Goal: Information Seeking & Learning: Compare options

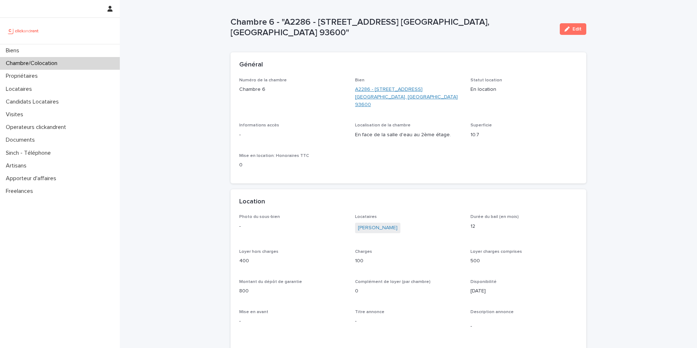
click at [370, 92] on link "A2286 - [STREET_ADDRESS] [GEOGRAPHIC_DATA], [GEOGRAPHIC_DATA] 93600" at bounding box center [408, 97] width 107 height 23
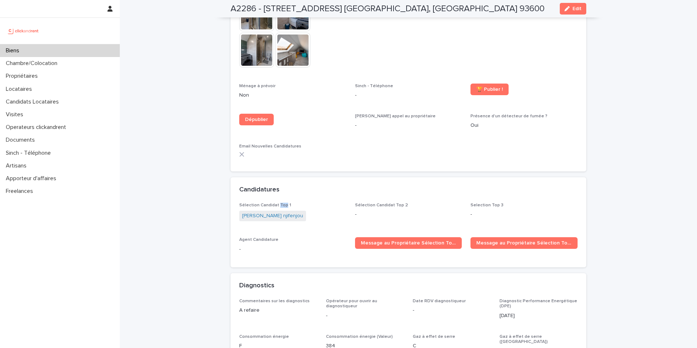
scroll to position [2120, 0]
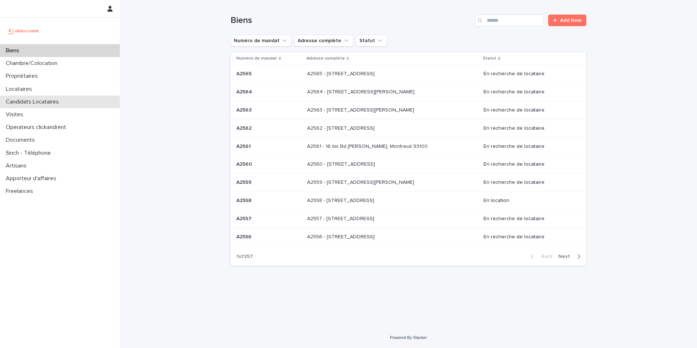
click at [48, 97] on div "Candidats Locataires" at bounding box center [60, 102] width 120 height 13
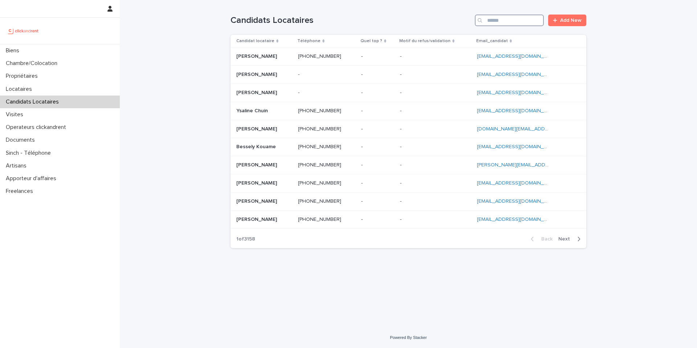
click at [525, 20] on input "Search" at bounding box center [509, 21] width 69 height 12
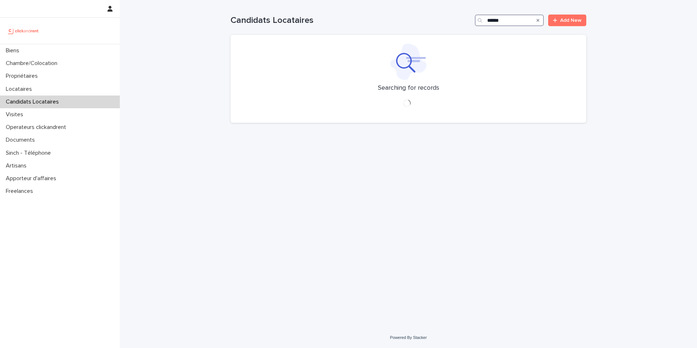
type input "*******"
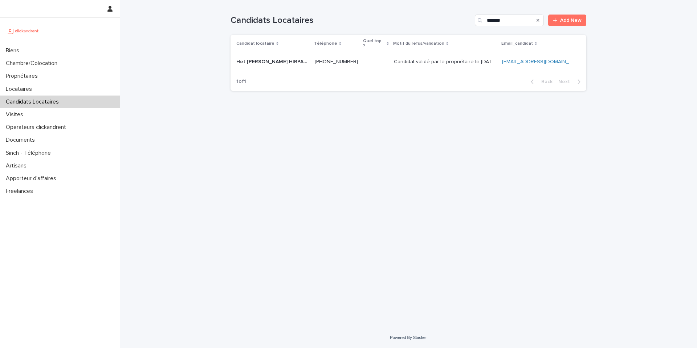
click at [420, 57] on p "Candidat validé par le propriétaire le [DATE]" at bounding box center [446, 61] width 104 height 8
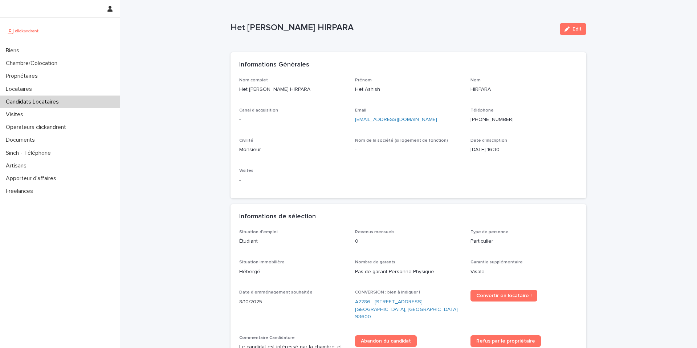
click at [267, 28] on p "Het [PERSON_NAME] HIRPARA" at bounding box center [393, 28] width 324 height 11
copy div "Het Ashish HIRPARA Edit Sorry, there was an error saving your record. Please tr…"
click at [465, 23] on p "Het [PERSON_NAME] HIRPARA" at bounding box center [393, 28] width 324 height 11
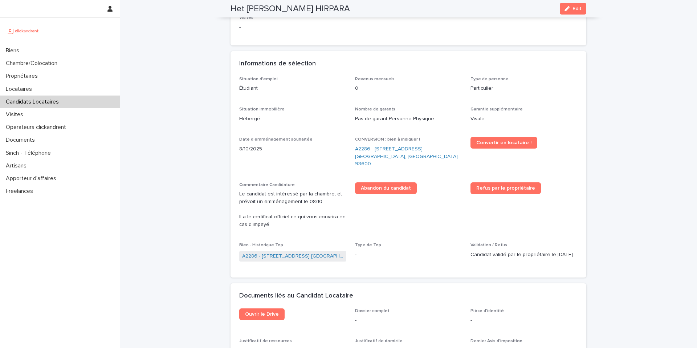
scroll to position [154, 0]
click at [517, 144] on span "Convertir en locataire !" at bounding box center [504, 141] width 55 height 5
click at [397, 149] on link "A2286 - [STREET_ADDRESS][PERSON_NAME]" at bounding box center [408, 156] width 107 height 23
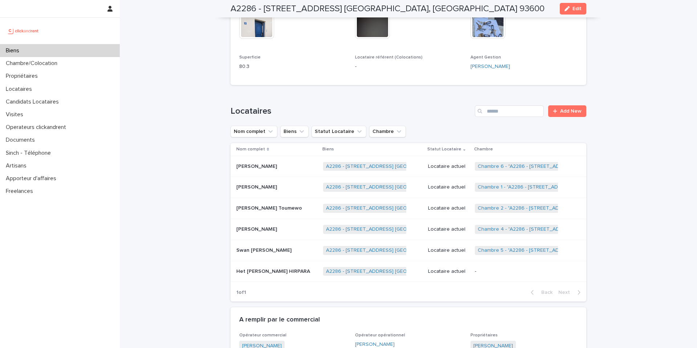
scroll to position [415, 0]
click at [514, 273] on p "-" at bounding box center [520, 270] width 91 height 6
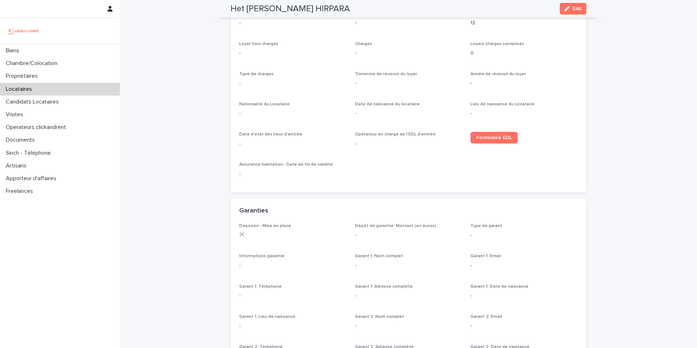
scroll to position [250, 0]
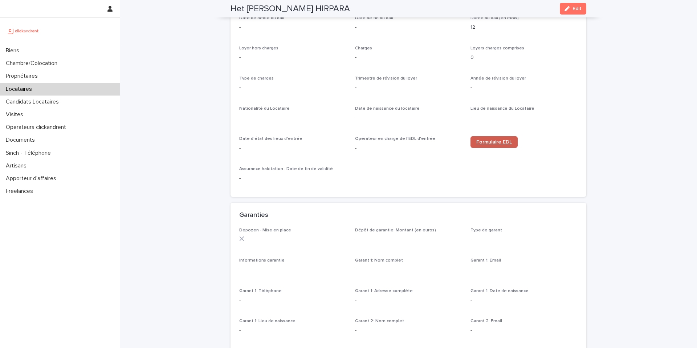
click at [493, 144] on span "Formulaire EDL" at bounding box center [495, 141] width 36 height 5
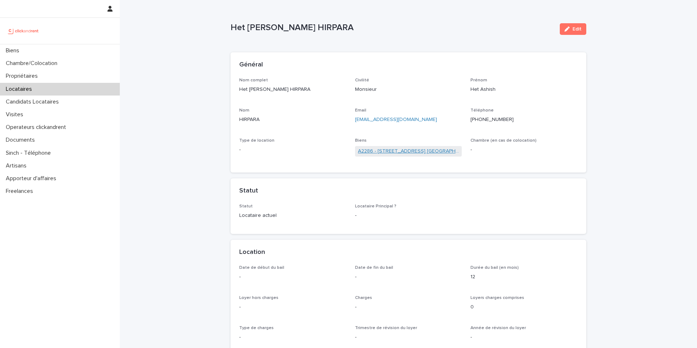
click at [381, 151] on link "A2286 - [STREET_ADDRESS][PERSON_NAME]" at bounding box center [408, 151] width 101 height 8
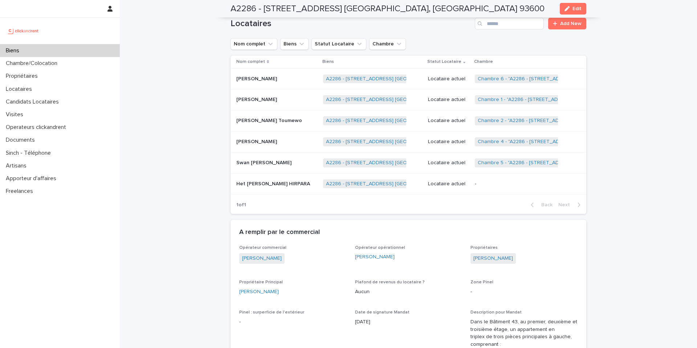
scroll to position [502, 0]
click at [486, 182] on p "-" at bounding box center [520, 184] width 91 height 6
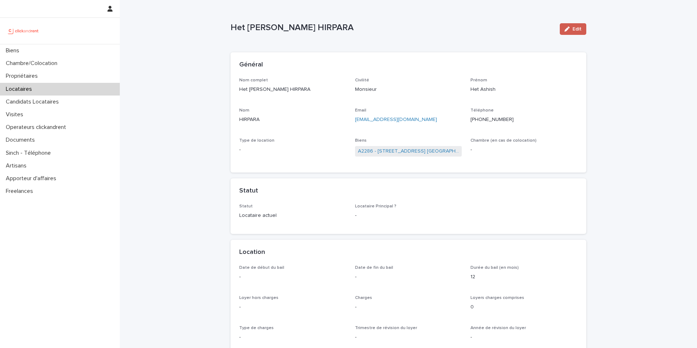
click at [578, 28] on span "Edit" at bounding box center [577, 29] width 9 height 5
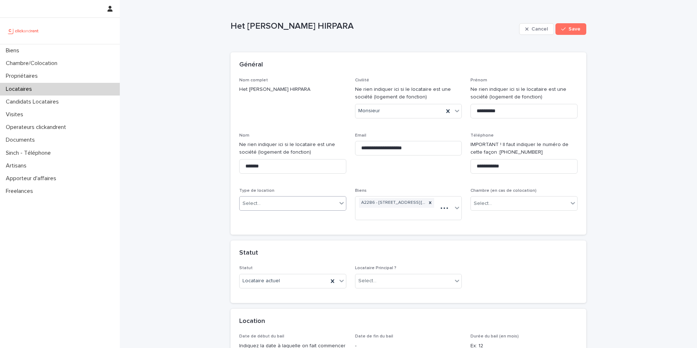
click at [267, 207] on div "Select..." at bounding box center [288, 204] width 97 height 12
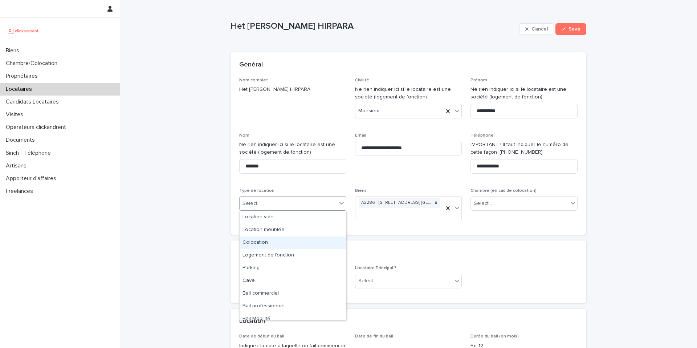
click at [264, 239] on div "Colocation" at bounding box center [293, 242] width 106 height 13
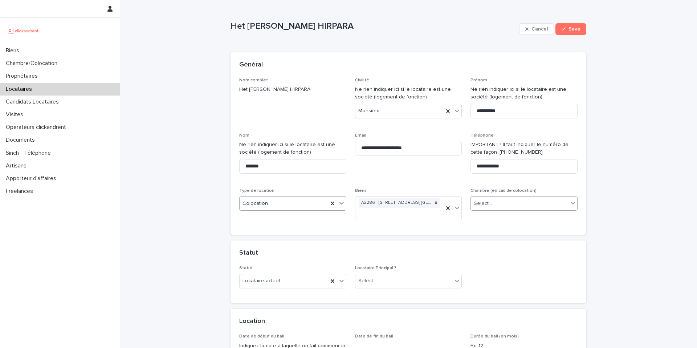
click at [497, 203] on div "Select..." at bounding box center [519, 204] width 97 height 12
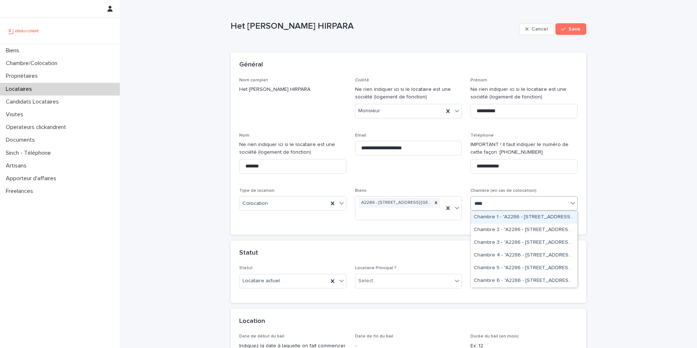
type input "*****"
click at [513, 281] on div "Chambre 6 - "A2286 - [STREET_ADDRESS][PERSON_NAME]"" at bounding box center [524, 281] width 106 height 13
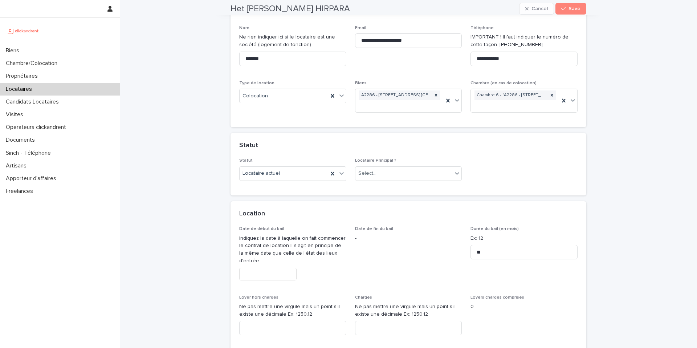
scroll to position [122, 0]
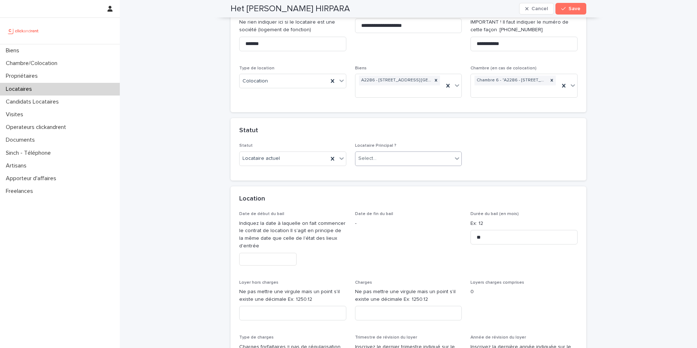
click at [416, 153] on div "Select..." at bounding box center [404, 159] width 97 height 12
click at [408, 174] on div "Locataire Principal" at bounding box center [409, 172] width 106 height 13
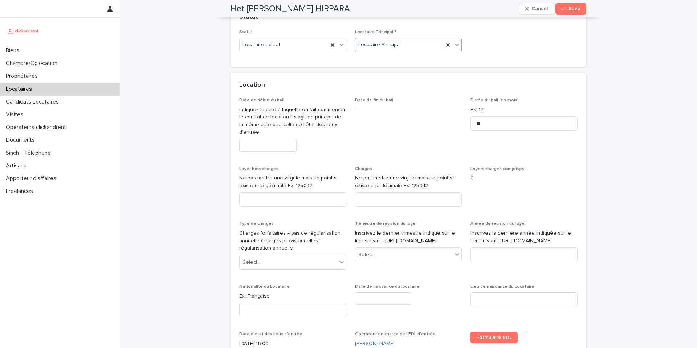
scroll to position [234, 0]
click at [285, 149] on input "text" at bounding box center [267, 147] width 57 height 13
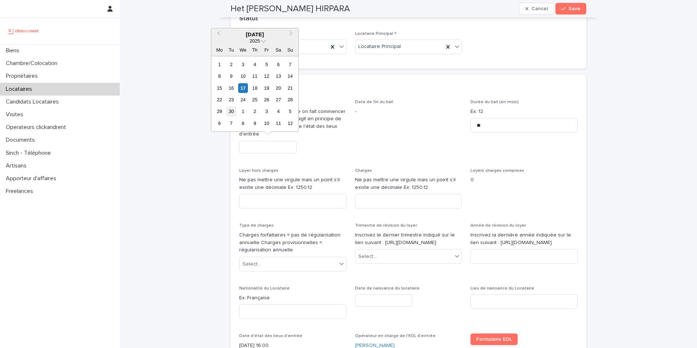
click at [232, 111] on div "30" at bounding box center [231, 111] width 10 height 10
type input "*********"
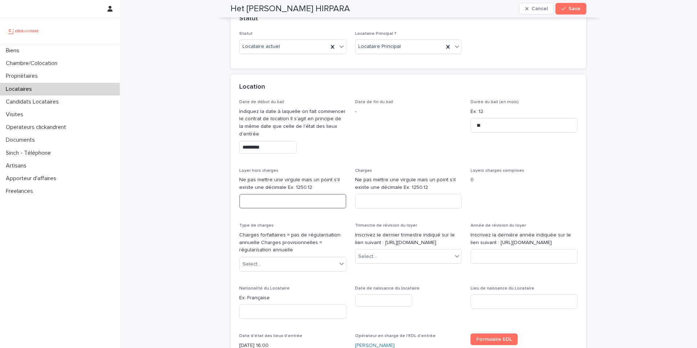
click at [305, 200] on input at bounding box center [292, 201] width 107 height 15
type input "***"
click at [414, 205] on input at bounding box center [408, 201] width 107 height 15
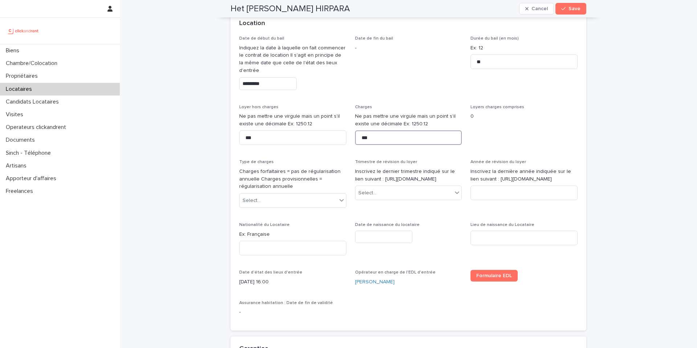
scroll to position [303, 0]
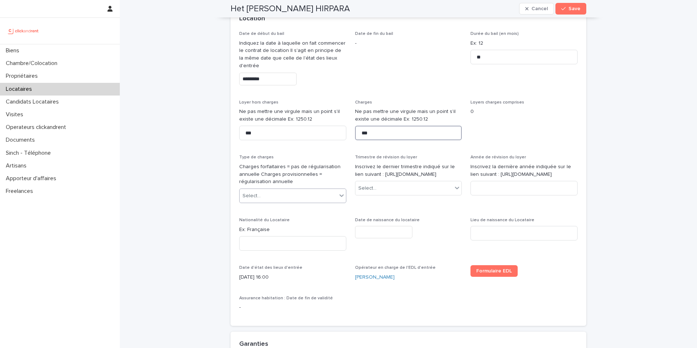
type input "***"
click at [308, 194] on div "Select..." at bounding box center [288, 196] width 97 height 12
click at [297, 224] on div "Provisions sur charges" at bounding box center [293, 222] width 106 height 13
click at [399, 191] on div "Select..." at bounding box center [404, 188] width 97 height 12
click at [389, 220] on div "2ème trimestre" at bounding box center [409, 222] width 106 height 13
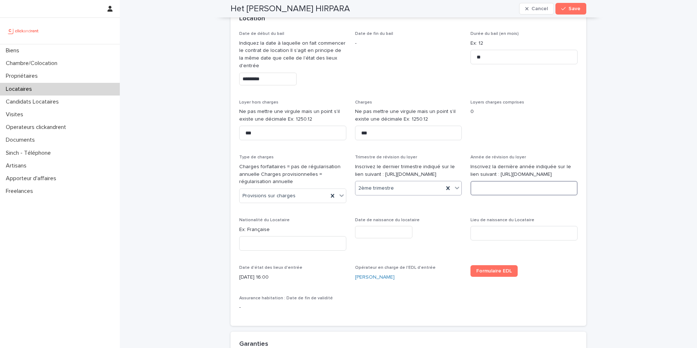
click at [498, 191] on input at bounding box center [524, 188] width 107 height 15
type input "****"
click at [262, 219] on span "Nationalité du Locataire" at bounding box center [264, 220] width 50 height 4
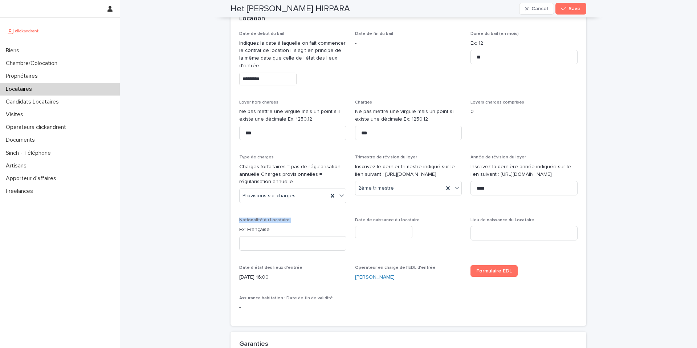
copy span "Nationalité du Locataire"
click at [293, 245] on input at bounding box center [292, 243] width 107 height 15
type input "********"
click at [387, 230] on input "text" at bounding box center [383, 232] width 57 height 13
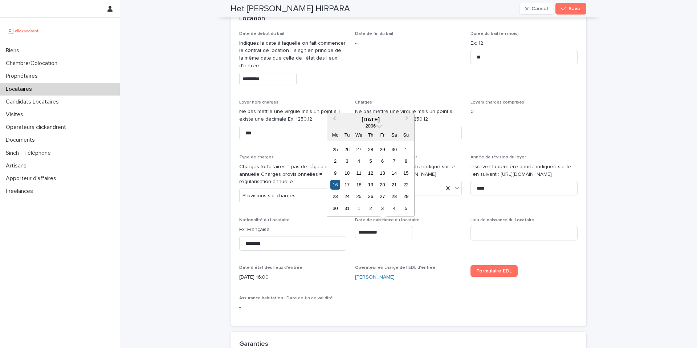
type input "**********"
click at [335, 182] on div "16" at bounding box center [336, 185] width 10 height 10
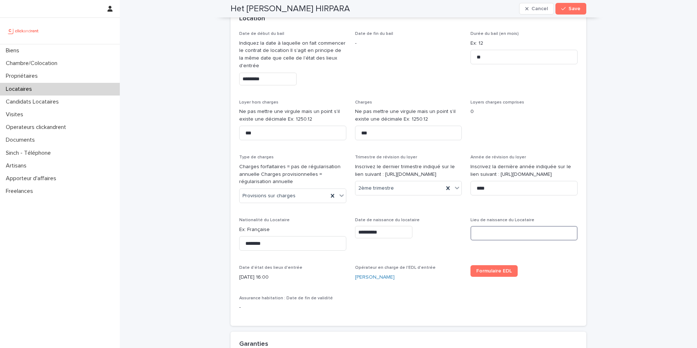
click at [516, 230] on input at bounding box center [524, 233] width 107 height 15
type input "**********"
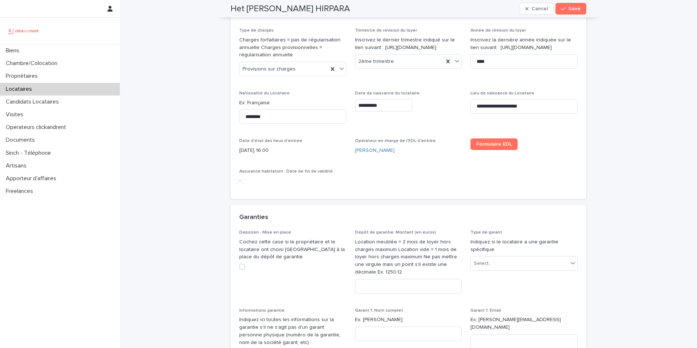
scroll to position [430, 0]
click at [418, 296] on div "Dépôt de garantie: Montant (en euros) Location meublée = 2 mois de loyer hors c…" at bounding box center [408, 264] width 107 height 69
click at [417, 292] on input at bounding box center [408, 286] width 107 height 15
type input "***"
click at [504, 259] on div "Select..." at bounding box center [519, 263] width 97 height 12
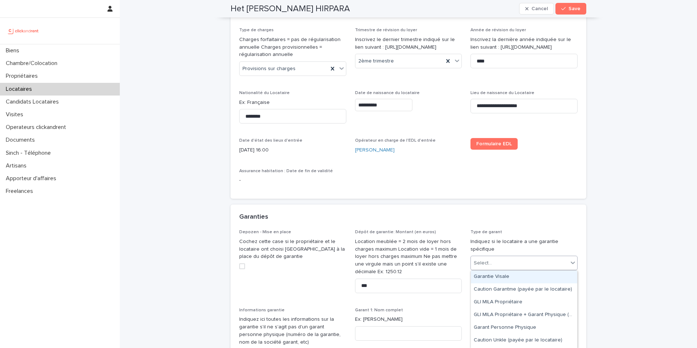
click at [507, 275] on div "Garantie Visale" at bounding box center [524, 277] width 106 height 13
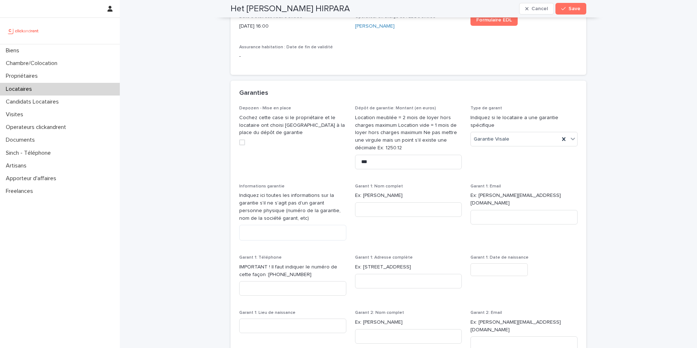
scroll to position [557, 0]
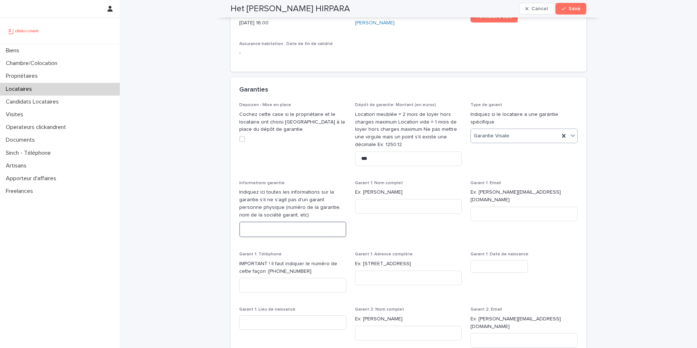
click at [296, 232] on textarea at bounding box center [292, 230] width 107 height 16
paste textarea "**********"
type textarea "**********"
click at [165, 237] on div "**********" at bounding box center [409, 344] width 578 height 1803
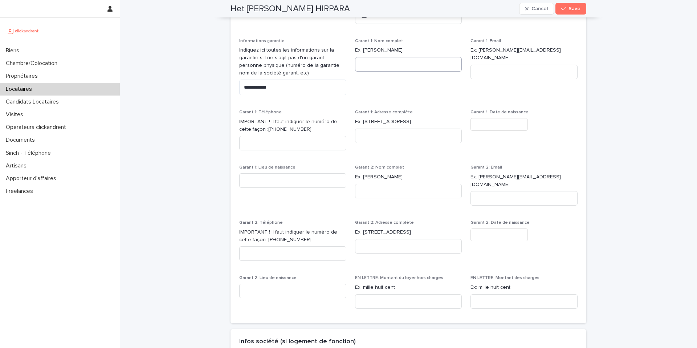
scroll to position [699, 0]
click at [405, 297] on input at bounding box center [408, 301] width 107 height 15
paste input "**********"
click at [364, 295] on input "**********" at bounding box center [408, 301] width 107 height 15
type input "**********"
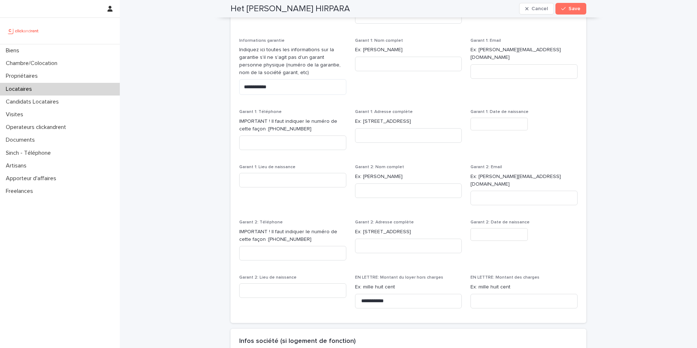
click at [503, 283] on p "Ex: mille huit cent" at bounding box center [524, 287] width 107 height 8
copy p "cent"
click at [498, 297] on input at bounding box center [524, 301] width 107 height 15
paste input "****"
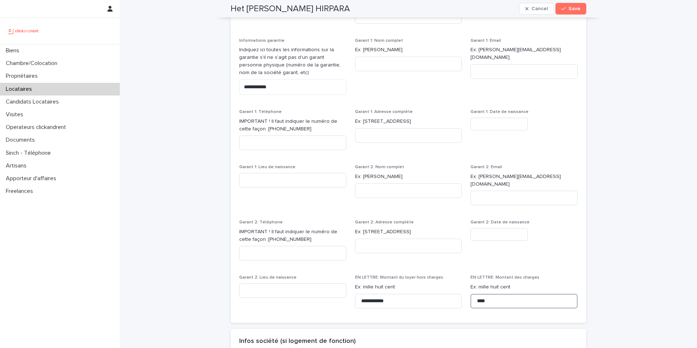
type input "****"
click at [563, 203] on div "Garant 2: Email Ex: stephane.plaza@gmail.com" at bounding box center [524, 188] width 107 height 46
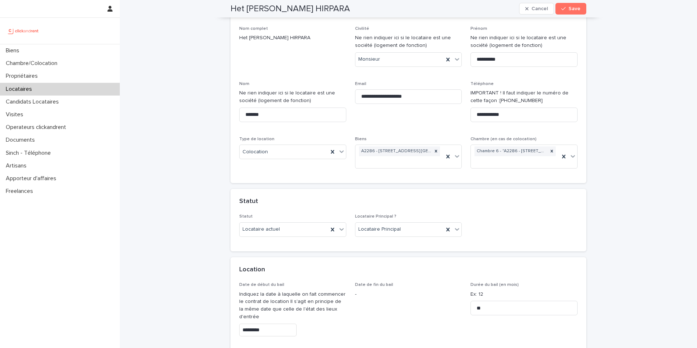
scroll to position [0, 0]
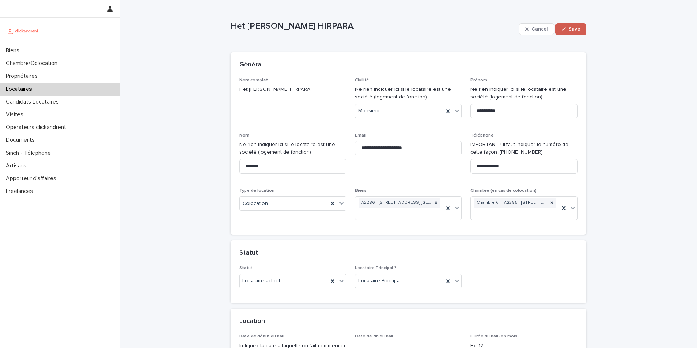
click at [572, 31] on span "Save" at bounding box center [575, 29] width 12 height 5
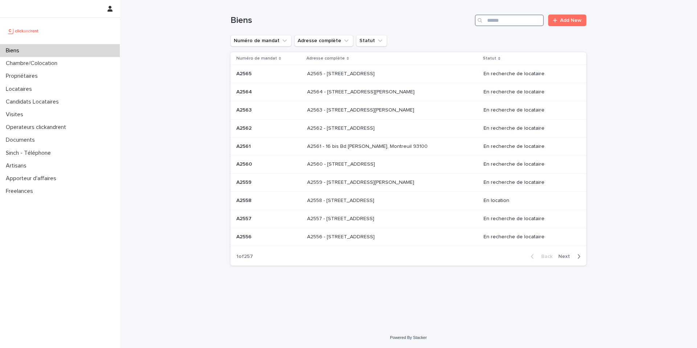
click at [506, 18] on input "Search" at bounding box center [509, 21] width 69 height 12
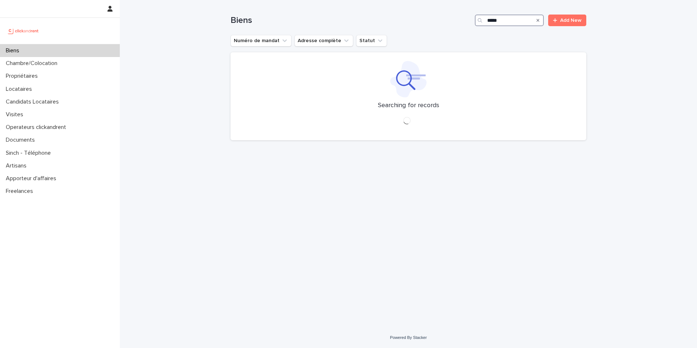
type input "*****"
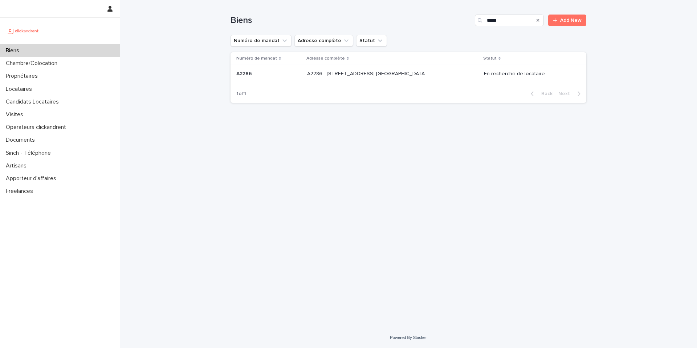
click at [415, 75] on p "A2286 - [STREET_ADDRESS][PERSON_NAME]" at bounding box center [368, 73] width 122 height 8
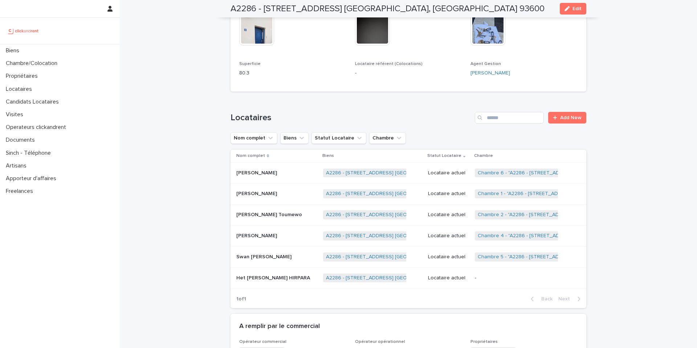
scroll to position [405, 0]
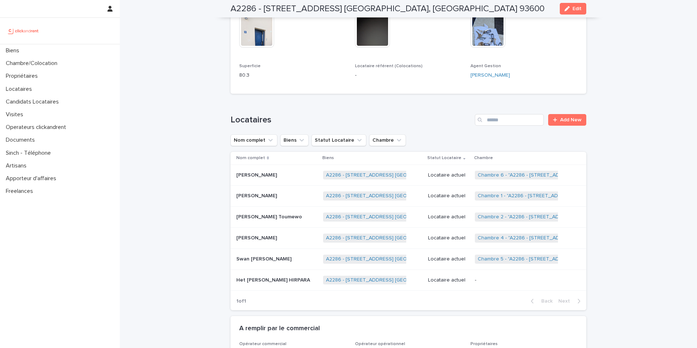
click at [448, 180] on div "Locataire actuel" at bounding box center [448, 175] width 41 height 12
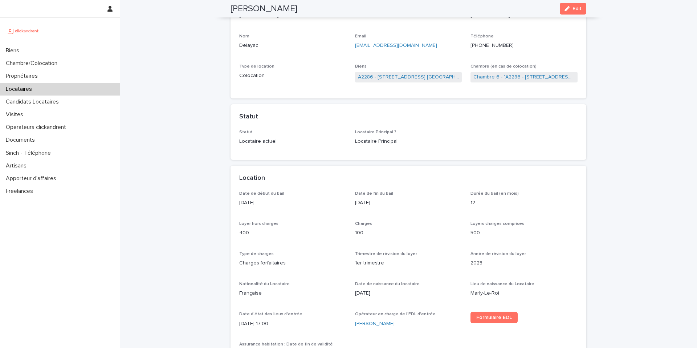
scroll to position [74, 0]
click at [92, 49] on div "Biens" at bounding box center [60, 50] width 120 height 13
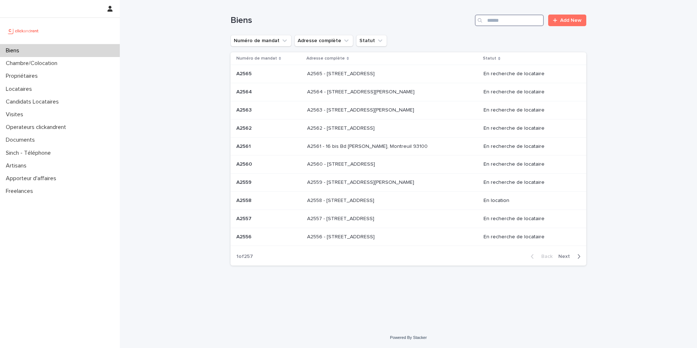
click at [501, 17] on input "Search" at bounding box center [509, 21] width 69 height 12
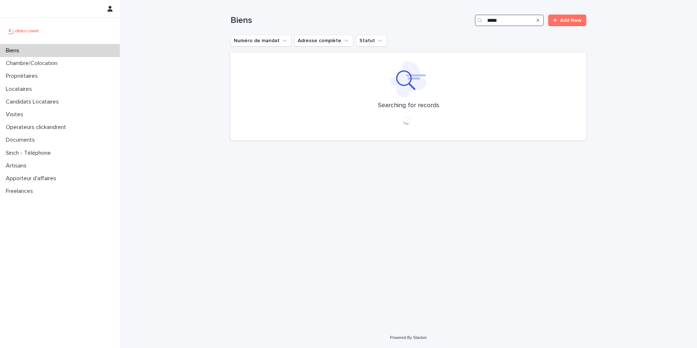
type input "*****"
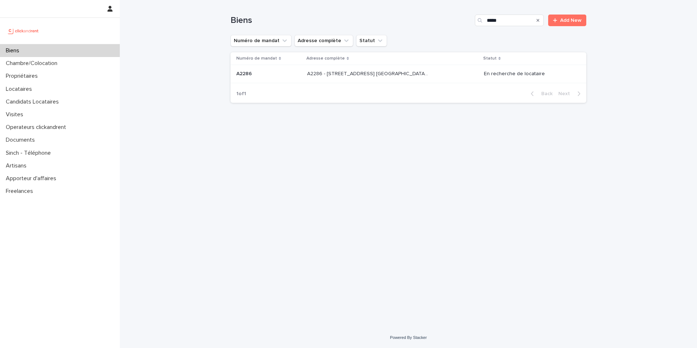
click at [451, 72] on div "A2286 - 5 allée du Dr. Schalow, Aulnay-sous-Bois 93600 A2286 - 5 allée du Dr. S…" at bounding box center [392, 74] width 171 height 12
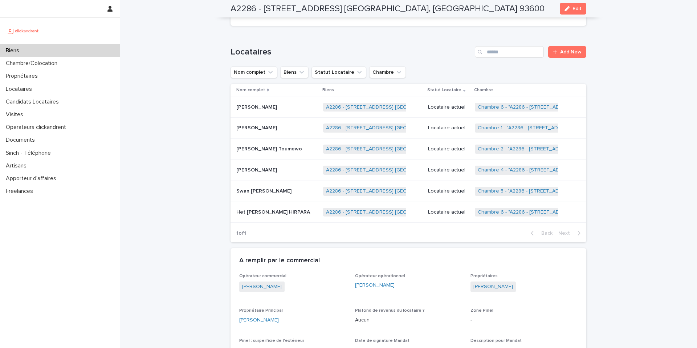
scroll to position [476, 0]
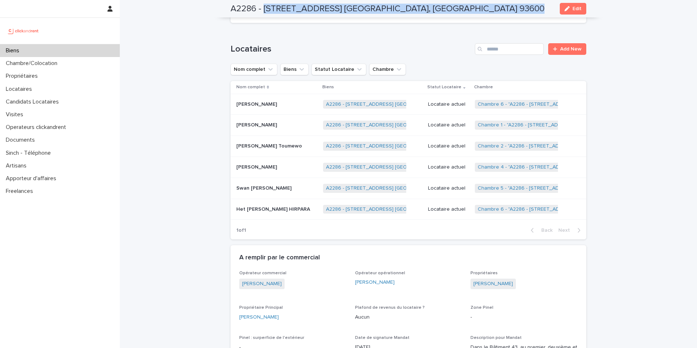
drag, startPoint x: 265, startPoint y: 8, endPoint x: 445, endPoint y: 17, distance: 180.8
copy div "5 allée du Dr. Schalow, Aulnay-sous-Bois 93600 Edit A9 A2286 - 5 allée du Dr. S…"
drag, startPoint x: 451, startPoint y: 8, endPoint x: 266, endPoint y: 9, distance: 185.6
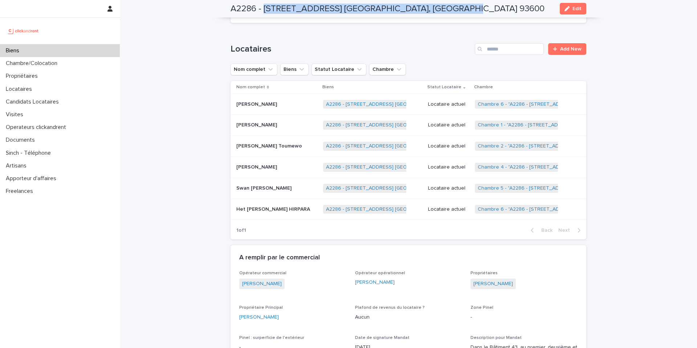
click at [266, 9] on div "A2286 - 5 allée du Dr. Schalow, Aulnay-sous-Bois 93600 Edit" at bounding box center [409, 8] width 356 height 17
copy h2 "5 allée du Dr. Schalow, Aulnay-sous-Bois 93600"
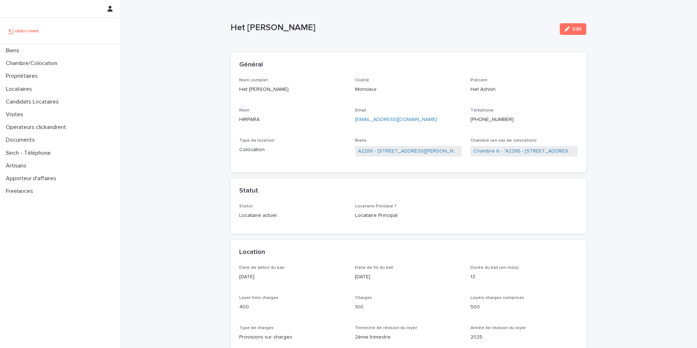
click at [433, 120] on p "[EMAIL_ADDRESS][DOMAIN_NAME]" at bounding box center [408, 120] width 107 height 8
click at [432, 120] on p "[EMAIL_ADDRESS][DOMAIN_NAME]" at bounding box center [408, 120] width 107 height 8
click at [423, 119] on p "[EMAIL_ADDRESS][DOMAIN_NAME]" at bounding box center [408, 120] width 107 height 8
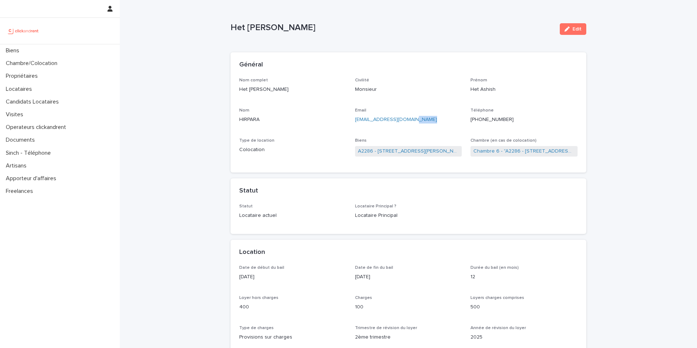
click at [423, 119] on p "[EMAIL_ADDRESS][DOMAIN_NAME]" at bounding box center [408, 120] width 107 height 8
drag, startPoint x: 416, startPoint y: 119, endPoint x: 352, endPoint y: 121, distance: 64.3
click at [352, 121] on div "Nom complet Het [PERSON_NAME] Civilité Monsieur Prénom Het Ashish Nom [PERSON_N…" at bounding box center [408, 121] width 339 height 86
copy link "[EMAIL_ADDRESS][DOMAIN_NAME]"
click at [42, 101] on p "Candidats Locataires" at bounding box center [34, 101] width 62 height 7
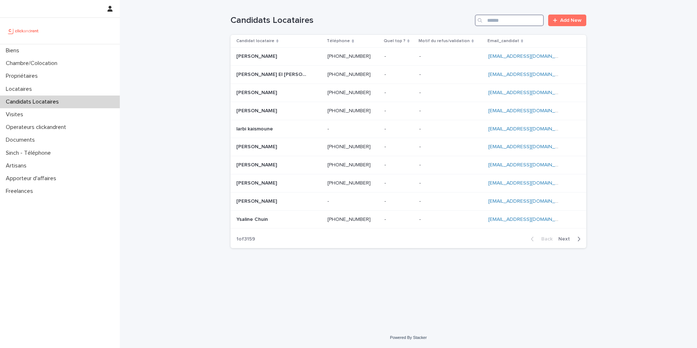
click at [497, 21] on input "Search" at bounding box center [509, 21] width 69 height 12
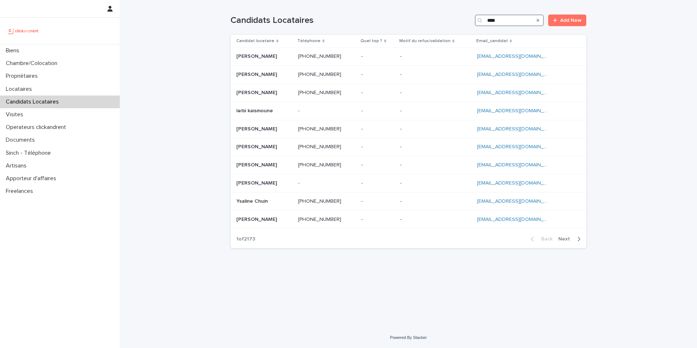
type input "****"
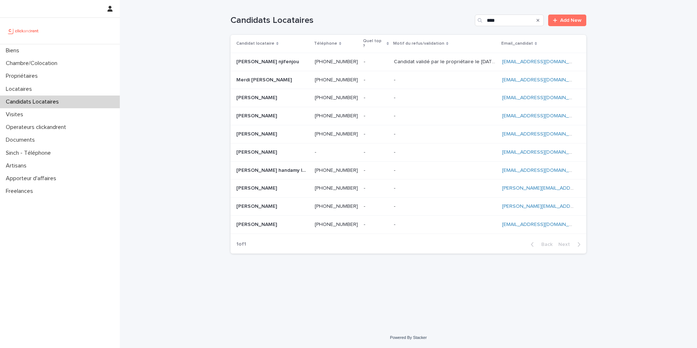
click at [415, 58] on p "Candidat validé par le propriétaire le [DATE]" at bounding box center [446, 61] width 104 height 8
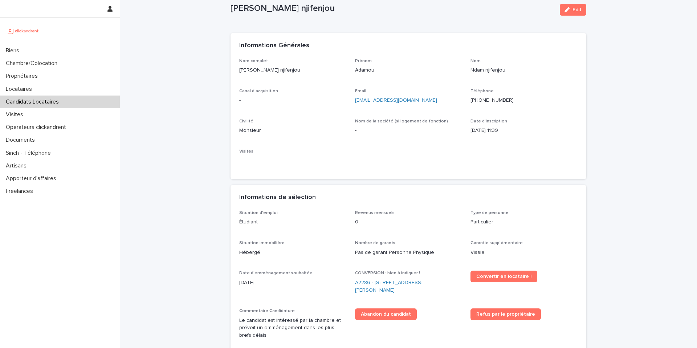
scroll to position [20, 0]
click at [471, 98] on ringoverc2c-logo-84e06f14122c at bounding box center [471, 99] width 0 height 5
click at [471, 99] on ringoverc2c-logo-84e06f14122c at bounding box center [471, 99] width 0 height 5
click at [302, 6] on p "[PERSON_NAME] njifenjou" at bounding box center [393, 8] width 324 height 11
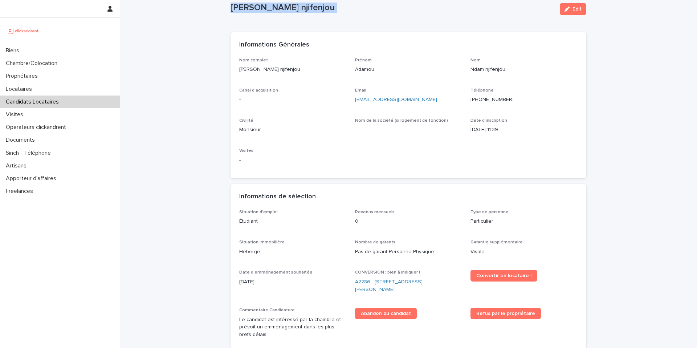
click at [302, 6] on p "[PERSON_NAME] njifenjou" at bounding box center [393, 8] width 324 height 11
copy div "[PERSON_NAME] njifenjou Edit Sorry, there was an error saving your record. Plea…"
click at [369, 285] on link "A2286 - [STREET_ADDRESS][PERSON_NAME]" at bounding box center [408, 285] width 107 height 15
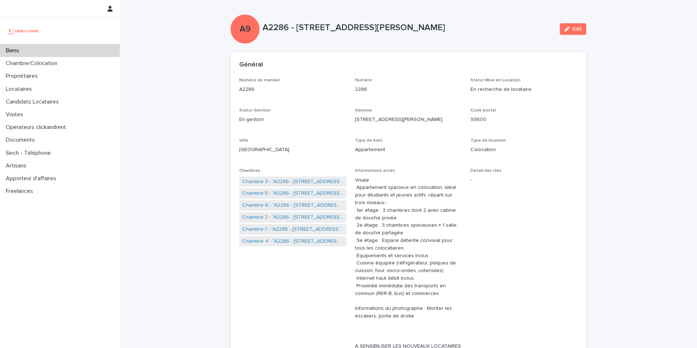
scroll to position [2120, 0]
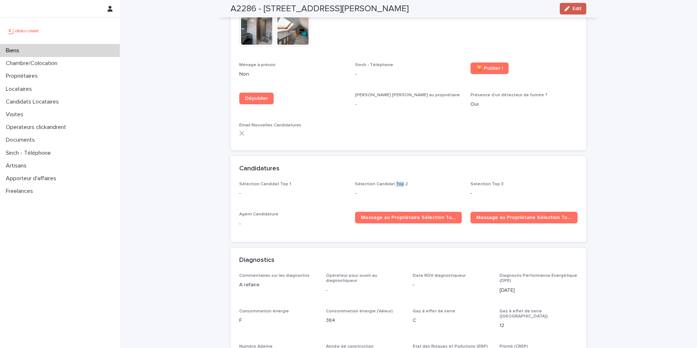
click at [578, 7] on span "Edit" at bounding box center [577, 8] width 9 height 5
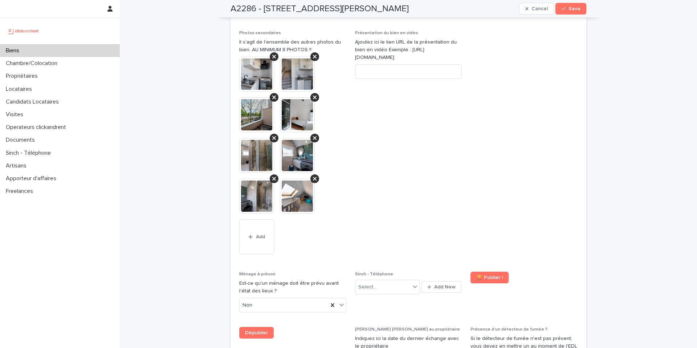
scroll to position [3325, 0]
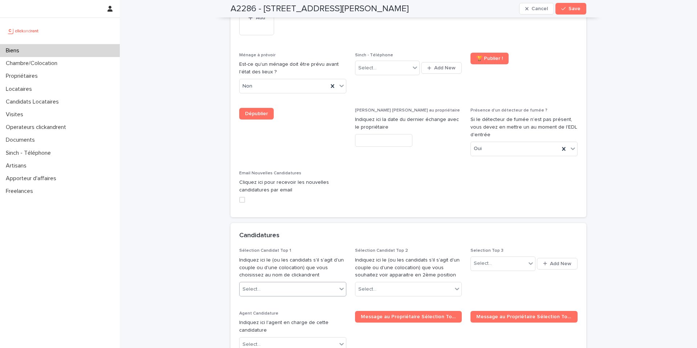
click at [320, 283] on div "Select..." at bounding box center [288, 289] width 97 height 12
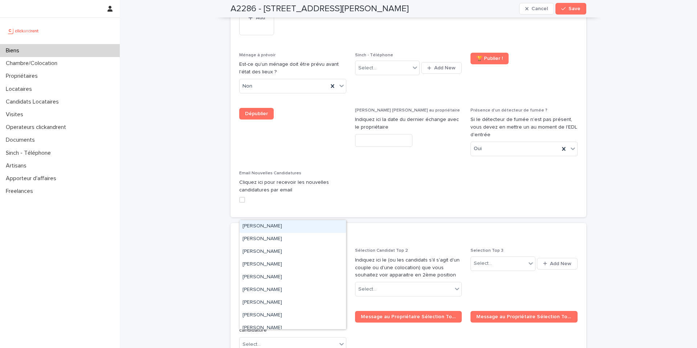
click at [320, 283] on div "Select..." at bounding box center [288, 289] width 97 height 12
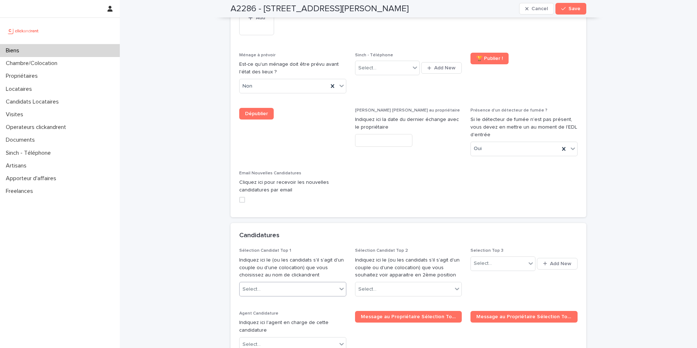
paste input "**********"
type input "**********"
click at [309, 226] on div "[PERSON_NAME] njifenjou" at bounding box center [293, 226] width 106 height 13
click at [574, 9] on span "Save" at bounding box center [575, 8] width 12 height 5
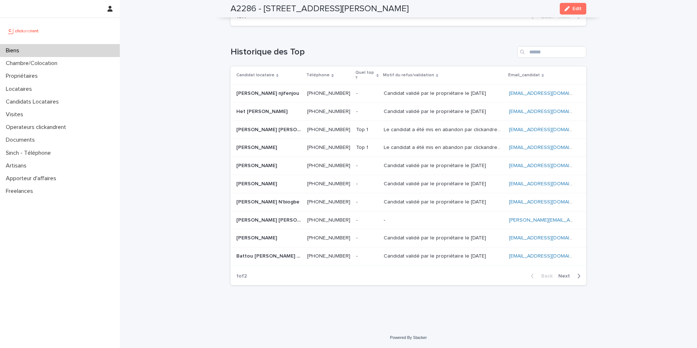
scroll to position [2120, 0]
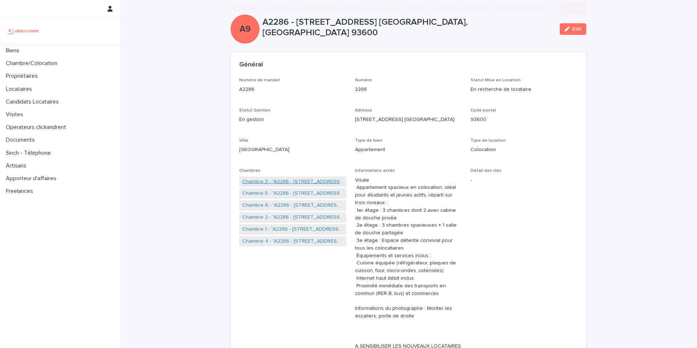
scroll to position [2120, 0]
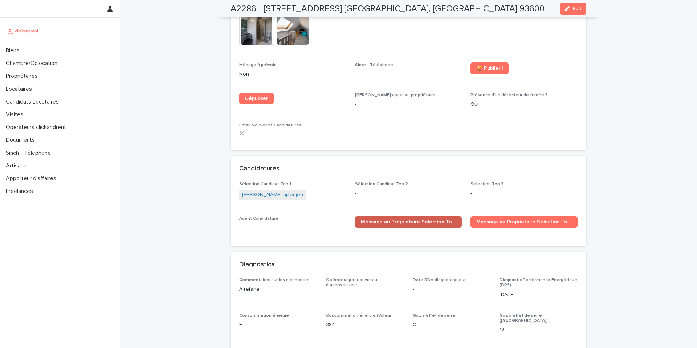
click at [385, 219] on span "Message au Propriétaire Sélection Top 1" at bounding box center [409, 221] width 96 height 5
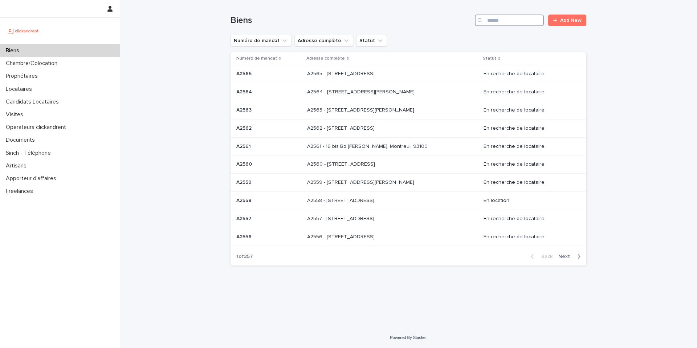
click at [513, 22] on input "Search" at bounding box center [509, 21] width 69 height 12
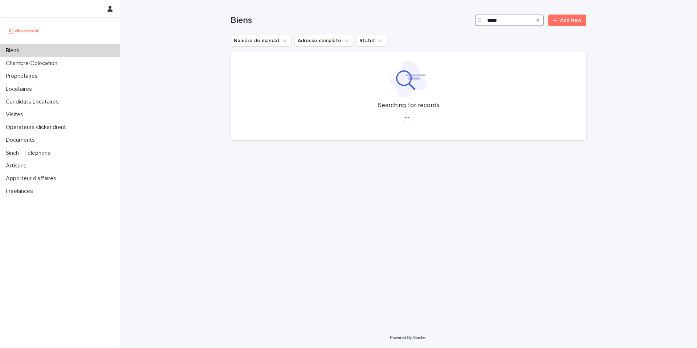
type input "*****"
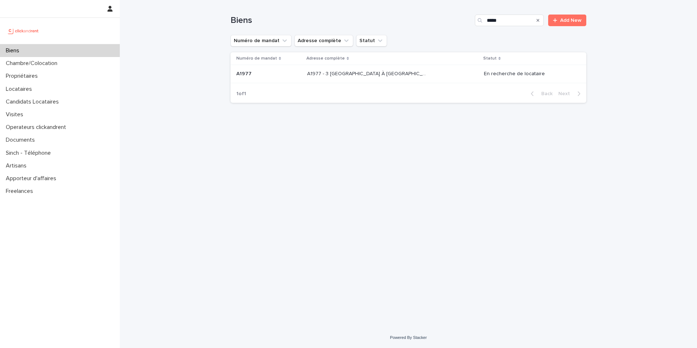
click at [405, 70] on p "A1977 - 3 [GEOGRAPHIC_DATA] À [GEOGRAPHIC_DATA], Évry-Courcouronnes 91080" at bounding box center [368, 73] width 122 height 8
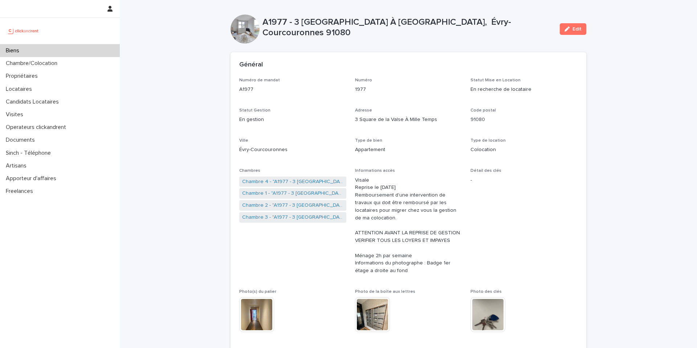
click at [84, 47] on div "Biens" at bounding box center [60, 50] width 120 height 13
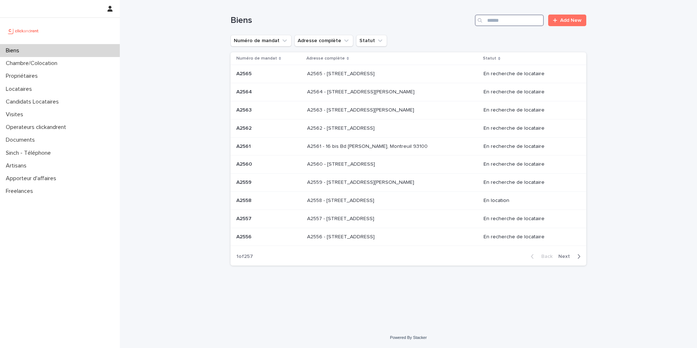
click at [518, 21] on input "Search" at bounding box center [509, 21] width 69 height 12
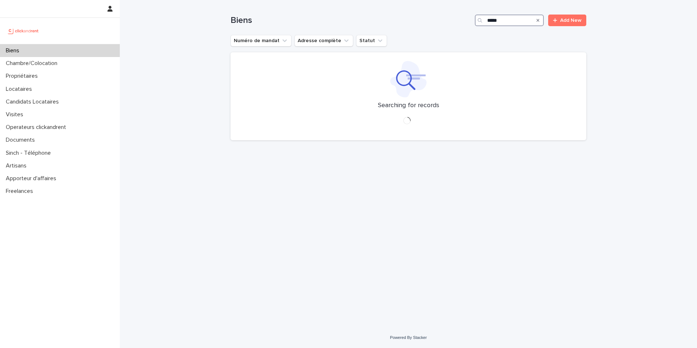
type input "*****"
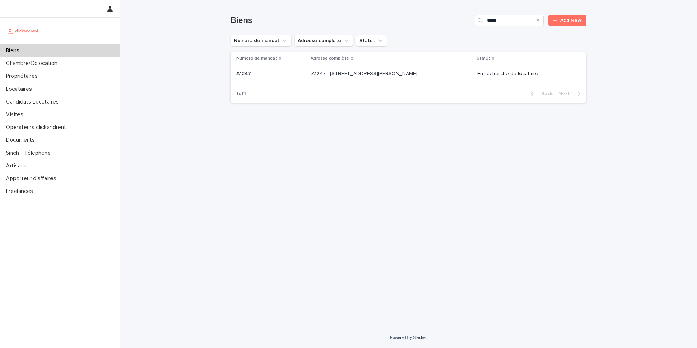
click at [432, 69] on div "A1247 - [STREET_ADDRESS][PERSON_NAME] 92110 A1247 - [STREET_ADDRESS][PERSON_NAM…" at bounding box center [392, 74] width 160 height 12
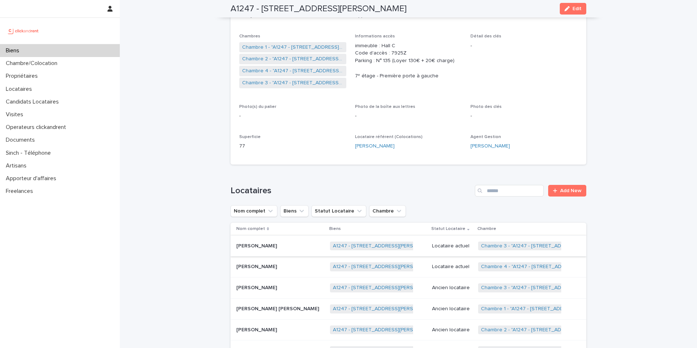
scroll to position [135, 0]
click at [73, 49] on div "Biens" at bounding box center [60, 50] width 120 height 13
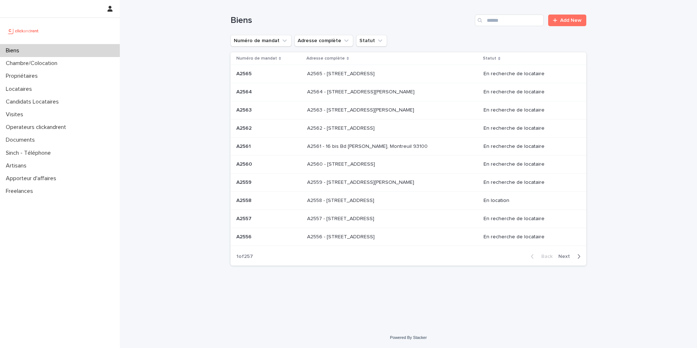
click at [497, 27] on div "Biens Add New" at bounding box center [409, 17] width 356 height 35
click at [500, 24] on input "Search" at bounding box center [509, 21] width 69 height 12
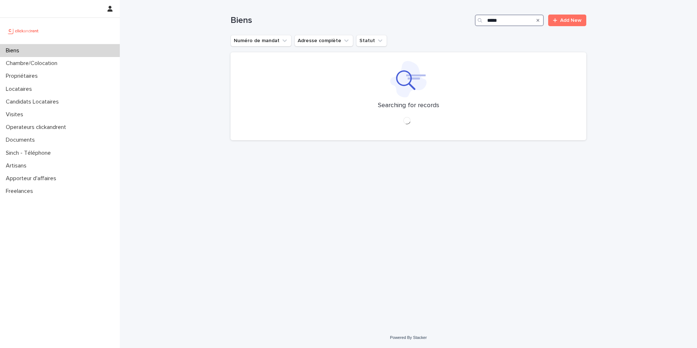
type input "*****"
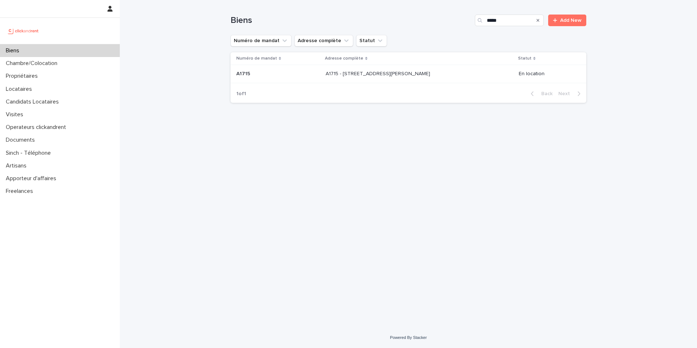
click at [418, 70] on p "A1715 - 2 Allée Claire Bretécher, Colombes 92700" at bounding box center [379, 73] width 106 height 8
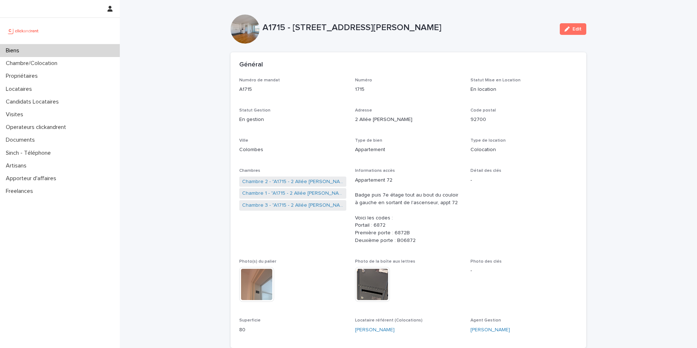
click at [58, 52] on div "Biens" at bounding box center [60, 50] width 120 height 13
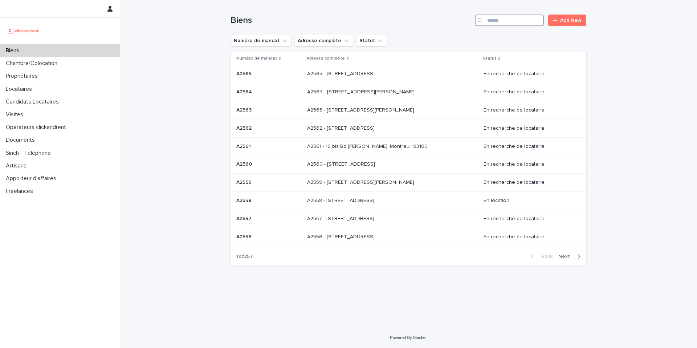
click at [501, 17] on input "Search" at bounding box center [509, 21] width 69 height 12
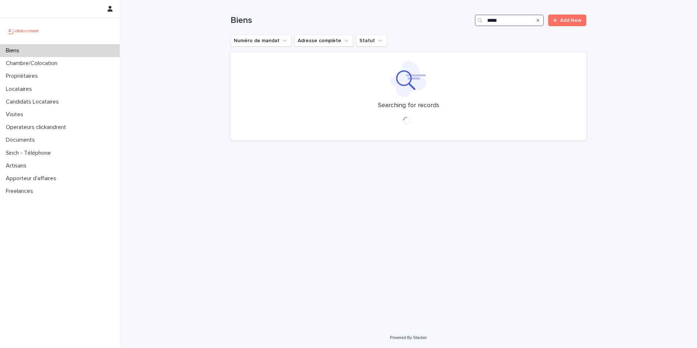
type input "*****"
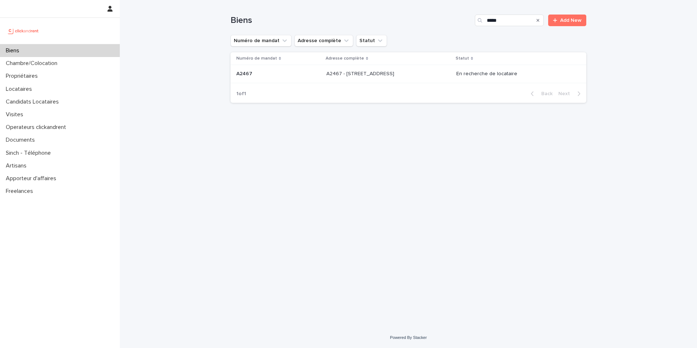
click at [415, 74] on p at bounding box center [387, 74] width 121 height 6
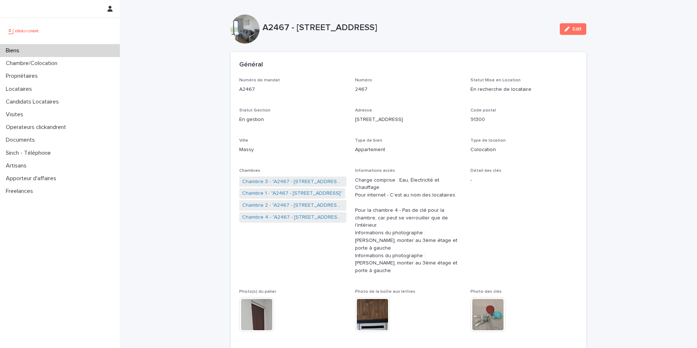
scroll to position [7, 0]
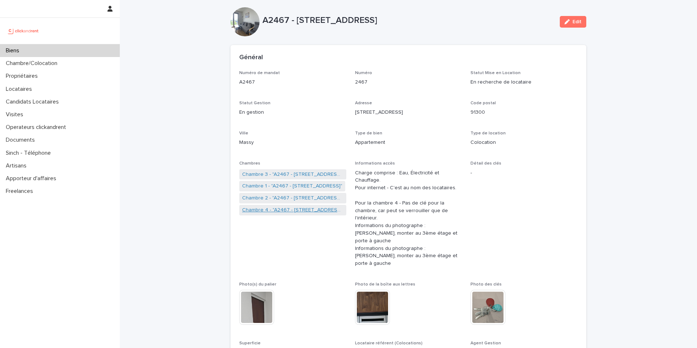
click at [279, 212] on link "Chambre 4 - "A2467 - 3 Allée du Danemark, Massy 91300"" at bounding box center [292, 210] width 101 height 8
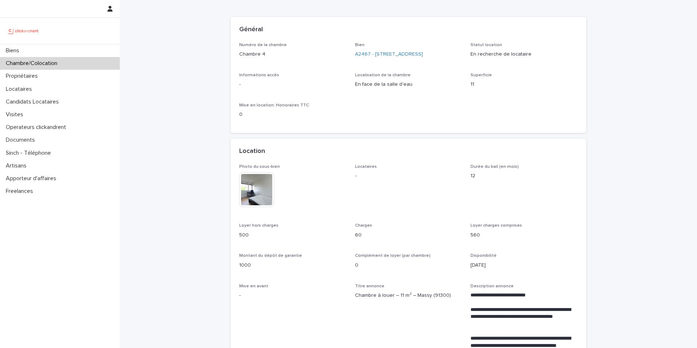
scroll to position [44, 0]
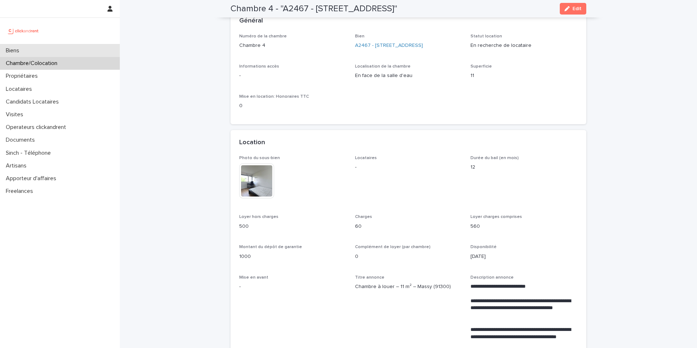
click at [59, 53] on div "Biens" at bounding box center [60, 50] width 120 height 13
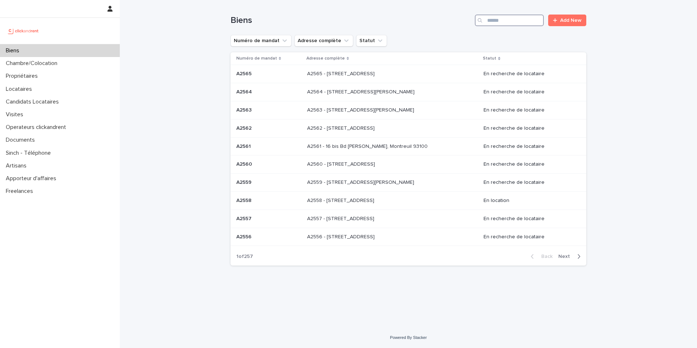
click at [515, 23] on input "Search" at bounding box center [509, 21] width 69 height 12
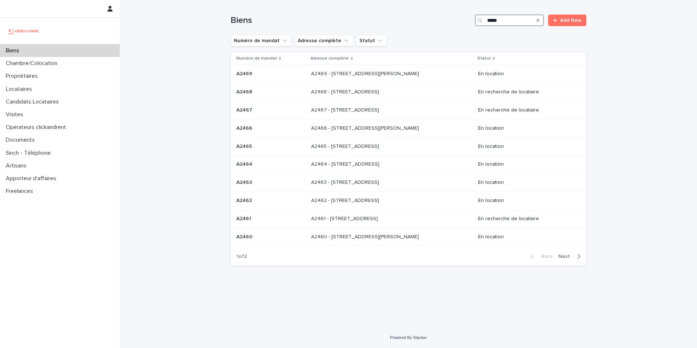
type input "*****"
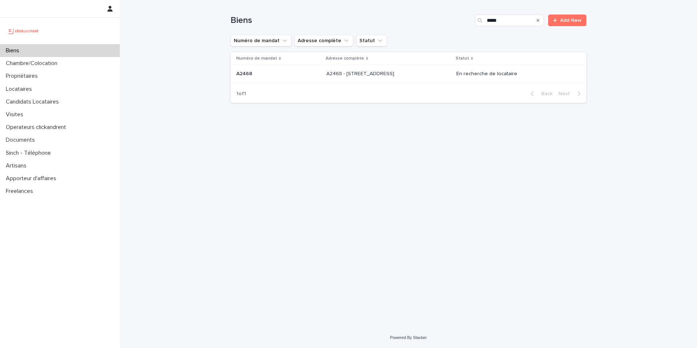
click at [426, 77] on p at bounding box center [387, 74] width 121 height 6
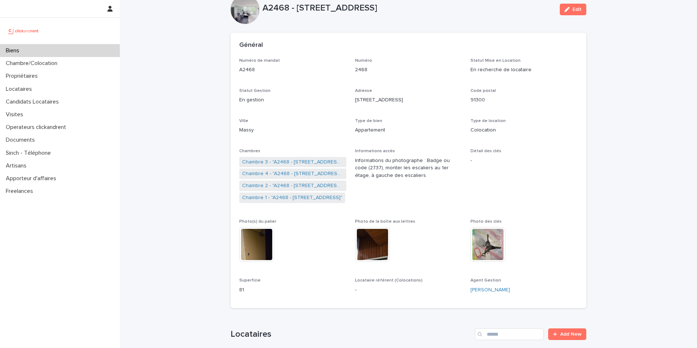
scroll to position [20, 0]
click at [284, 197] on link "Chambre 1 - "A2468 - 19 Avenue Nationale, Massy 91300"" at bounding box center [292, 197] width 100 height 8
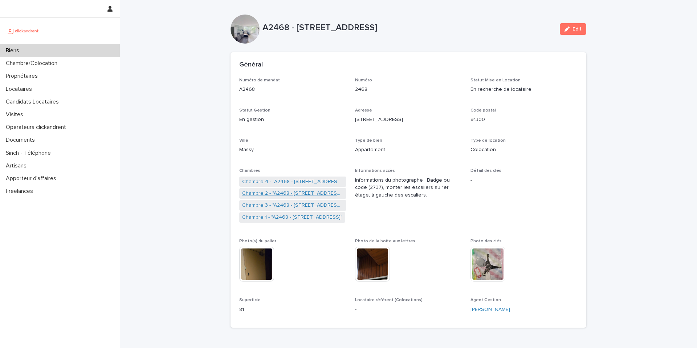
click at [290, 192] on link "Chambre 2 - "A2468 - 19 Avenue Nationale, Massy 91300"" at bounding box center [292, 194] width 101 height 8
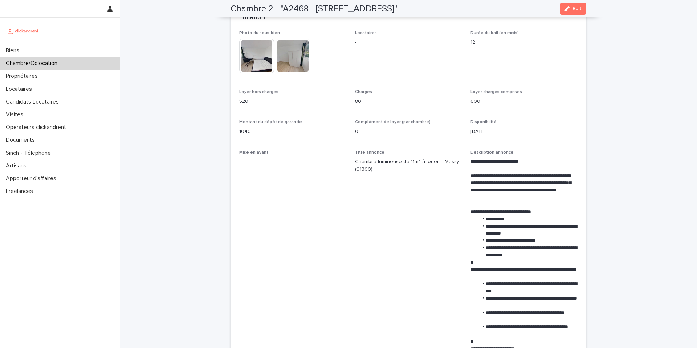
scroll to position [169, 0]
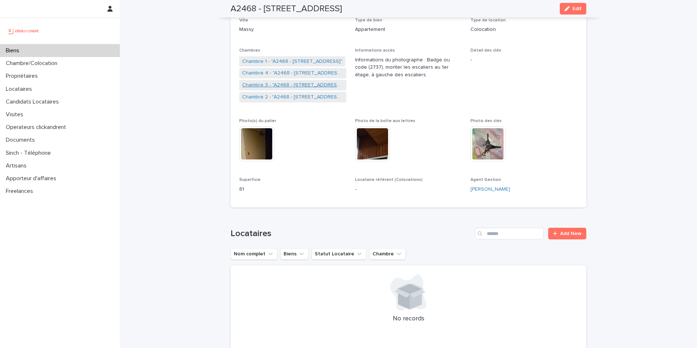
scroll to position [96, 0]
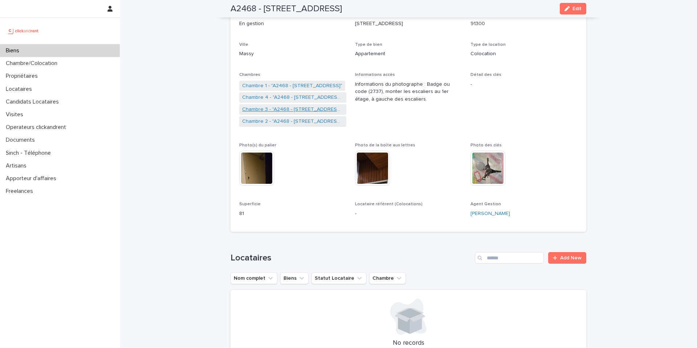
click at [282, 108] on link "Chambre 3 - "A2468 - 19 Avenue Nationale, Massy 91300"" at bounding box center [292, 110] width 101 height 8
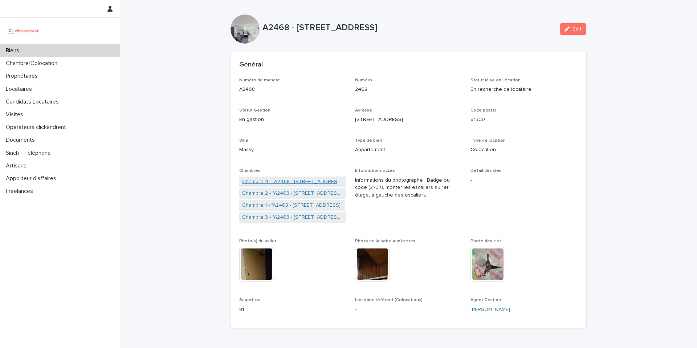
click at [307, 181] on link "Chambre 4 - "A2468 - 19 Avenue Nationale, Massy 91300"" at bounding box center [292, 182] width 101 height 8
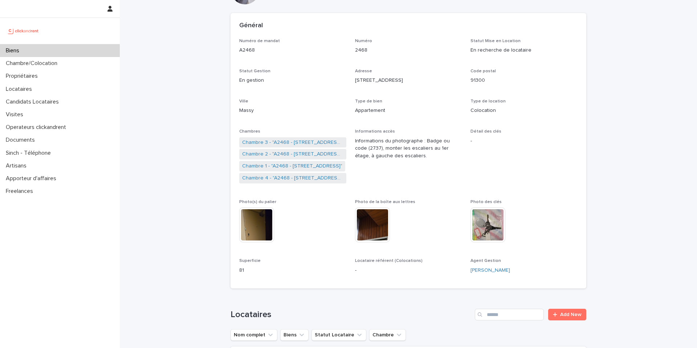
scroll to position [40, 0]
click at [283, 168] on link "Chambre 1 - "A2468 - 19 Avenue Nationale, Massy 91300"" at bounding box center [292, 165] width 100 height 8
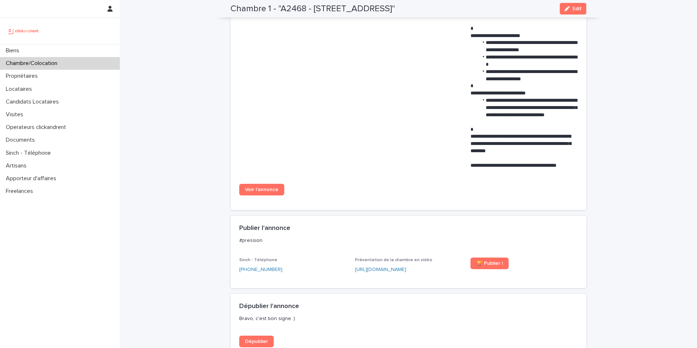
scroll to position [556, 0]
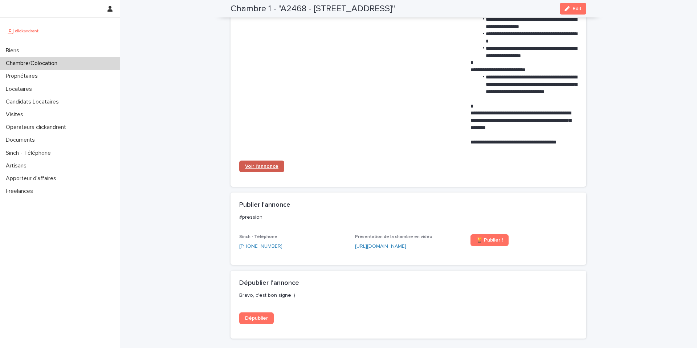
click at [266, 169] on link "Voir l'annonce" at bounding box center [261, 167] width 45 height 12
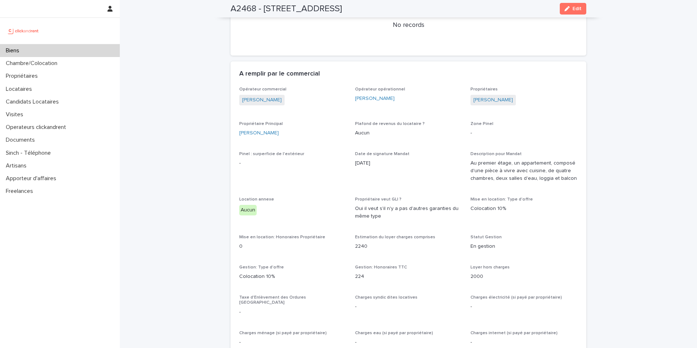
scroll to position [231, 0]
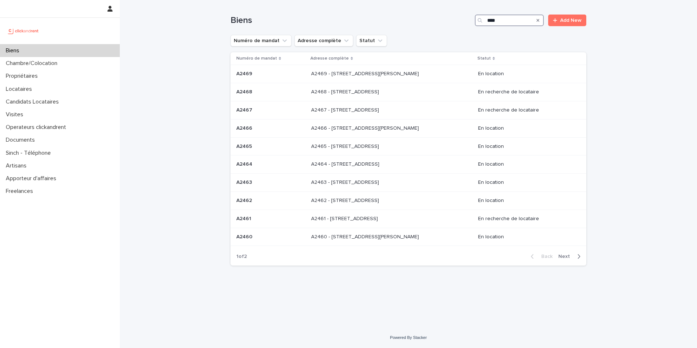
click at [516, 24] on input "****" at bounding box center [509, 21] width 69 height 12
click at [510, 20] on input "****" at bounding box center [509, 21] width 69 height 12
type input "*****"
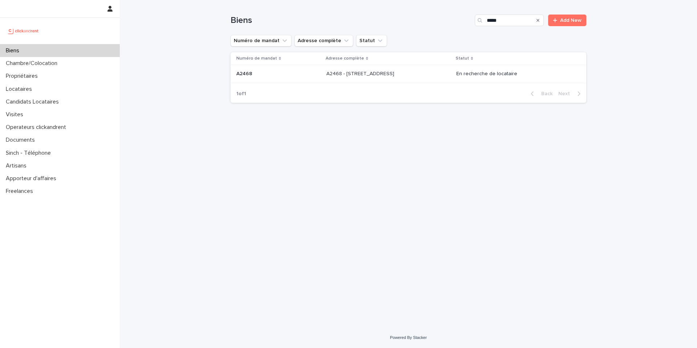
click at [422, 76] on p at bounding box center [387, 74] width 121 height 6
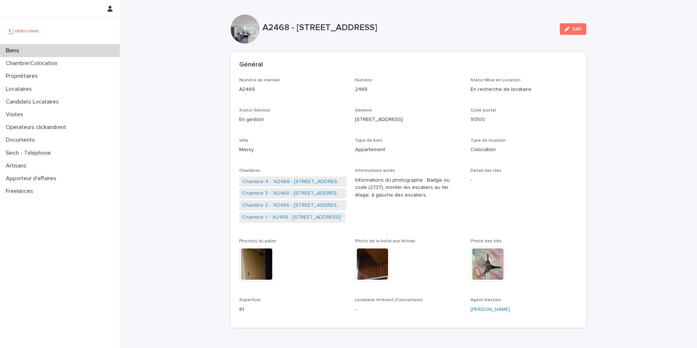
click at [83, 50] on div "Biens" at bounding box center [60, 50] width 120 height 13
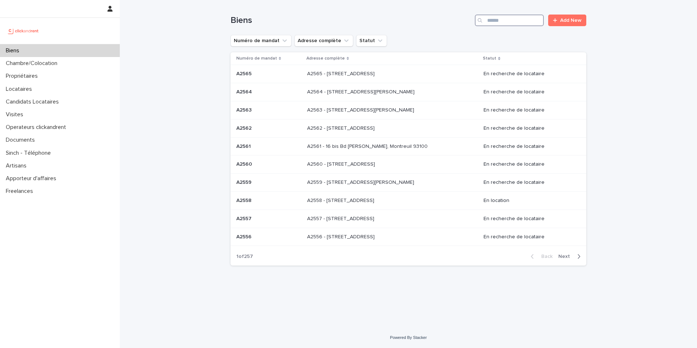
click at [510, 20] on input "Search" at bounding box center [509, 21] width 69 height 12
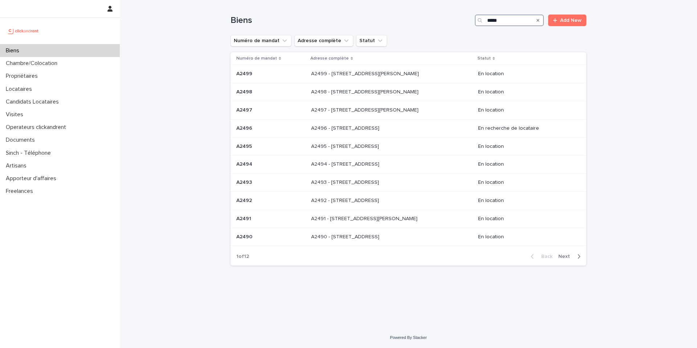
type input "*****"
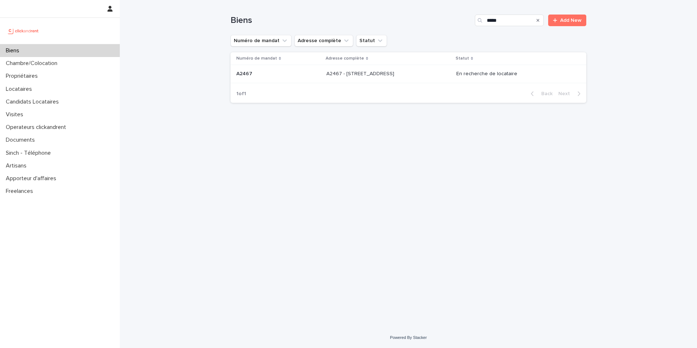
click at [412, 73] on p at bounding box center [387, 74] width 121 height 6
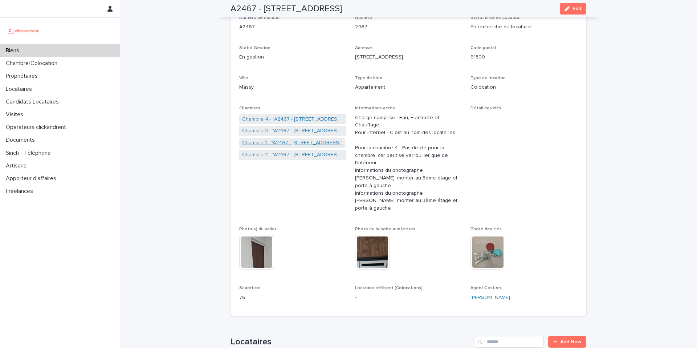
scroll to position [62, 0]
click at [295, 119] on link "Chambre 4 - "A2467 - 3 Allée du Danemark, Massy 91300"" at bounding box center [292, 120] width 101 height 8
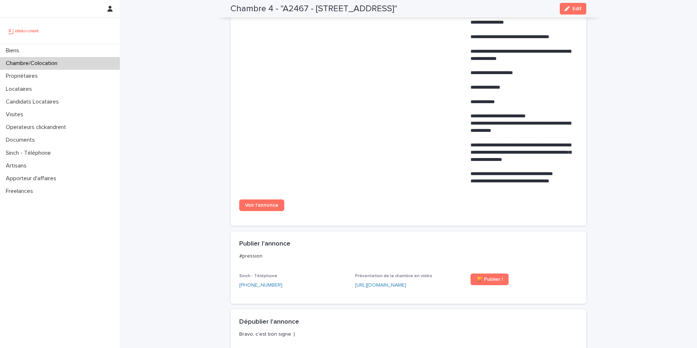
scroll to position [544, 0]
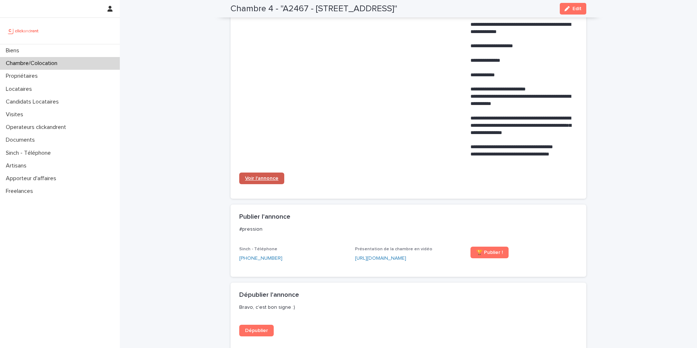
click at [267, 176] on span "Voir l'annonce" at bounding box center [261, 178] width 33 height 5
click at [77, 45] on div "Biens" at bounding box center [60, 50] width 120 height 13
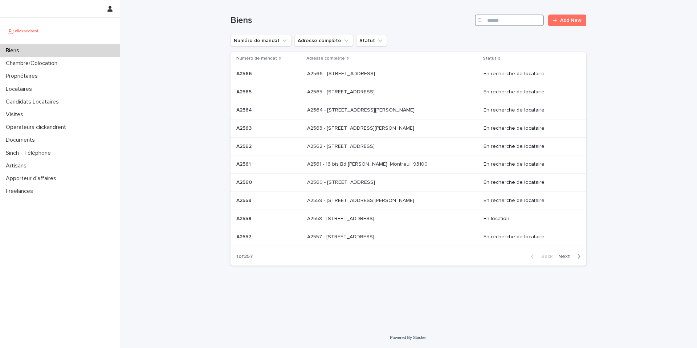
click at [505, 16] on input "Search" at bounding box center [509, 21] width 69 height 12
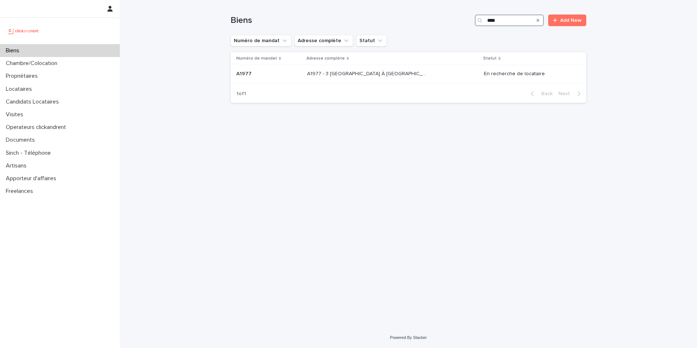
type input "*****"
click at [421, 68] on td "A1977 - 3 Square de la Valse À Mille Temps, Évry-Courcouronnes 91080 A1977 - 3 …" at bounding box center [392, 74] width 177 height 18
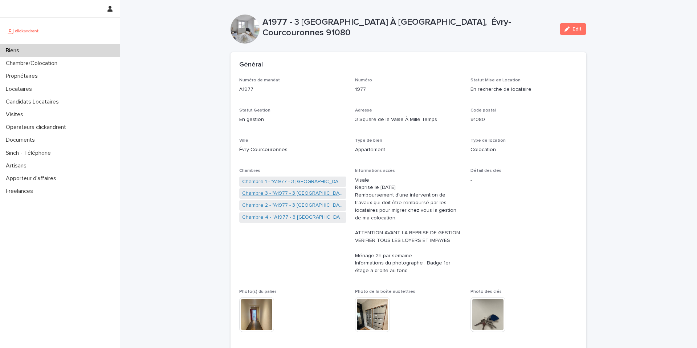
click at [291, 191] on link "Chambre 3 - "A1977 - 3 Square de la Valse À Mille Temps, Évry-Courcouronnes 910…" at bounding box center [292, 194] width 101 height 8
click at [293, 192] on link "Chambre 4 - "A1977 - 3 Square de la Valse À Mille Temps, Évry-Courcouronnes 910…" at bounding box center [292, 194] width 101 height 8
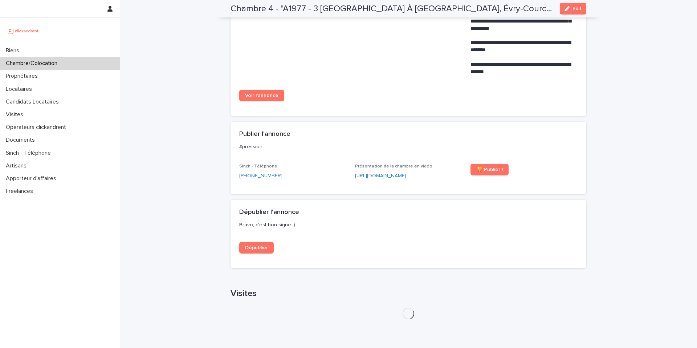
scroll to position [465, 0]
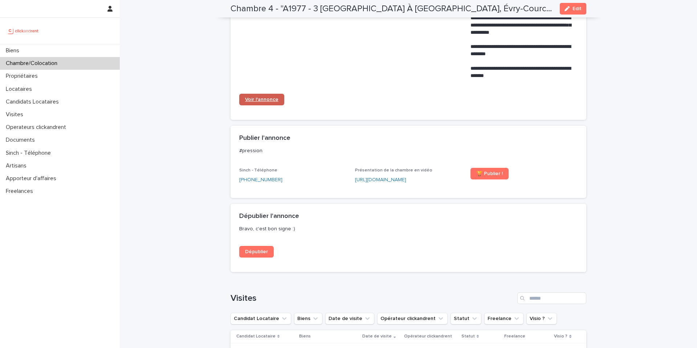
click at [257, 95] on link "Voir l'annonce" at bounding box center [261, 100] width 45 height 12
click at [57, 50] on div "Biens" at bounding box center [60, 50] width 120 height 13
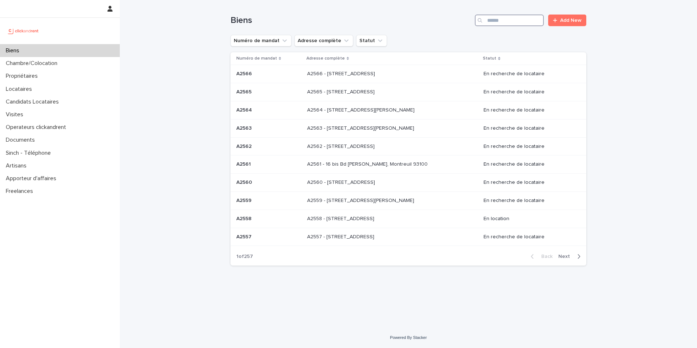
click at [503, 21] on input "Search" at bounding box center [509, 21] width 69 height 12
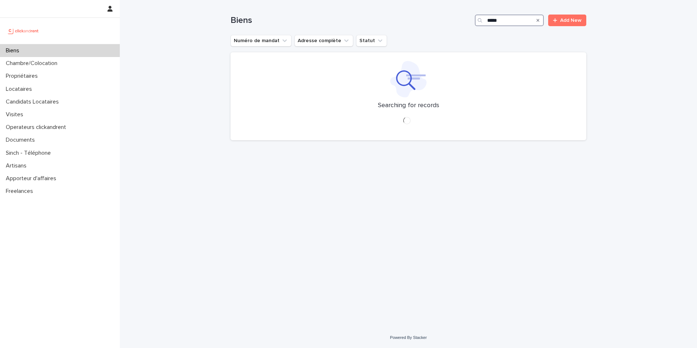
type input "*****"
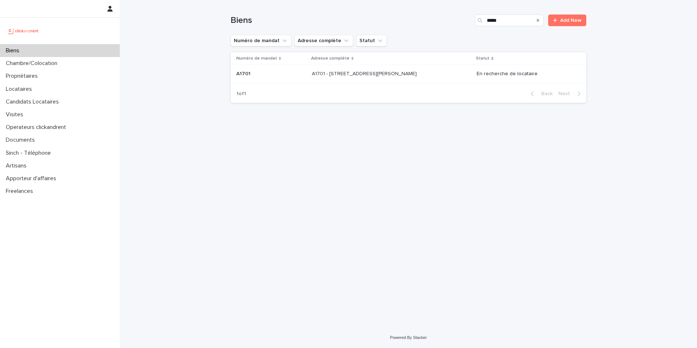
click at [414, 76] on p "A1701 - [STREET_ADDRESS][PERSON_NAME]" at bounding box center [365, 73] width 106 height 8
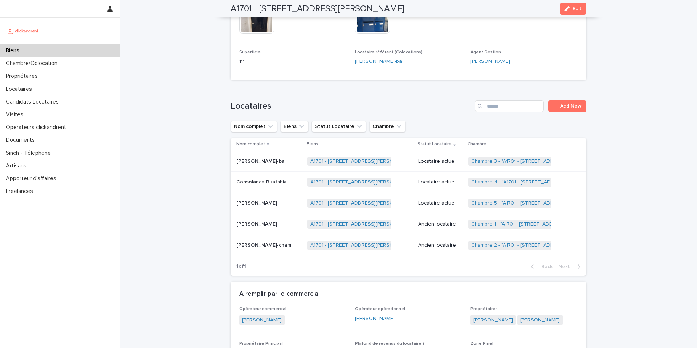
scroll to position [306, 0]
click at [392, 212] on td "A1701 - 7 bis boulevard Georges Michel, Corbeil-Essonnes 91100 + 0" at bounding box center [360, 203] width 111 height 21
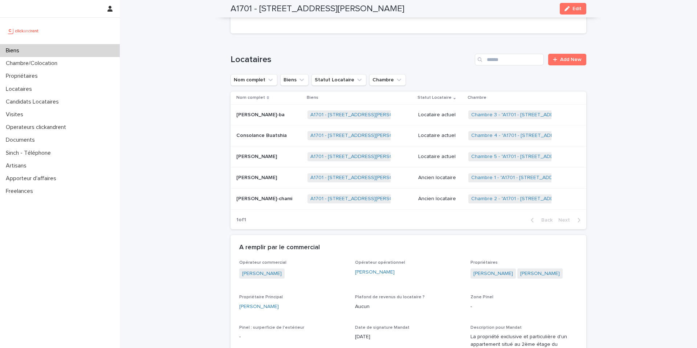
scroll to position [348, 0]
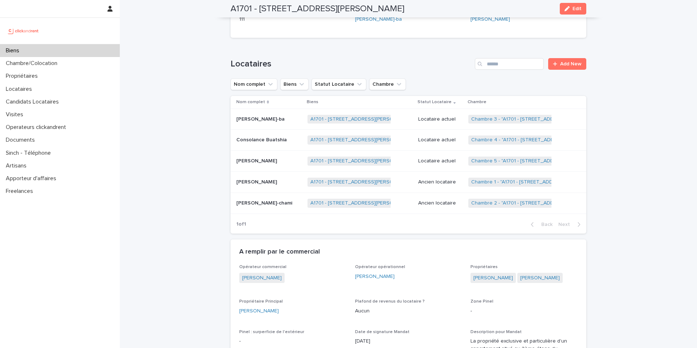
click at [424, 145] on div "Locataire actuel" at bounding box center [440, 140] width 44 height 12
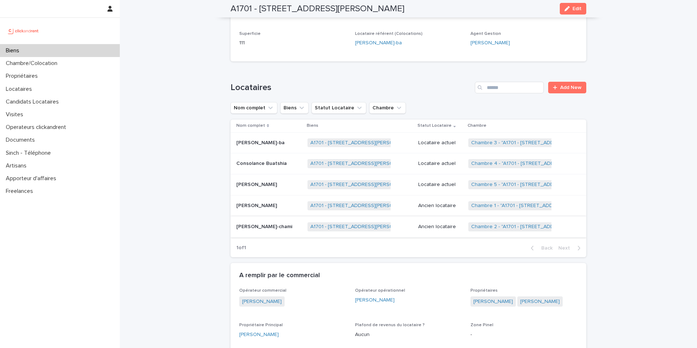
scroll to position [328, 0]
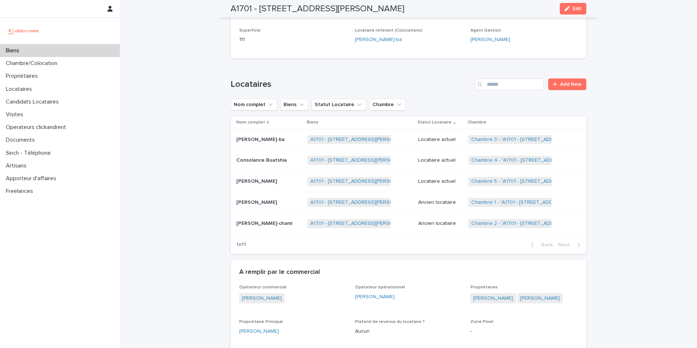
click at [442, 137] on p "Locataire actuel" at bounding box center [440, 140] width 44 height 6
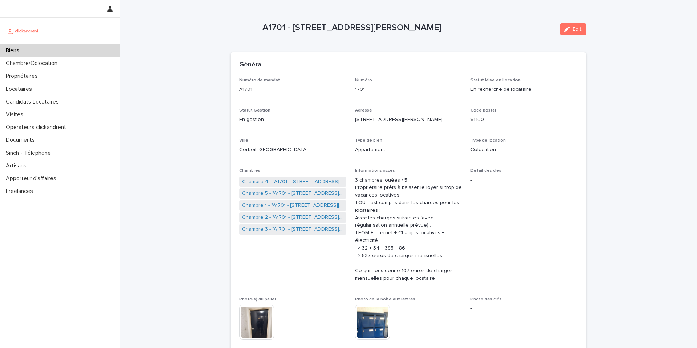
click at [104, 51] on div "Biens" at bounding box center [60, 50] width 120 height 13
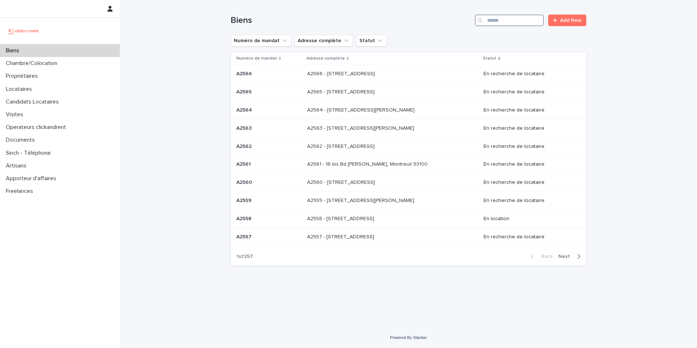
click at [514, 22] on input "Search" at bounding box center [509, 21] width 69 height 12
type input "*****"
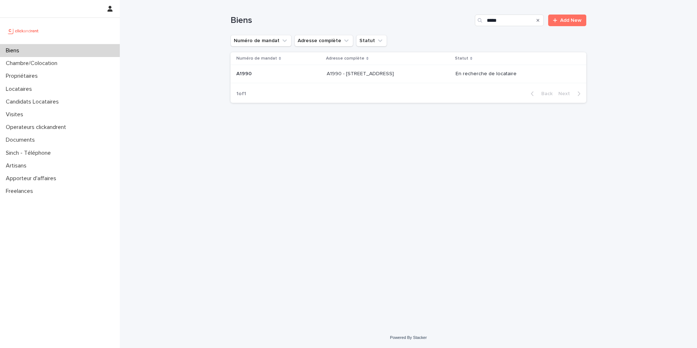
click at [420, 74] on p at bounding box center [387, 74] width 121 height 6
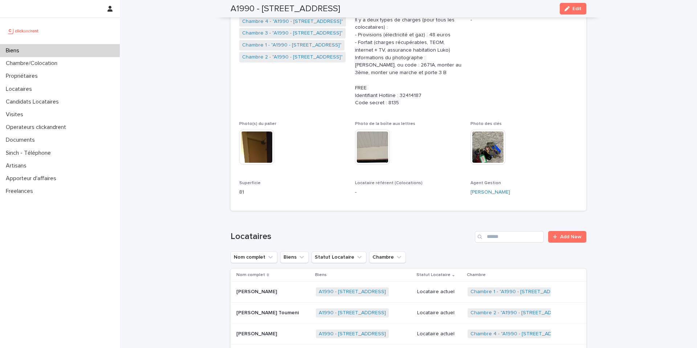
scroll to position [161, 0]
click at [76, 48] on div "Biens" at bounding box center [60, 50] width 120 height 13
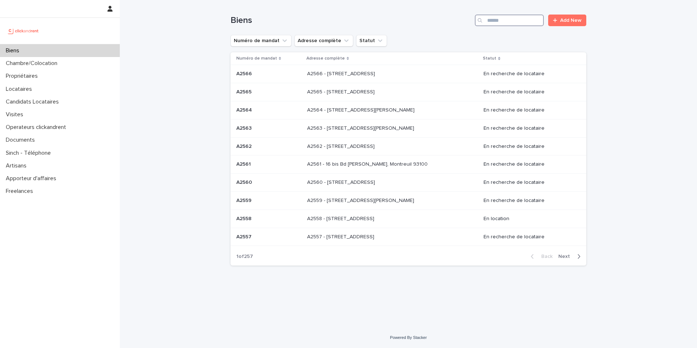
click at [510, 19] on input "Search" at bounding box center [509, 21] width 69 height 12
type input "*****"
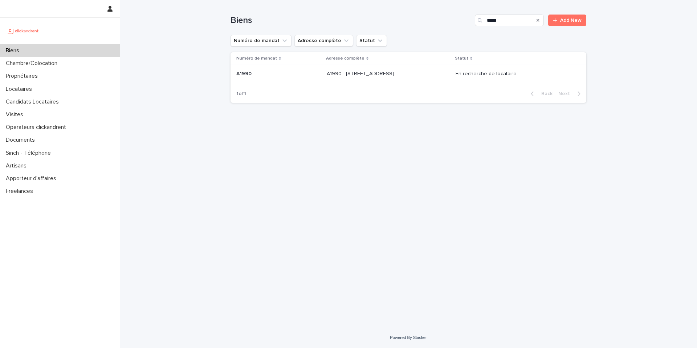
click at [437, 70] on div "A1990 - 21 Avenue Nationale, Massy 91300 A1990 - 21 Avenue Nationale, Massy 913…" at bounding box center [388, 74] width 123 height 12
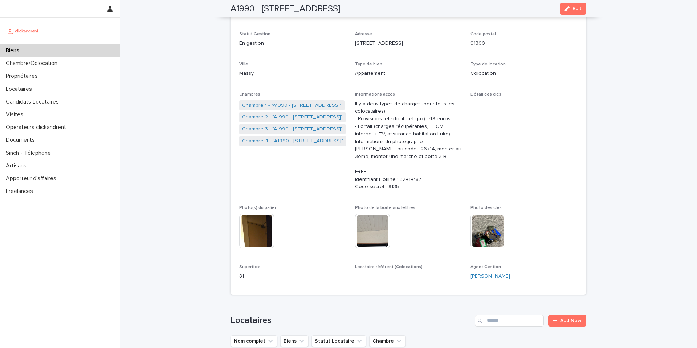
scroll to position [62, 0]
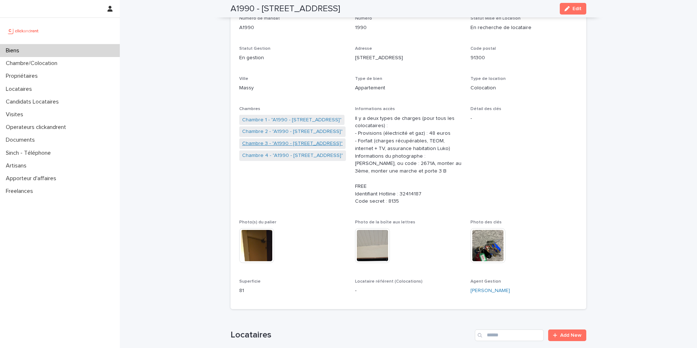
click at [303, 142] on link "Chambre 3 - "A1990 - 21 Avenue Nationale, Massy 91300"" at bounding box center [292, 144] width 101 height 8
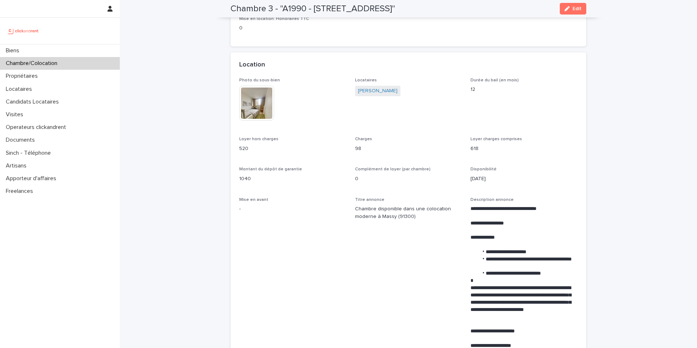
scroll to position [122, 0]
click at [52, 46] on div "Biens" at bounding box center [60, 50] width 120 height 13
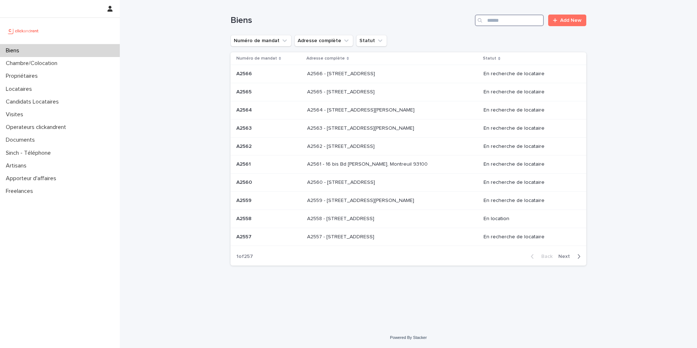
click at [507, 24] on input "Search" at bounding box center [509, 21] width 69 height 12
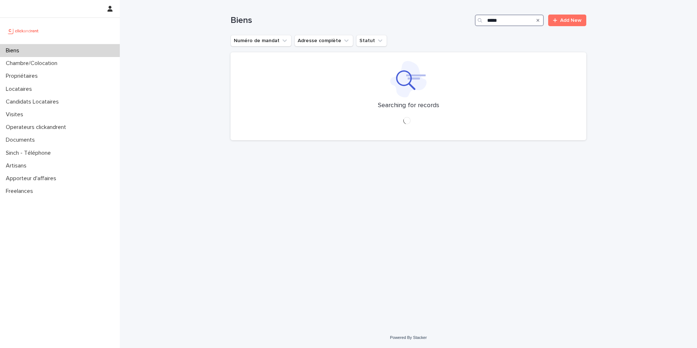
type input "*****"
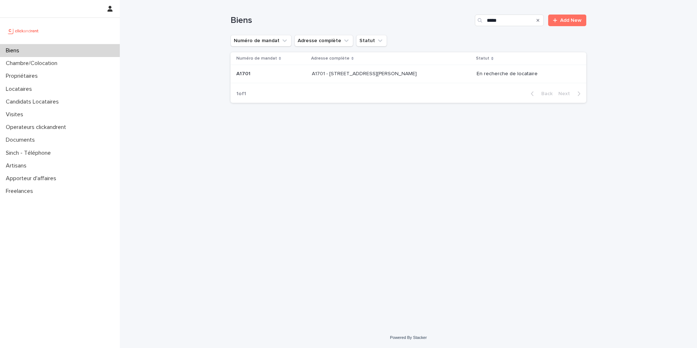
click at [434, 74] on div "A1701 - 7 bis boulevard Georges Michel, Corbeil-Essonnes 91100 A1701 - 7 bis bo…" at bounding box center [391, 74] width 159 height 12
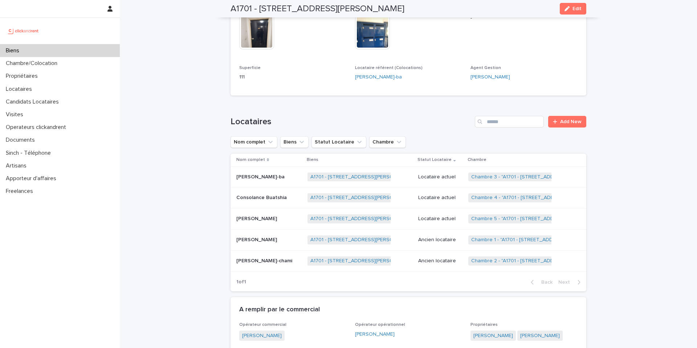
scroll to position [291, 0]
click at [65, 45] on div "Biens" at bounding box center [60, 50] width 120 height 13
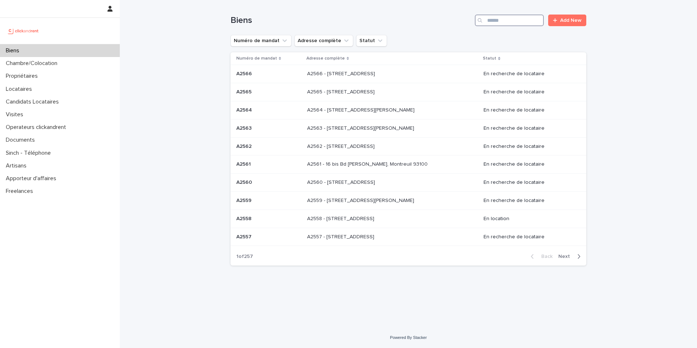
click at [511, 23] on input "Search" at bounding box center [509, 21] width 69 height 12
type input "*****"
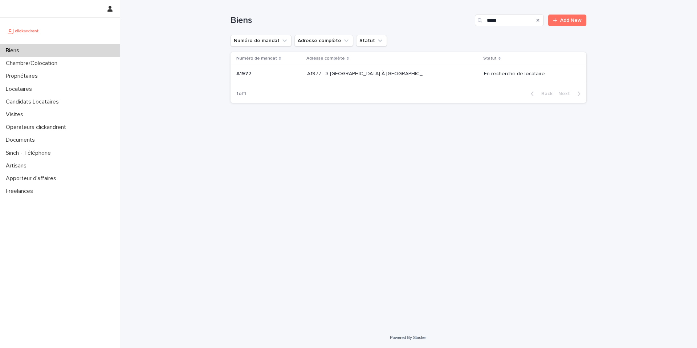
click at [433, 66] on td "A1977 - 3 Square de la Valse À Mille Temps, Évry-Courcouronnes 91080 A1977 - 3 …" at bounding box center [392, 74] width 177 height 18
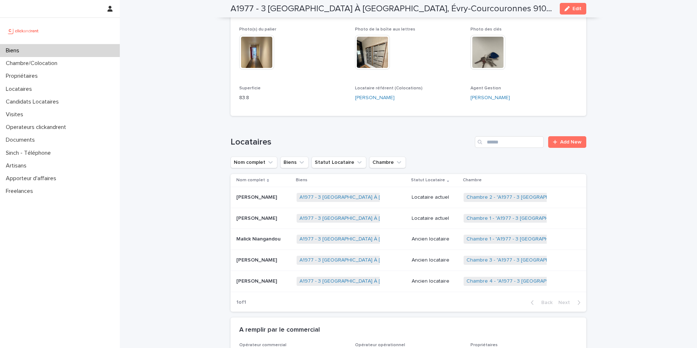
scroll to position [263, 0]
click at [81, 46] on div "Biens" at bounding box center [60, 50] width 120 height 13
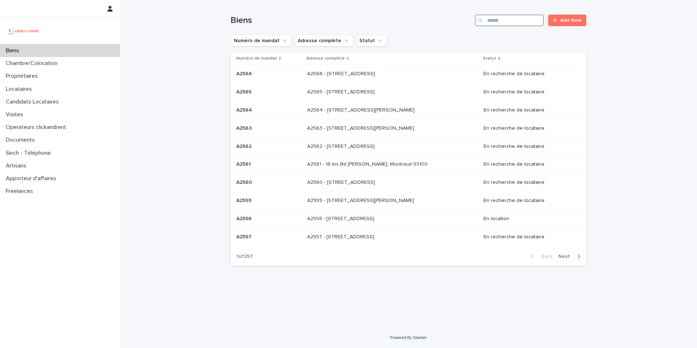
click at [513, 17] on input "Search" at bounding box center [509, 21] width 69 height 12
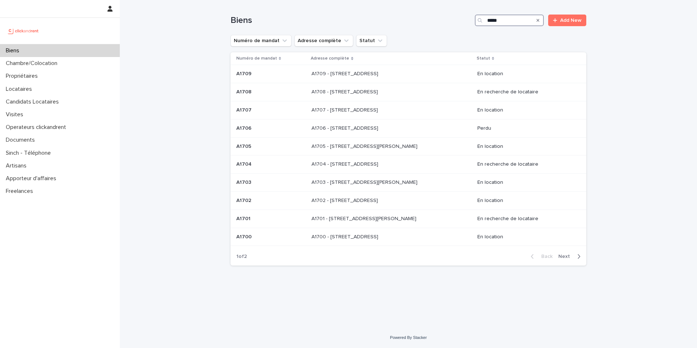
type input "*****"
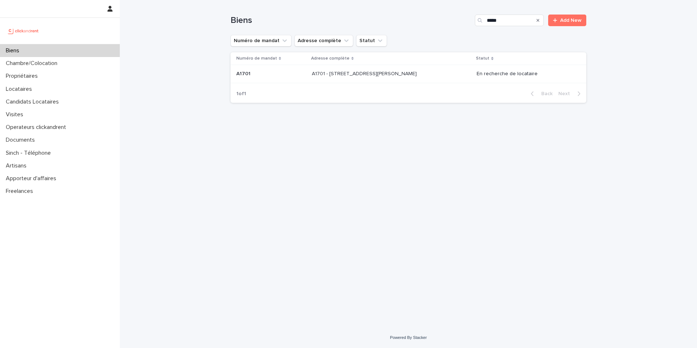
click at [380, 80] on td "A1701 - 7 bis boulevard Georges Michel, Corbeil-Essonnes 91100 A1701 - 7 bis bo…" at bounding box center [391, 74] width 165 height 18
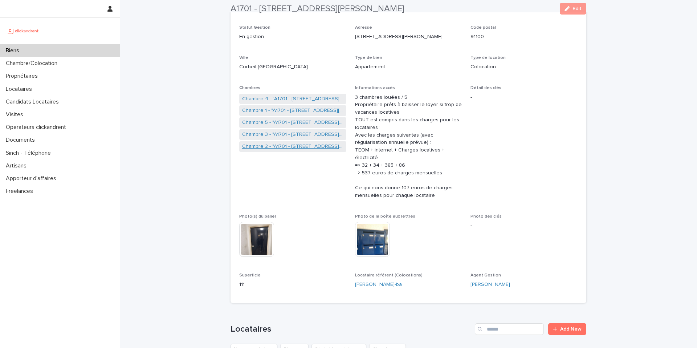
scroll to position [85, 0]
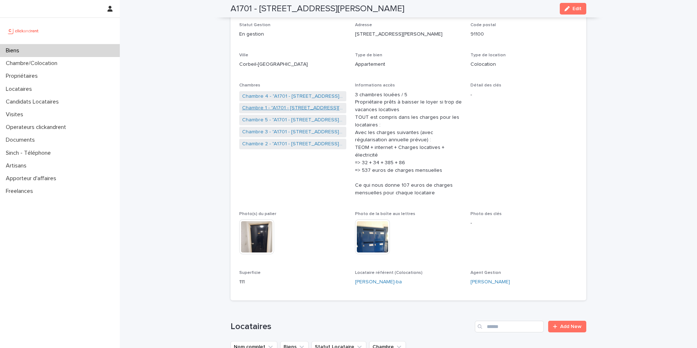
click at [282, 105] on link "Chambre 1 - "A1701 - [STREET_ADDRESS][PERSON_NAME] 91100"" at bounding box center [292, 108] width 101 height 8
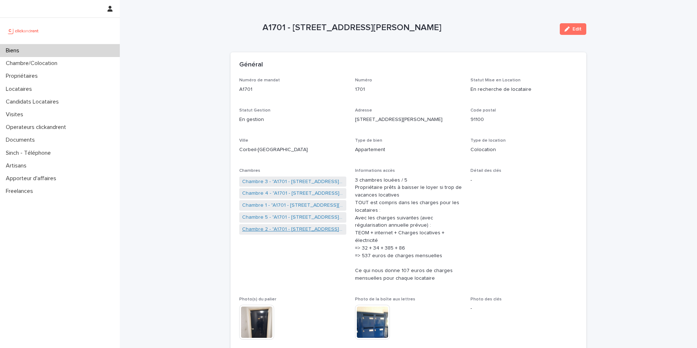
click at [275, 229] on link "Chambre 2 - "A1701 - [STREET_ADDRESS][PERSON_NAME]"" at bounding box center [292, 230] width 101 height 8
click at [274, 194] on link "Chambre 1 - "A1701 - [STREET_ADDRESS][PERSON_NAME] 91100"" at bounding box center [292, 194] width 101 height 8
click at [87, 51] on div "Biens" at bounding box center [60, 50] width 120 height 13
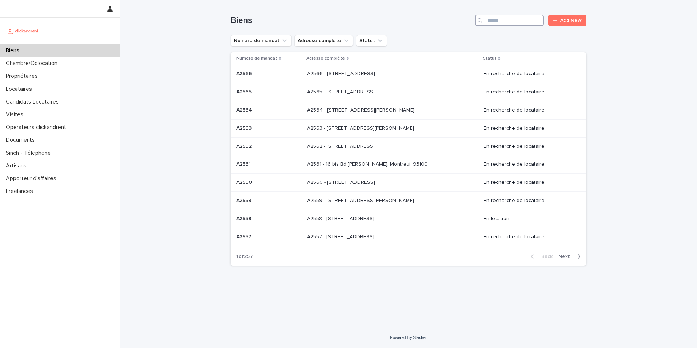
click at [505, 15] on input "Search" at bounding box center [509, 21] width 69 height 12
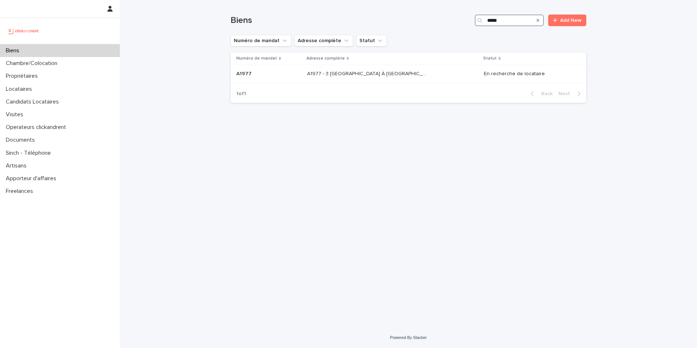
click at [514, 21] on input "*****" at bounding box center [509, 21] width 69 height 12
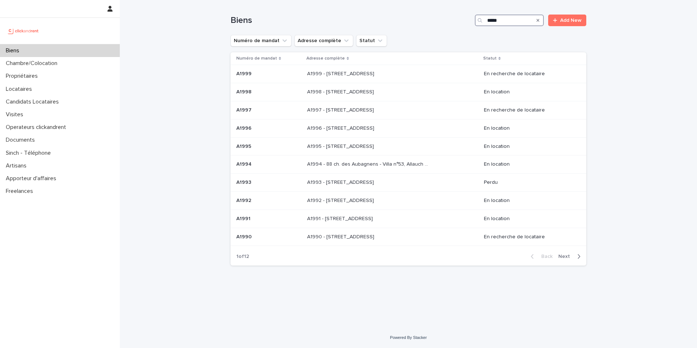
type input "*****"
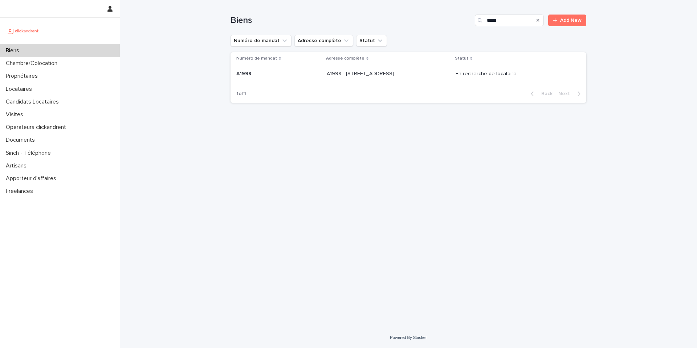
click at [391, 70] on p "A1999 - [STREET_ADDRESS]" at bounding box center [361, 73] width 69 height 8
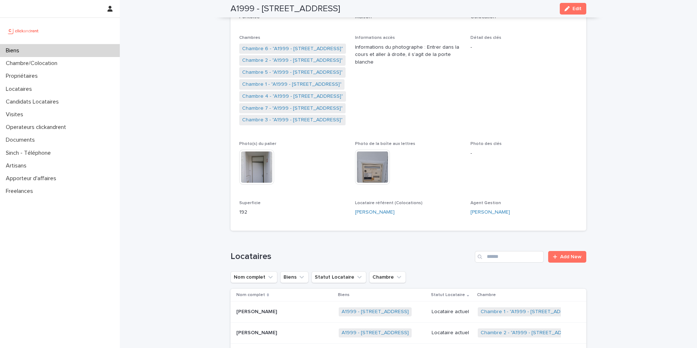
scroll to position [135, 0]
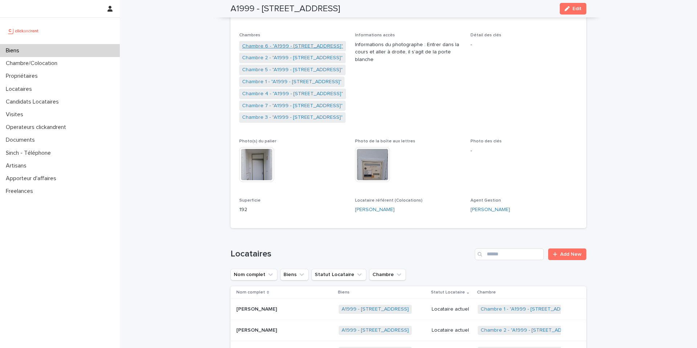
click at [300, 48] on link "Chambre 6 - "A1999 - 12 Place Du Parc Aux Charrettes , Pontoise 95300"" at bounding box center [292, 46] width 101 height 8
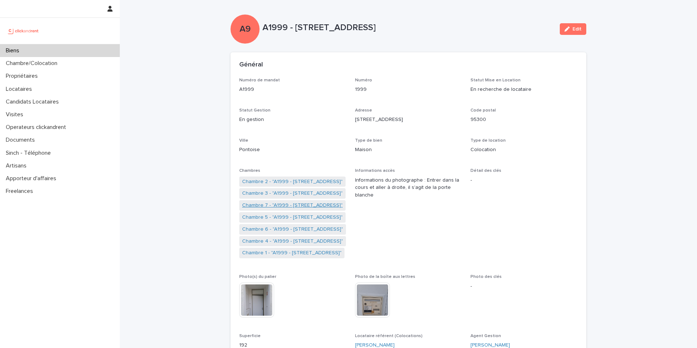
click at [287, 203] on link "Chambre 7 - "A1999 - 12 Place Du Parc Aux Charrettes , Pontoise 95300"" at bounding box center [292, 206] width 101 height 8
click at [69, 51] on div "Biens" at bounding box center [60, 50] width 120 height 13
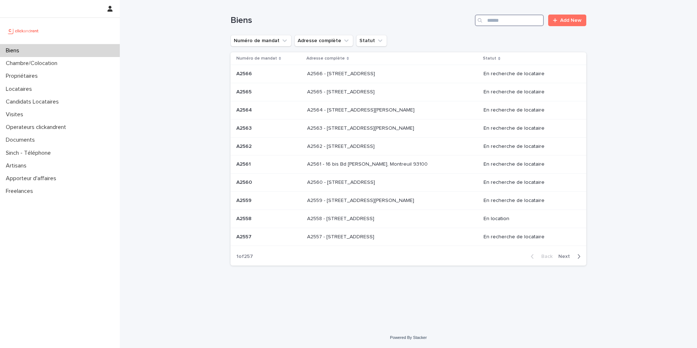
click at [497, 23] on input "Search" at bounding box center [509, 21] width 69 height 12
type input "*****"
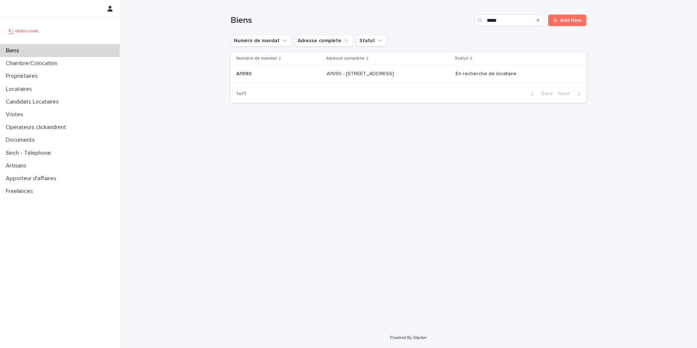
click at [423, 72] on p at bounding box center [387, 74] width 121 height 6
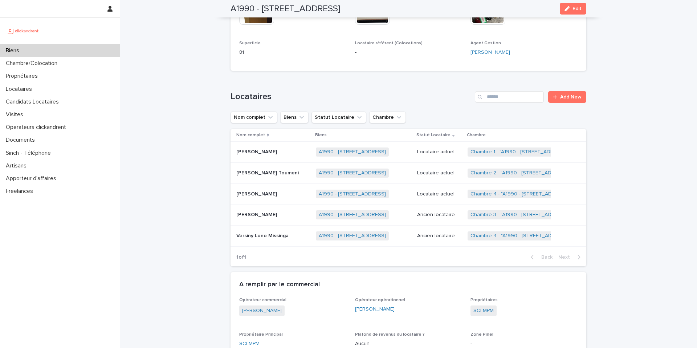
scroll to position [301, 0]
click at [432, 213] on p "Ancien locataire" at bounding box center [439, 214] width 45 height 6
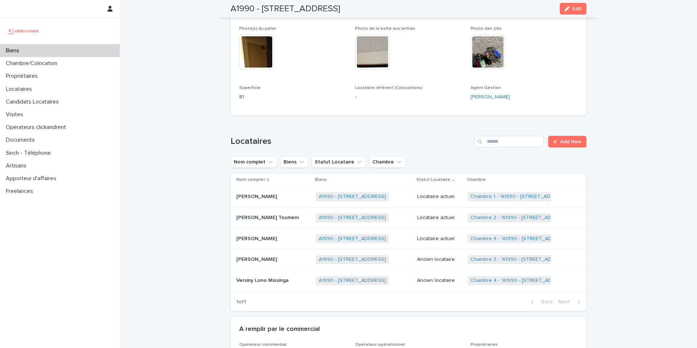
scroll to position [256, 0]
click at [493, 259] on link "Chambre 3 - "A1990 - 21 Avenue Nationale, Massy 91300"" at bounding box center [521, 259] width 101 height 6
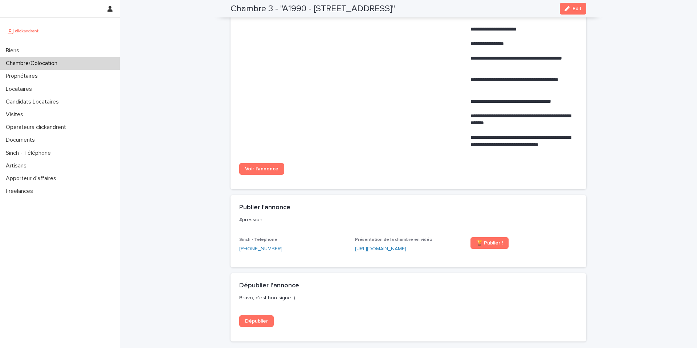
scroll to position [546, 0]
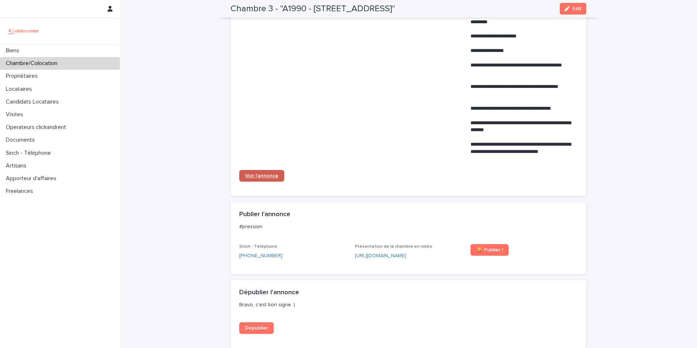
click at [264, 179] on link "Voir l'annonce" at bounding box center [261, 176] width 45 height 12
click at [56, 54] on div "Biens" at bounding box center [60, 50] width 120 height 13
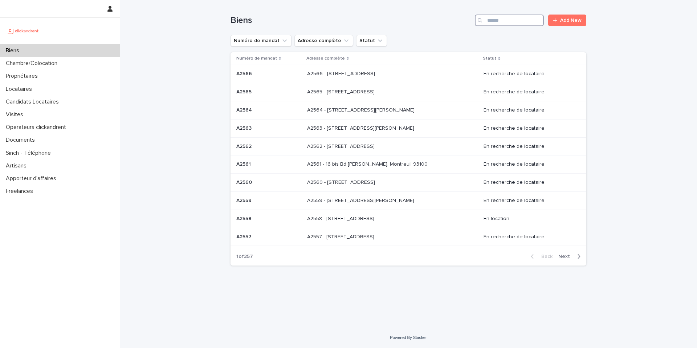
click at [515, 20] on input "Search" at bounding box center [509, 21] width 69 height 12
click at [502, 21] on input "Search" at bounding box center [509, 21] width 69 height 12
type input "*"
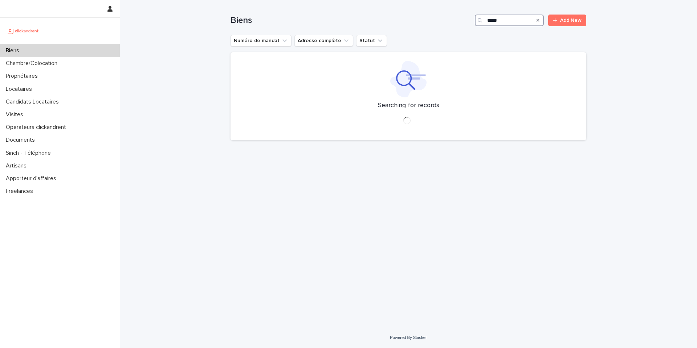
type input "*****"
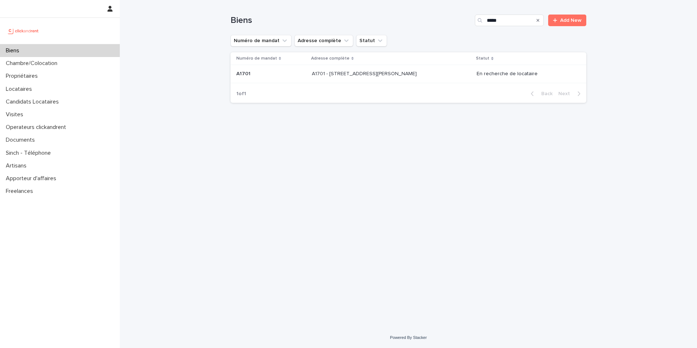
click at [393, 73] on p "A1701 - [STREET_ADDRESS][PERSON_NAME]" at bounding box center [365, 73] width 106 height 8
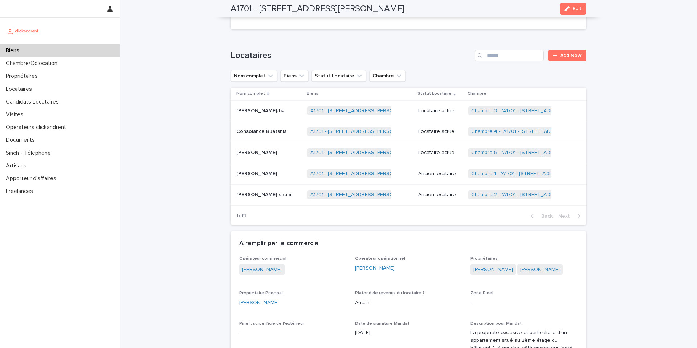
scroll to position [357, 0]
click at [512, 195] on link "Chambre 2 - "A1701 - [STREET_ADDRESS][PERSON_NAME]"" at bounding box center [540, 194] width 138 height 6
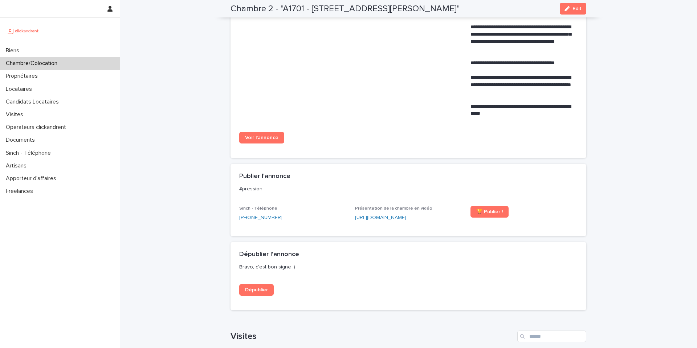
scroll to position [505, 0]
click at [274, 141] on span "Voir l'annonce" at bounding box center [261, 137] width 33 height 5
click at [73, 47] on div "Biens" at bounding box center [60, 50] width 120 height 13
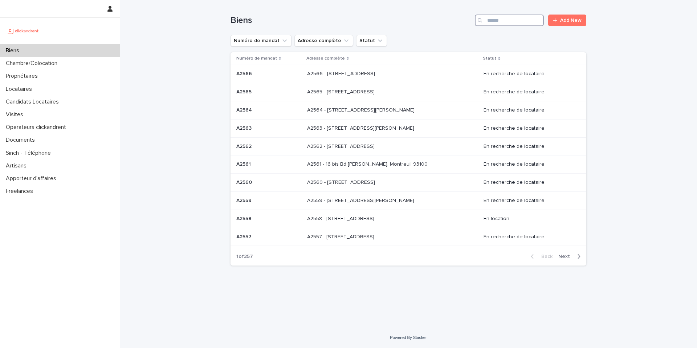
click at [510, 17] on input "Search" at bounding box center [509, 21] width 69 height 12
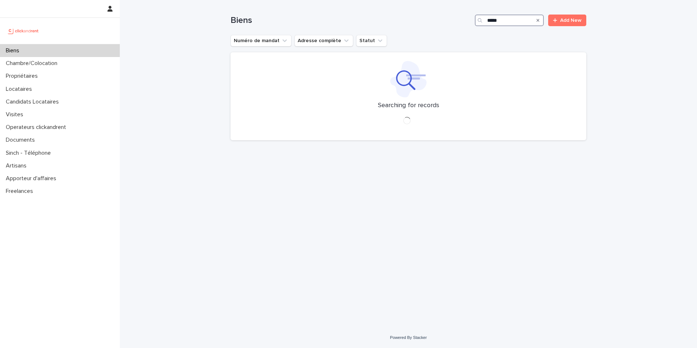
type input "*****"
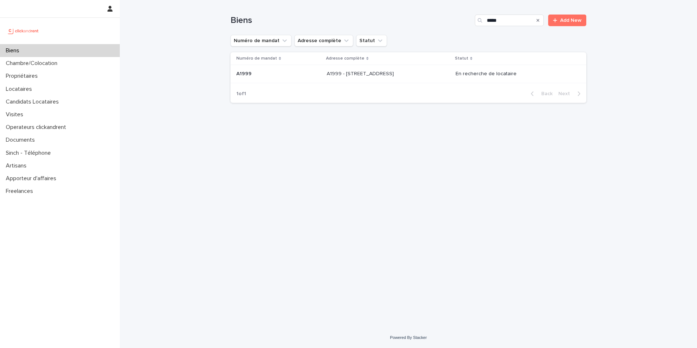
click at [396, 70] on p "A1999 - [STREET_ADDRESS]" at bounding box center [361, 73] width 69 height 8
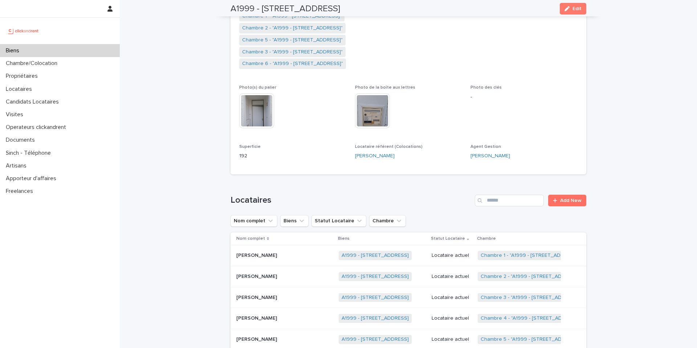
scroll to position [372, 0]
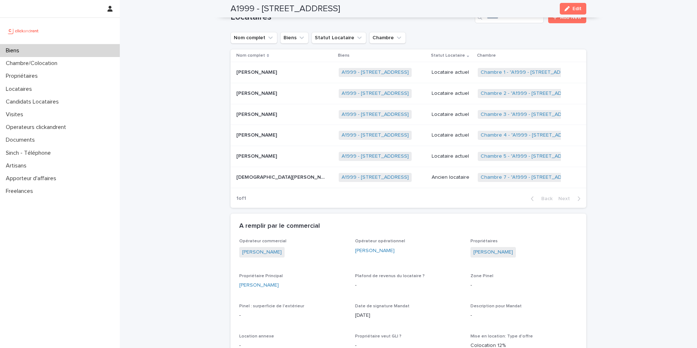
click at [495, 181] on span "Chambre 7 - "A1999 - 12 Place Du Parc Aux Charrettes , Pontoise 95300"" at bounding box center [531, 177] width 106 height 9
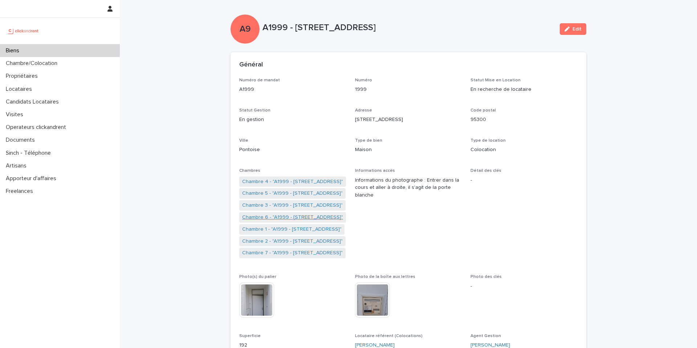
click at [290, 218] on link "Chambre 6 - "A1999 - 12 Place Du Parc Aux Charrettes , Pontoise 95300"" at bounding box center [292, 218] width 101 height 8
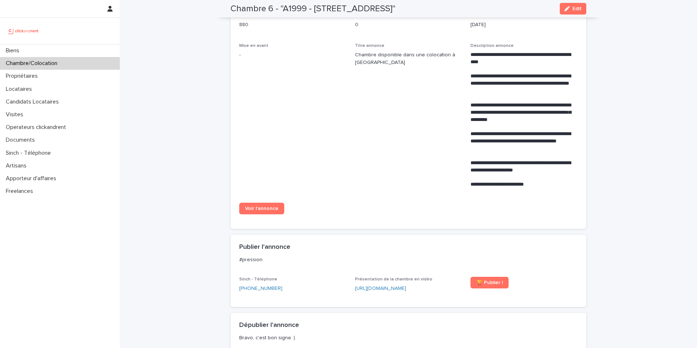
scroll to position [280, 0]
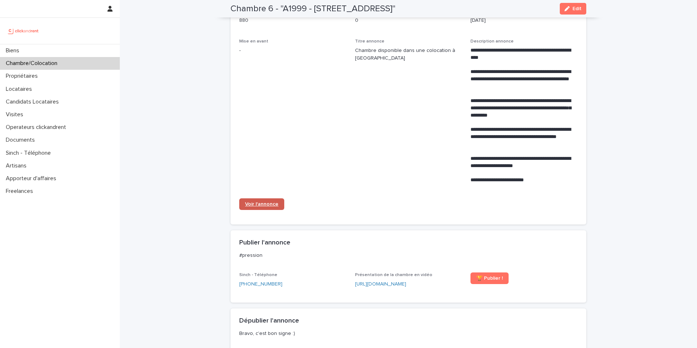
click at [274, 207] on span "Voir l'annonce" at bounding box center [261, 204] width 33 height 5
click at [101, 53] on div "Biens" at bounding box center [60, 50] width 120 height 13
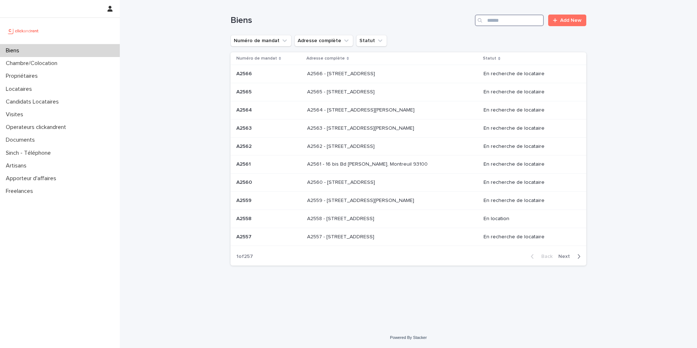
click at [507, 19] on input "Search" at bounding box center [509, 21] width 69 height 12
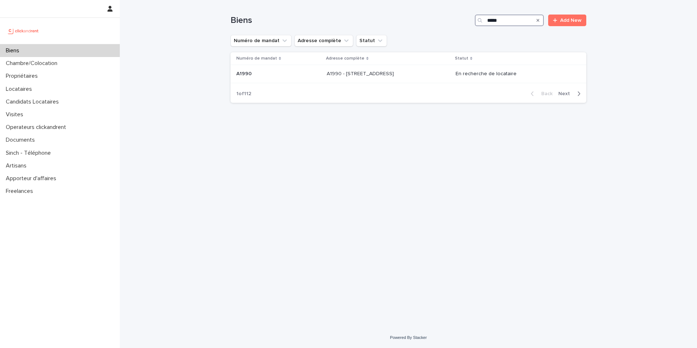
type input "*****"
click at [396, 70] on p "A1990 - [STREET_ADDRESS]" at bounding box center [361, 73] width 69 height 8
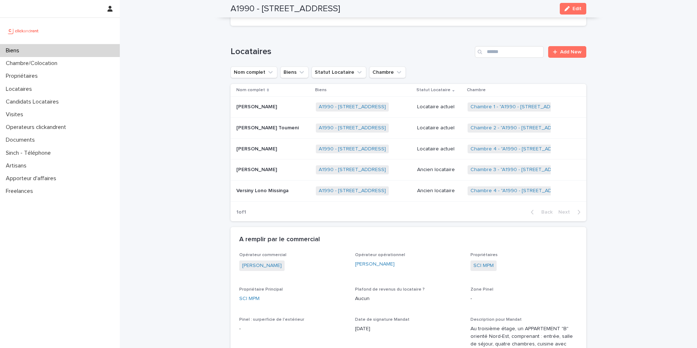
scroll to position [345, 0]
click at [266, 52] on h1 "Locataires" at bounding box center [352, 51] width 242 height 11
click at [86, 53] on div "Biens" at bounding box center [60, 50] width 120 height 13
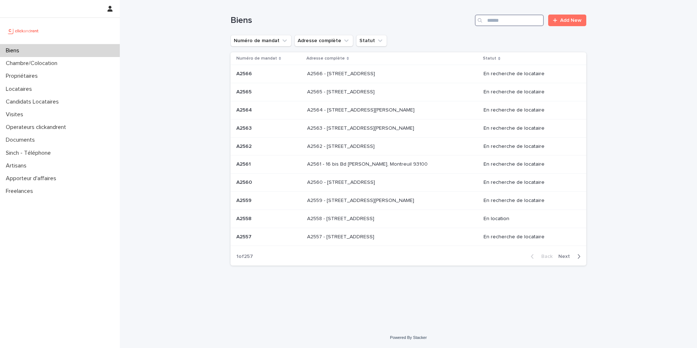
click at [505, 21] on input "Search" at bounding box center [509, 21] width 69 height 12
type input "*****"
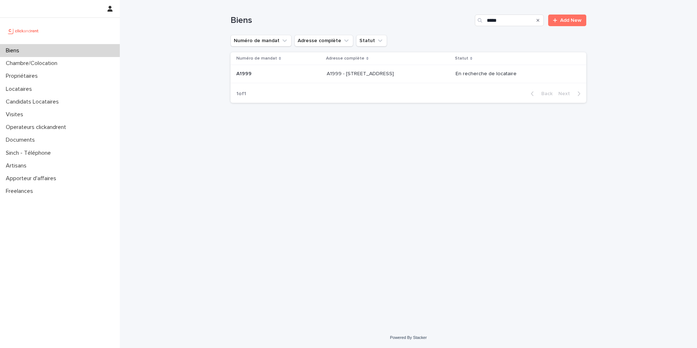
click at [396, 71] on p "A1999 - [STREET_ADDRESS]" at bounding box center [361, 73] width 69 height 8
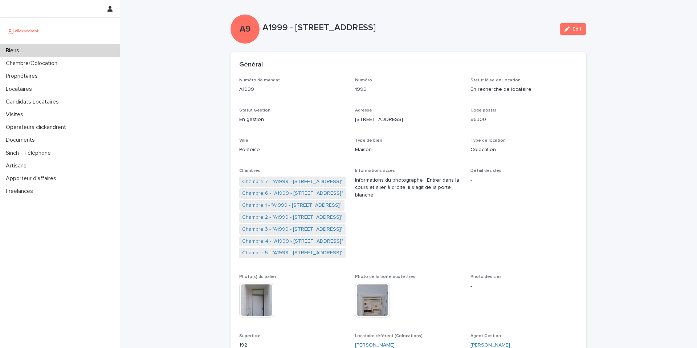
click at [88, 46] on div "Biens" at bounding box center [60, 50] width 120 height 13
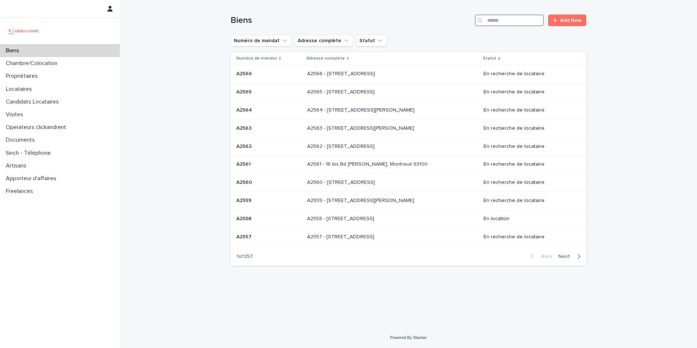
click at [509, 19] on input "Search" at bounding box center [509, 21] width 69 height 12
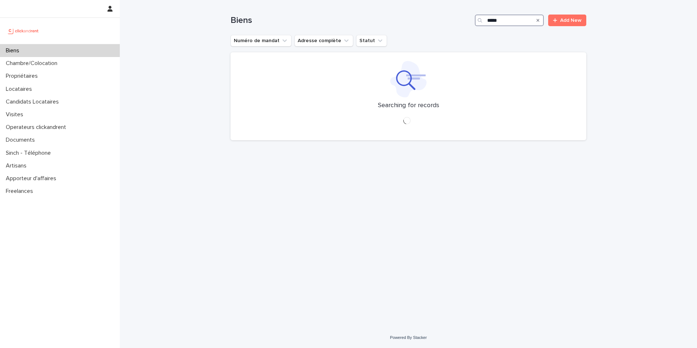
type input "*****"
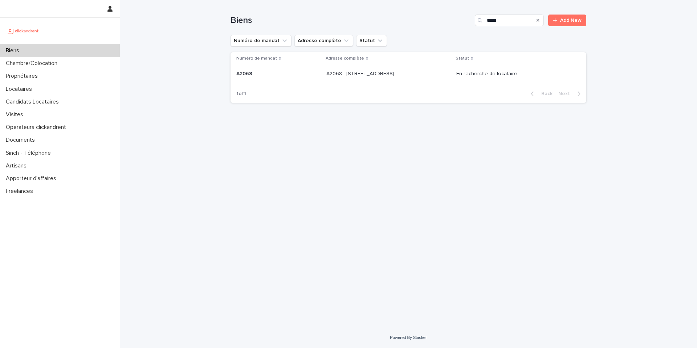
click at [432, 77] on div "A2068 - 60 Rue De Castille, Amiens 80000 A2068 - 60 Rue De Castille, Amiens 800…" at bounding box center [389, 74] width 124 height 12
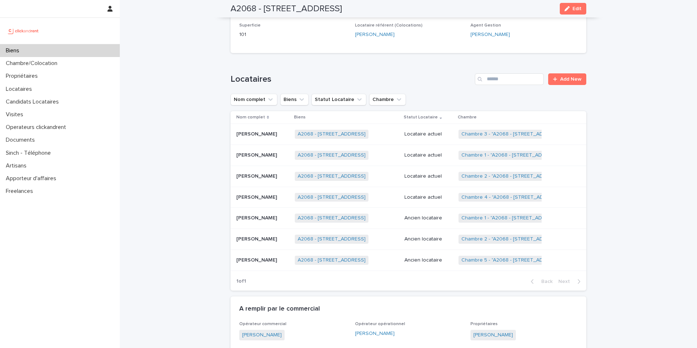
scroll to position [257, 0]
click at [64, 49] on div "Biens" at bounding box center [60, 50] width 120 height 13
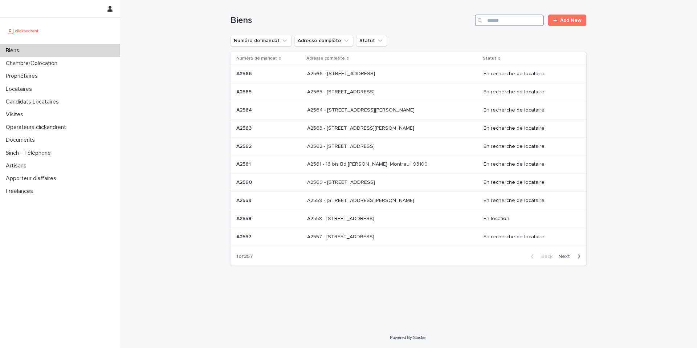
click at [514, 21] on input "Search" at bounding box center [509, 21] width 69 height 12
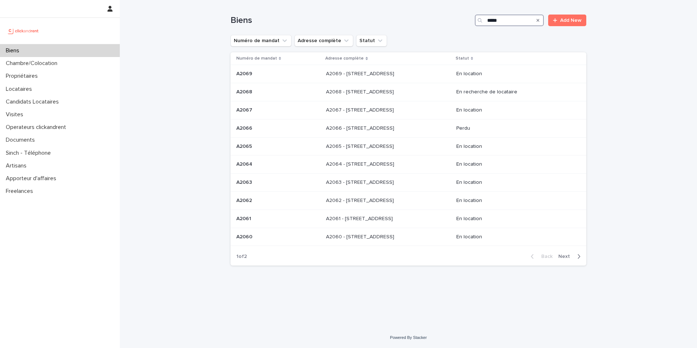
type input "*****"
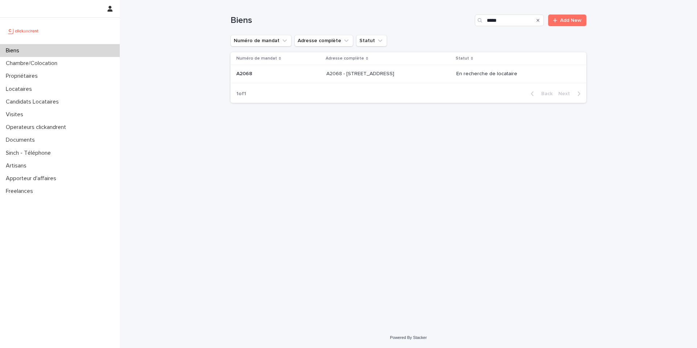
click at [396, 70] on p "A2068 - 60 Rue De Castille, Amiens 80000" at bounding box center [361, 73] width 69 height 8
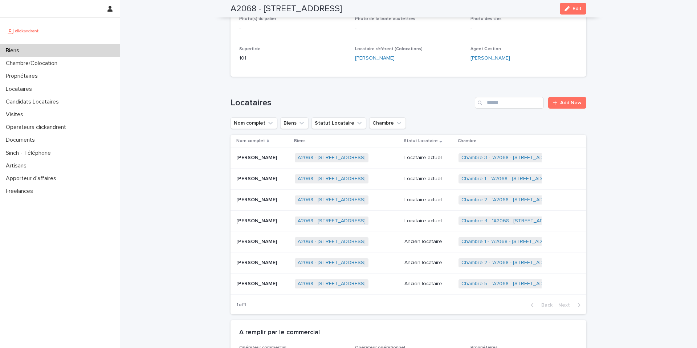
scroll to position [233, 0]
click at [505, 239] on span "Chambre 1 - "A2068 - 60 Rue De Castille, Amiens 80000"" at bounding box center [512, 242] width 106 height 9
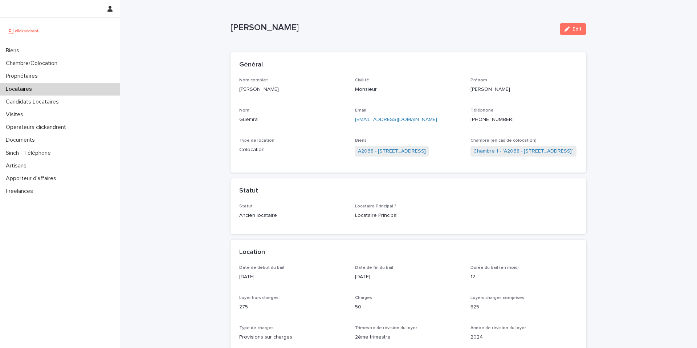
click at [301, 146] on p "Colocation" at bounding box center [292, 150] width 107 height 8
click at [491, 151] on link "Chambre 1 - "A2068 - 60 Rue De Castille, Amiens 80000"" at bounding box center [524, 151] width 100 height 8
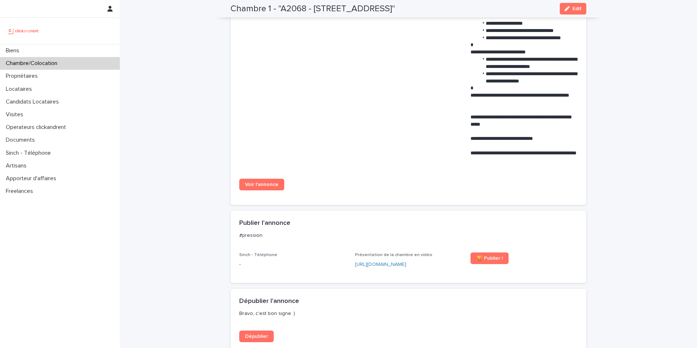
scroll to position [355, 0]
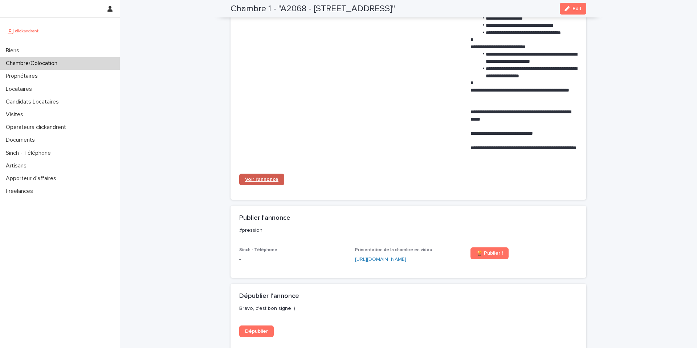
click at [261, 179] on span "Voir l'annonce" at bounding box center [261, 179] width 33 height 5
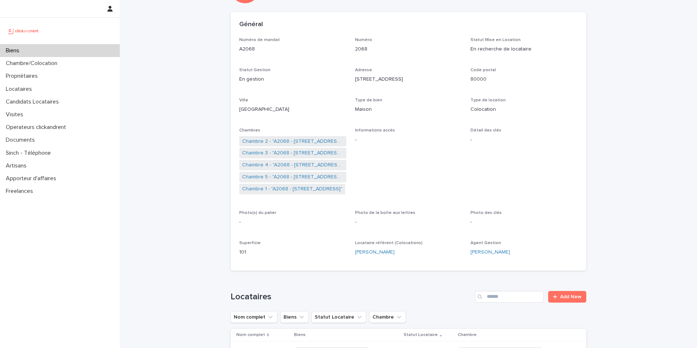
scroll to position [42, 0]
click at [275, 174] on link "Chambre 5 - "A2068 - 60 Rue De Castille, Amiens 80000"" at bounding box center [292, 176] width 101 height 8
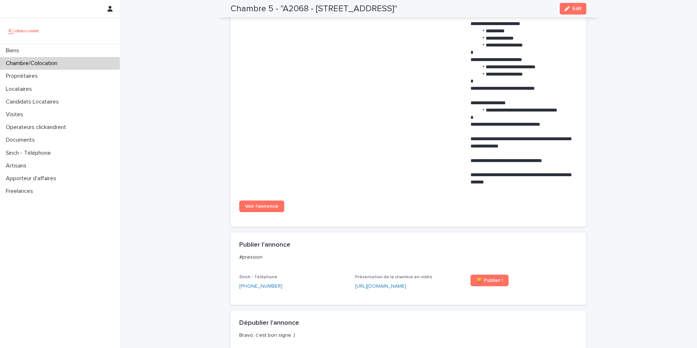
scroll to position [345, 0]
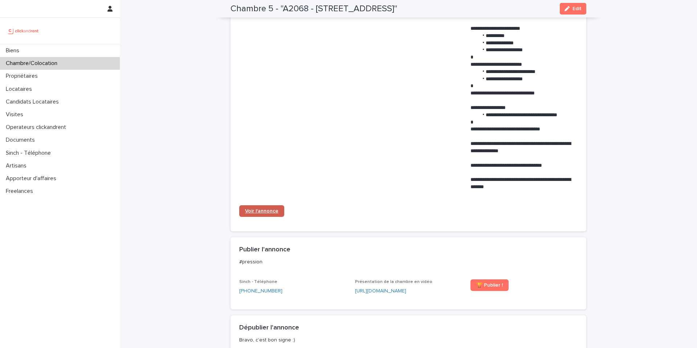
click at [263, 210] on span "Voir l'annonce" at bounding box center [261, 210] width 33 height 5
click at [72, 51] on div "Biens" at bounding box center [60, 50] width 120 height 13
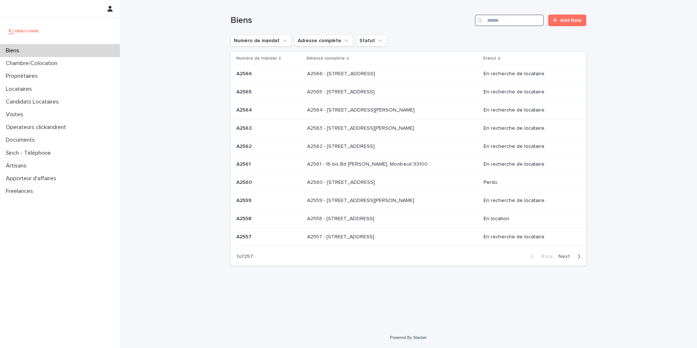
click at [488, 16] on input "Search" at bounding box center [509, 21] width 69 height 12
type input "*****"
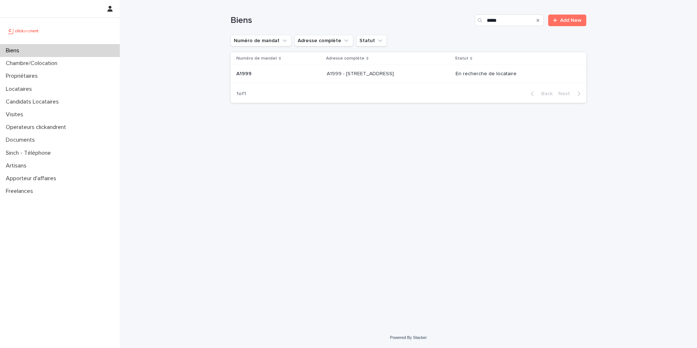
click at [422, 68] on div "A1999 - 12 Place Du Parc Aux Charrettes , Pontoise 95300 A1999 - 12 Place Du Pa…" at bounding box center [388, 74] width 123 height 12
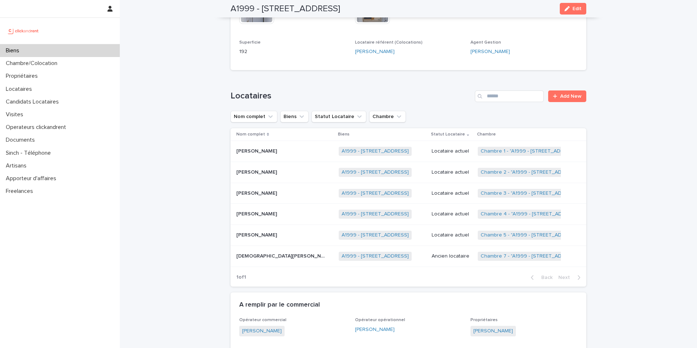
scroll to position [294, 0]
click at [63, 49] on div "Biens" at bounding box center [60, 50] width 120 height 13
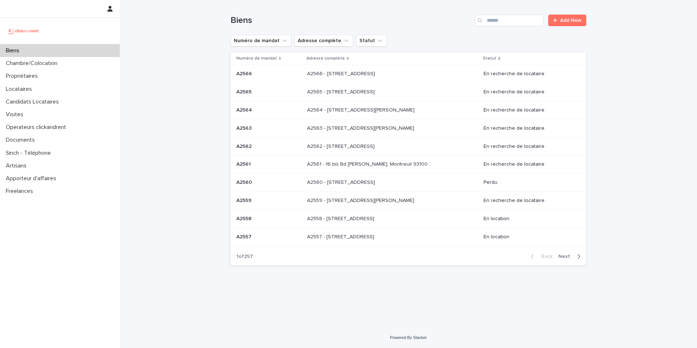
click at [486, 18] on div "Search" at bounding box center [481, 21] width 12 height 12
click at [498, 21] on input "Search" at bounding box center [509, 21] width 69 height 12
type input "*****"
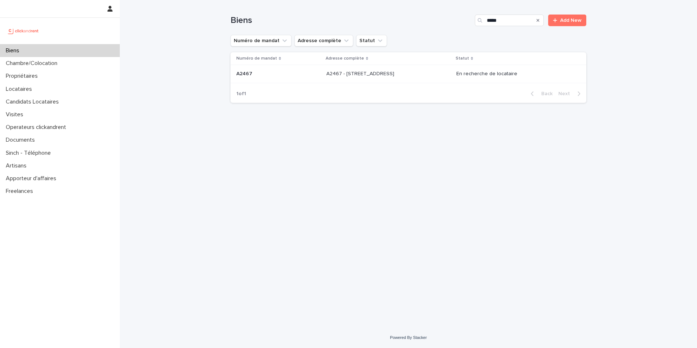
click at [418, 76] on p at bounding box center [387, 74] width 121 height 6
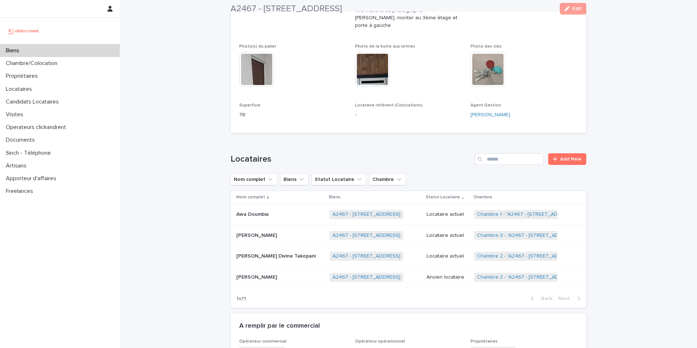
scroll to position [303, 0]
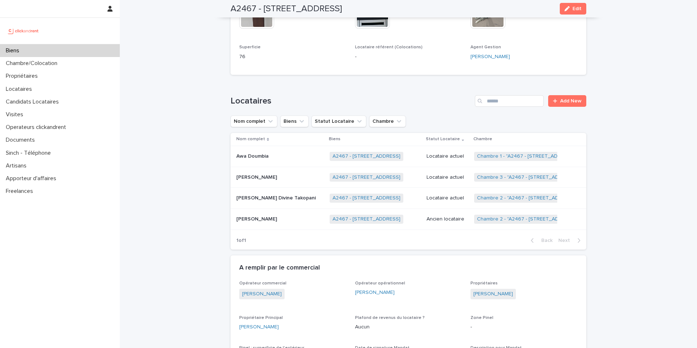
click at [441, 153] on p "Locataire actuel" at bounding box center [448, 156] width 42 height 6
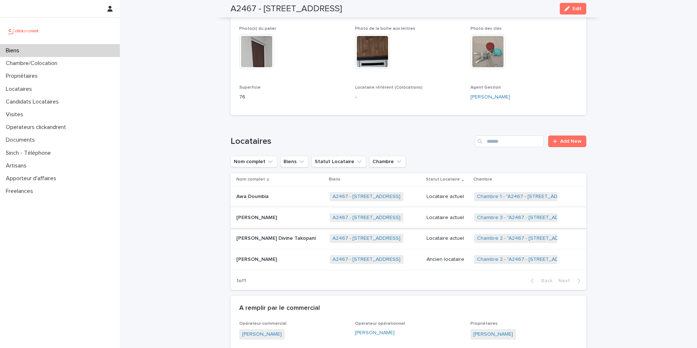
scroll to position [266, 0]
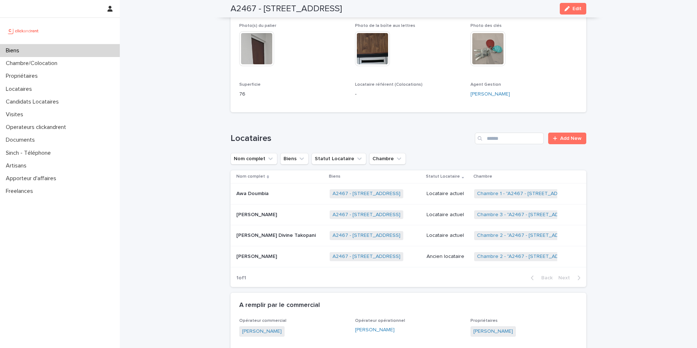
click at [447, 212] on p "Locataire actuel" at bounding box center [448, 215] width 42 height 6
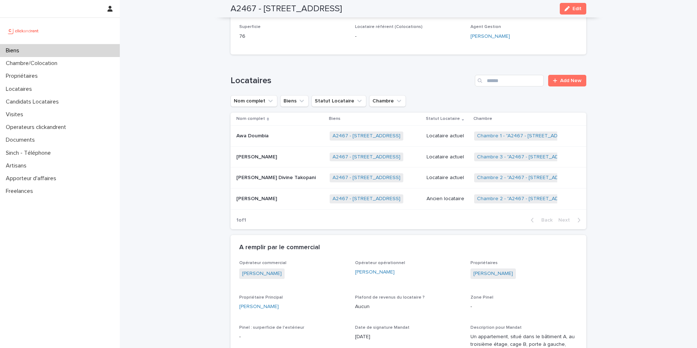
click at [448, 175] on p "Locataire actuel" at bounding box center [448, 178] width 42 height 6
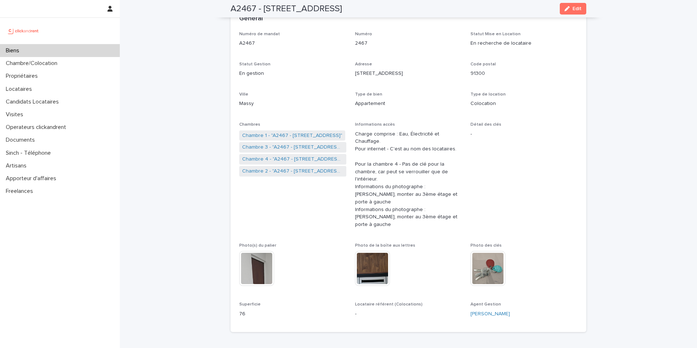
scroll to position [53, 0]
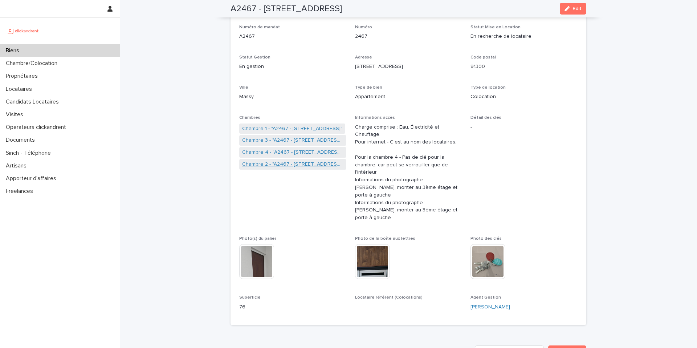
click at [296, 162] on link "Chambre 2 - "A2467 - 3 Allée du Danemark, Massy 91300"" at bounding box center [292, 165] width 101 height 8
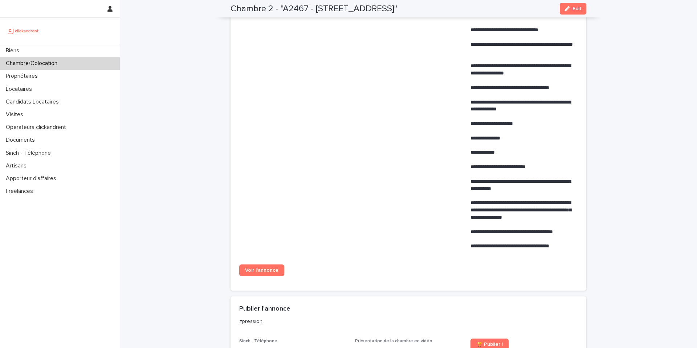
scroll to position [470, 0]
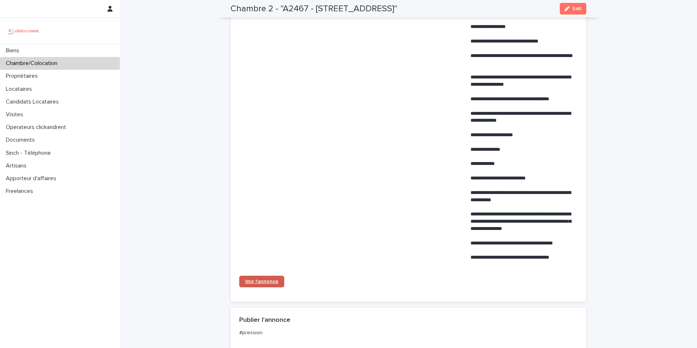
click at [265, 280] on span "Voir l'annonce" at bounding box center [261, 281] width 33 height 5
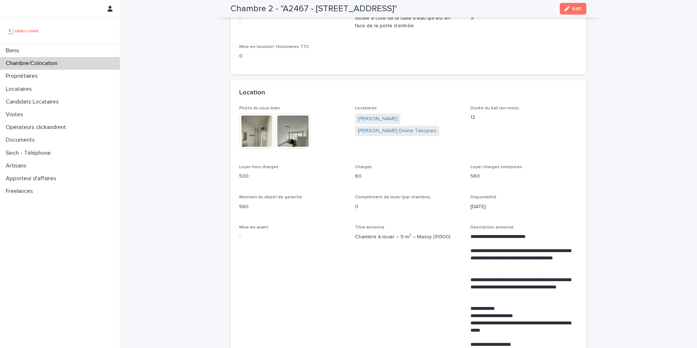
scroll to position [0, 0]
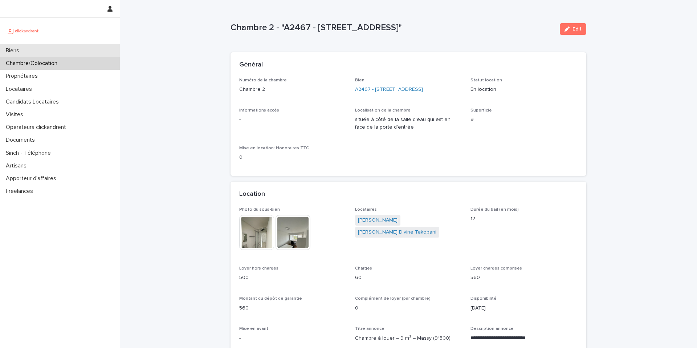
click at [93, 52] on div "Biens" at bounding box center [60, 50] width 120 height 13
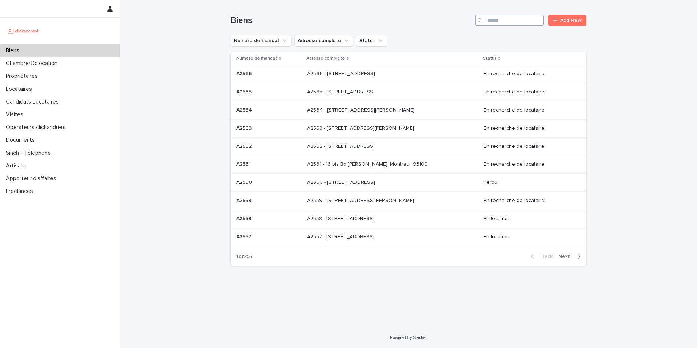
click at [491, 24] on input "Search" at bounding box center [509, 21] width 69 height 12
type input "*"
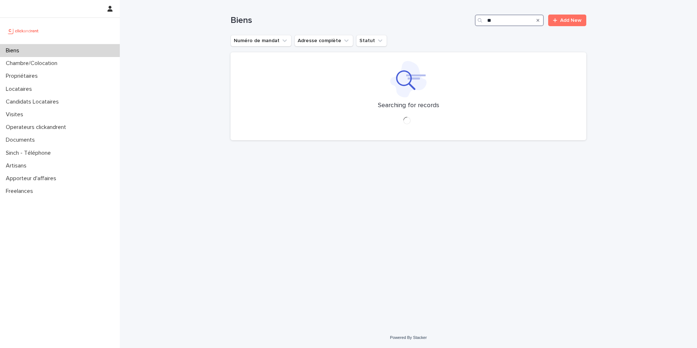
type input "*"
type input "*****"
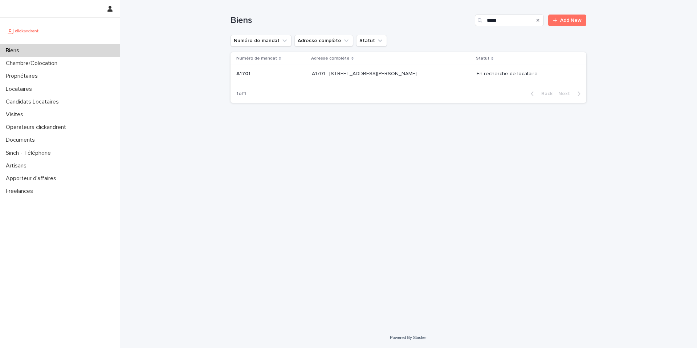
click at [377, 76] on p "A1701 - [STREET_ADDRESS][PERSON_NAME]" at bounding box center [365, 73] width 106 height 8
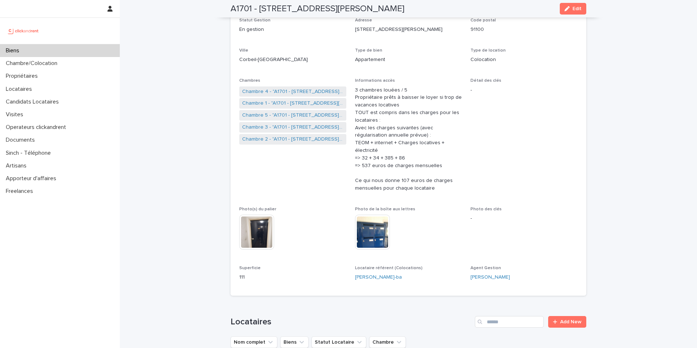
scroll to position [90, 0]
click at [307, 102] on link "Chambre 1 - "A1701 - [STREET_ADDRESS][PERSON_NAME] 91100"" at bounding box center [292, 103] width 101 height 8
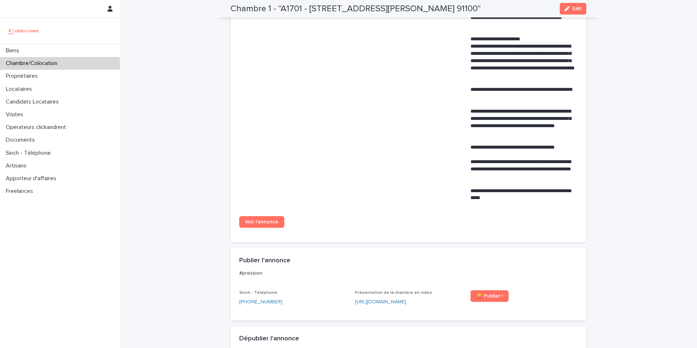
scroll to position [417, 0]
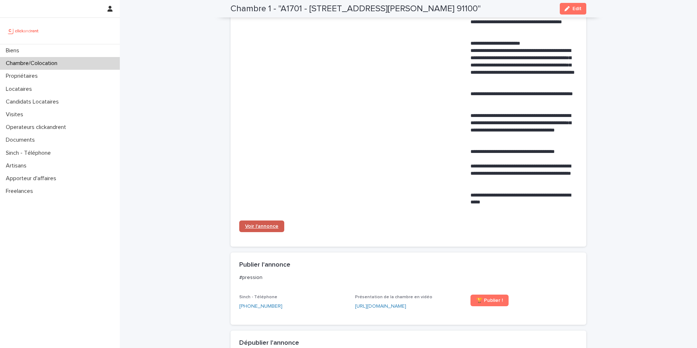
click at [265, 229] on span "Voir l'annonce" at bounding box center [261, 226] width 33 height 5
click at [56, 104] on p "Candidats Locataires" at bounding box center [34, 101] width 62 height 7
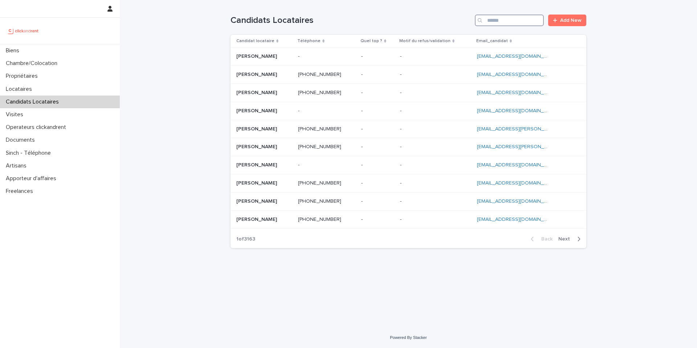
click at [530, 19] on input "Search" at bounding box center [509, 21] width 69 height 12
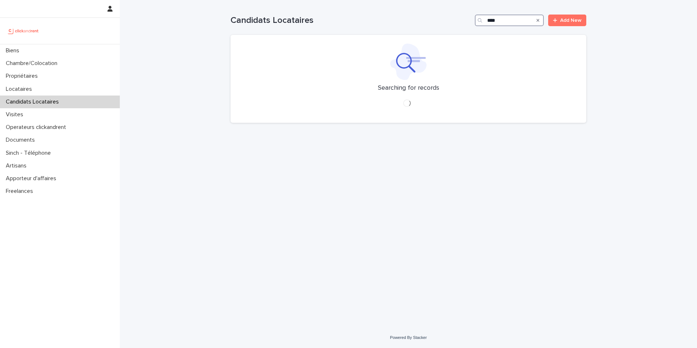
type input "****"
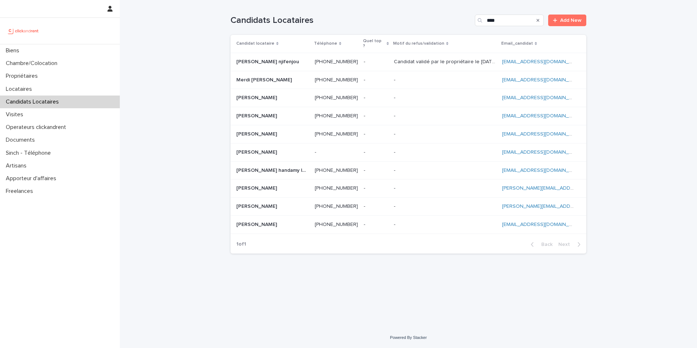
click at [448, 58] on p "Candidat validé par le propriétaire le 17.09.2025" at bounding box center [446, 61] width 104 height 8
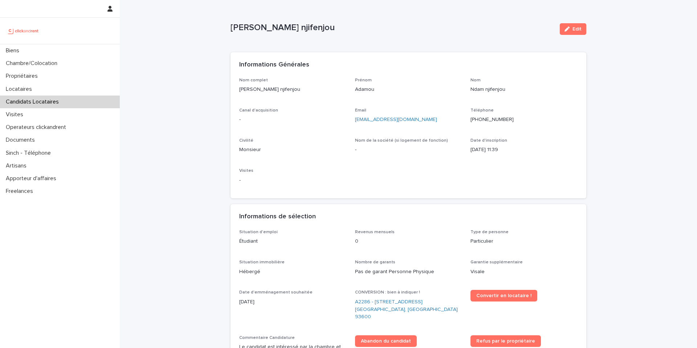
click at [471, 119] on ringoverc2c-logo-84e06f14122c at bounding box center [471, 119] width 0 height 5
click at [62, 48] on div "Biens" at bounding box center [60, 50] width 120 height 13
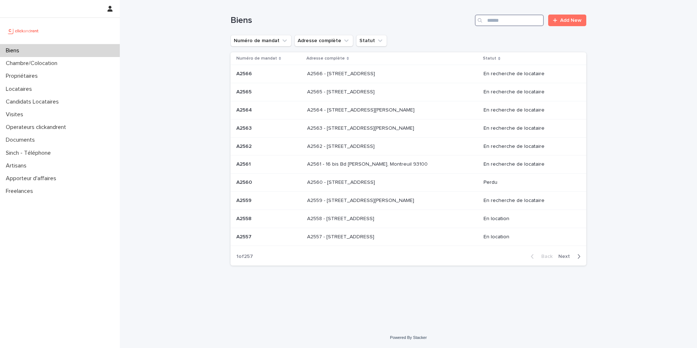
click at [502, 21] on input "Search" at bounding box center [509, 21] width 69 height 12
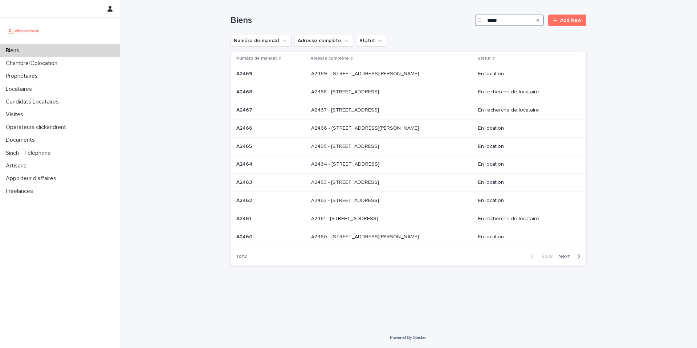
type input "*****"
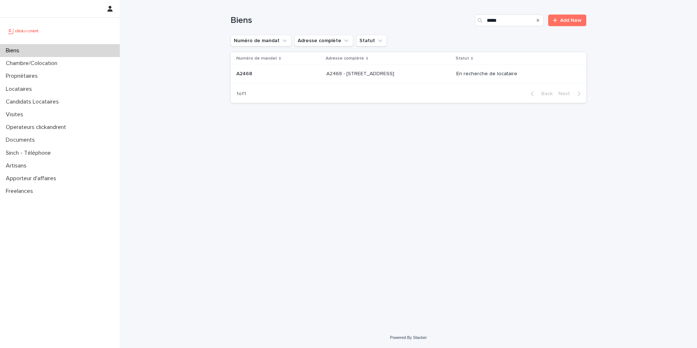
click at [396, 72] on p "A2468 - 19 Avenue Nationale, Massy 91300" at bounding box center [361, 73] width 69 height 8
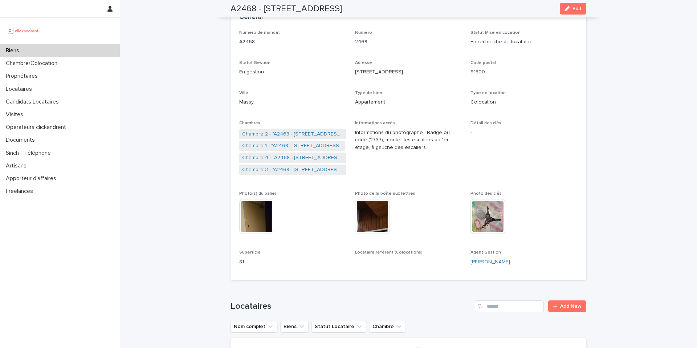
scroll to position [47, 0]
click at [286, 145] on link "Chambre 1 - "A2468 - 19 Avenue Nationale, Massy 91300"" at bounding box center [292, 147] width 100 height 8
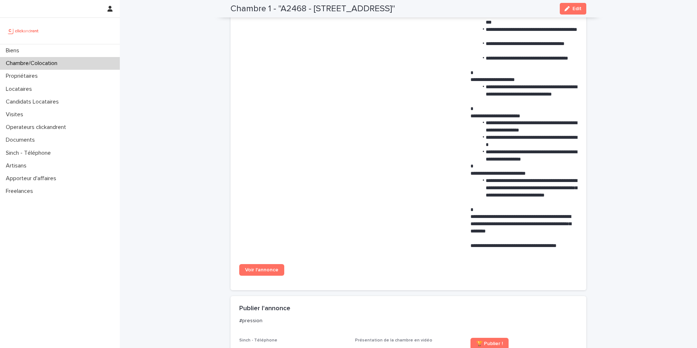
scroll to position [455, 0]
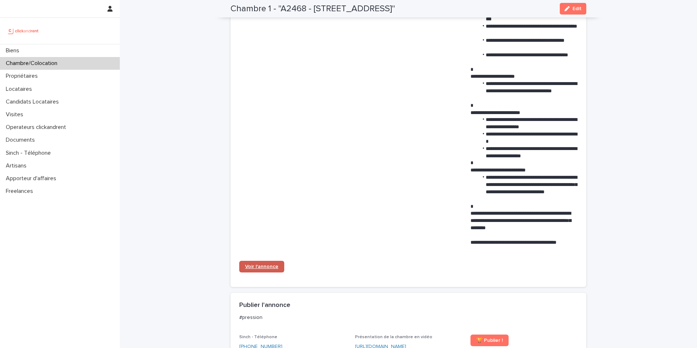
click at [269, 264] on span "Voir l'annonce" at bounding box center [261, 266] width 33 height 5
click at [75, 53] on div "Biens" at bounding box center [60, 50] width 120 height 13
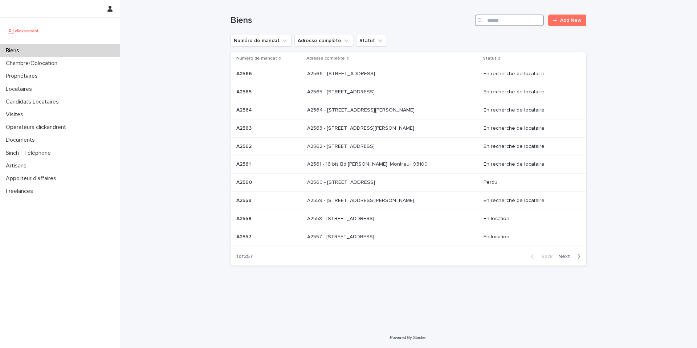
click at [505, 20] on input "Search" at bounding box center [509, 21] width 69 height 12
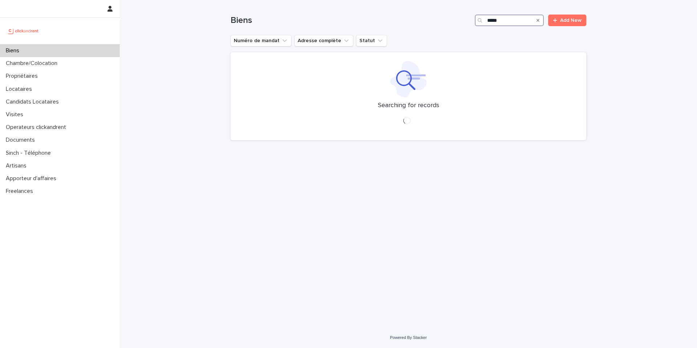
type input "*****"
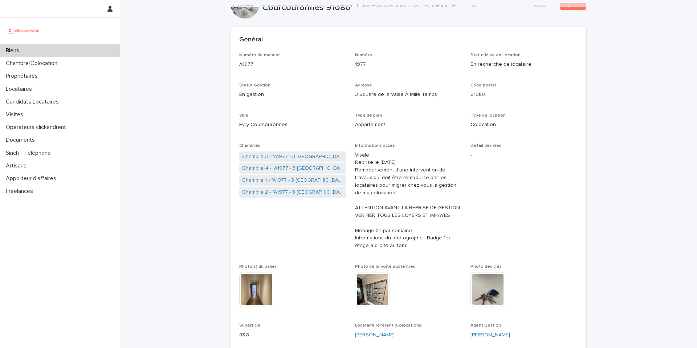
scroll to position [39, 0]
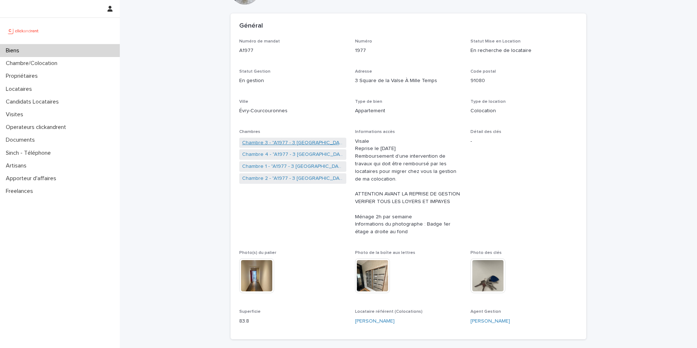
click at [306, 142] on link "Chambre 3 - "A1977 - 3 Square de la Valse À Mille Temps, Évry-Courcouronnes 910…" at bounding box center [292, 143] width 101 height 8
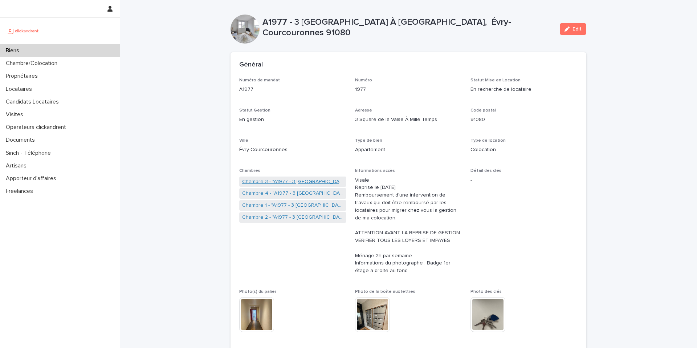
click at [296, 179] on link "Chambre 3 - "A1977 - 3 Square de la Valse À Mille Temps, Évry-Courcouronnes 910…" at bounding box center [292, 182] width 101 height 8
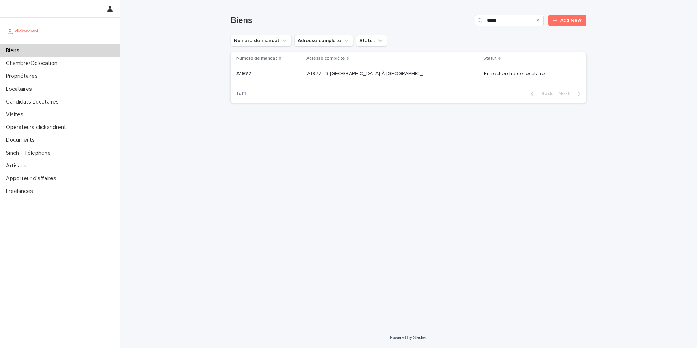
click at [385, 72] on p "A1977 - 3 Square de la Valse À Mille Temps, Évry-Courcouronnes 91080" at bounding box center [368, 73] width 122 height 8
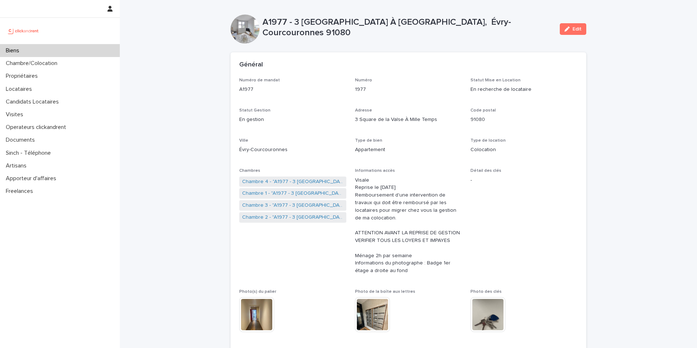
scroll to position [257, 0]
click at [306, 205] on link "Chambre 1 - "A1977 - 3 [GEOGRAPHIC_DATA] À [GEOGRAPHIC_DATA], Évry-Courcouronne…" at bounding box center [292, 206] width 101 height 8
click at [285, 219] on link "Chambre 2 - "A1977 - 3 Square de la Valse À Mille Temps, Évry-Courcouronnes 910…" at bounding box center [292, 218] width 101 height 8
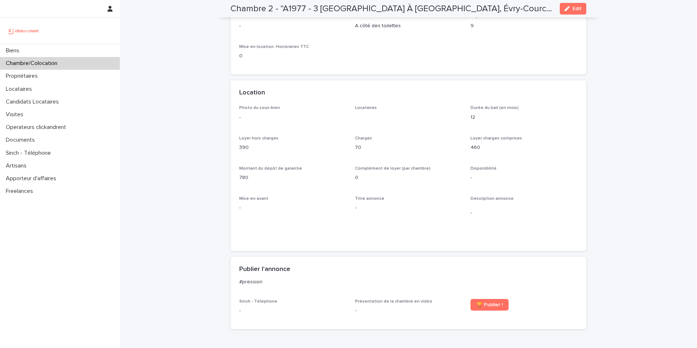
scroll to position [17, 0]
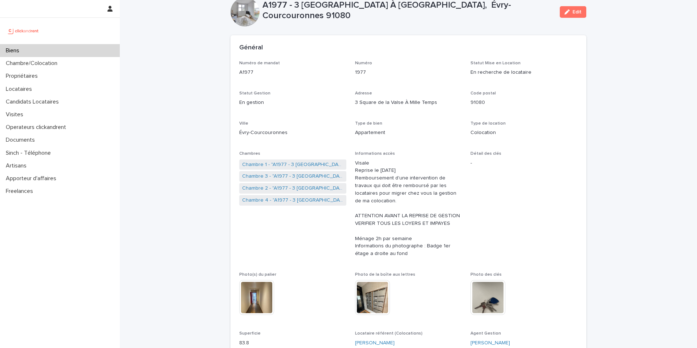
click at [295, 167] on link "Chambre 1 - "A1977 - 3 Square de la Valse À Mille Temps, Évry-Courcouronnes 910…" at bounding box center [292, 165] width 101 height 8
click at [303, 179] on link "Chambre 3 - "A1977 - 3 Square de la Valse À Mille Temps, Évry-Courcouronnes 910…" at bounding box center [292, 177] width 101 height 8
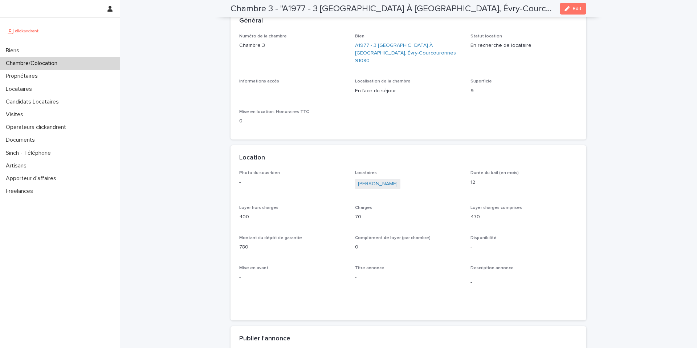
scroll to position [9, 0]
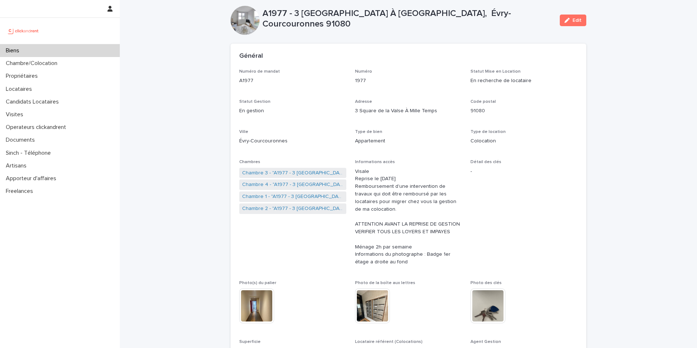
click at [303, 208] on link "Chambre 2 - "A1977 - 3 Square de la Valse À Mille Temps, Évry-Courcouronnes 910…" at bounding box center [292, 209] width 101 height 8
click at [307, 185] on link "Chambre 2 - "A1977 - 3 Square de la Valse À Mille Temps, Évry-Courcouronnes 910…" at bounding box center [292, 185] width 101 height 8
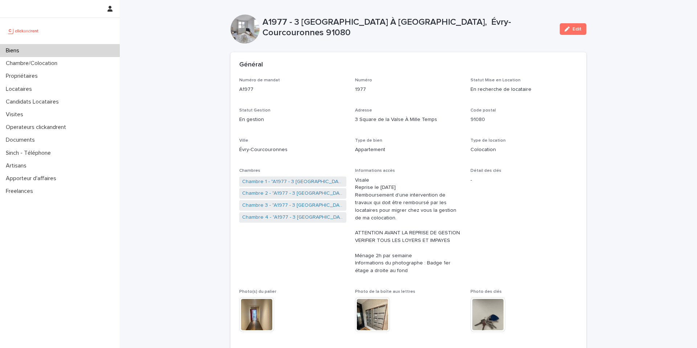
click at [54, 52] on div "Biens" at bounding box center [60, 50] width 120 height 13
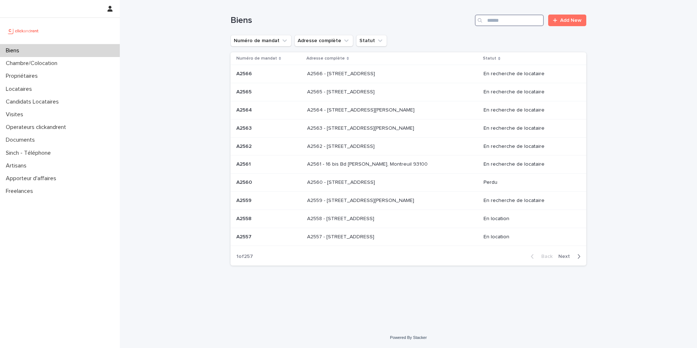
click at [511, 21] on input "Search" at bounding box center [509, 21] width 69 height 12
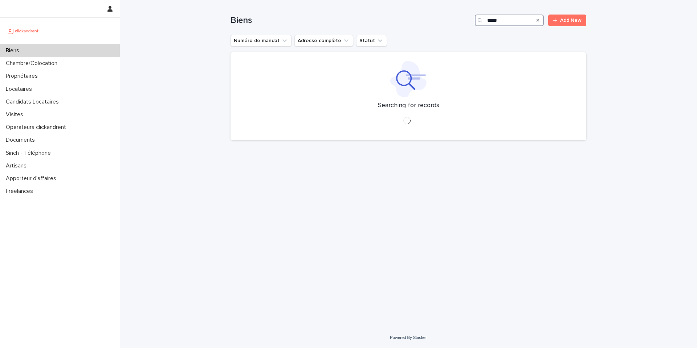
type input "*****"
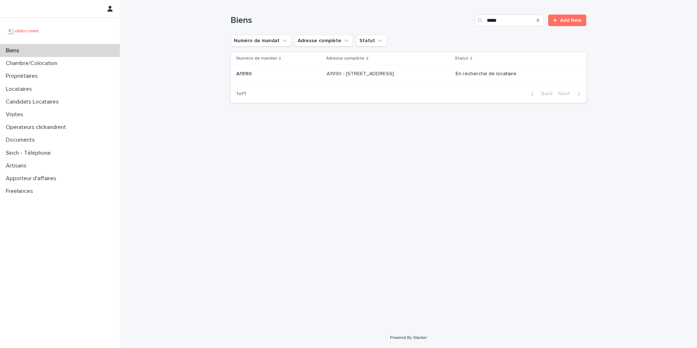
click at [425, 72] on p at bounding box center [387, 74] width 121 height 6
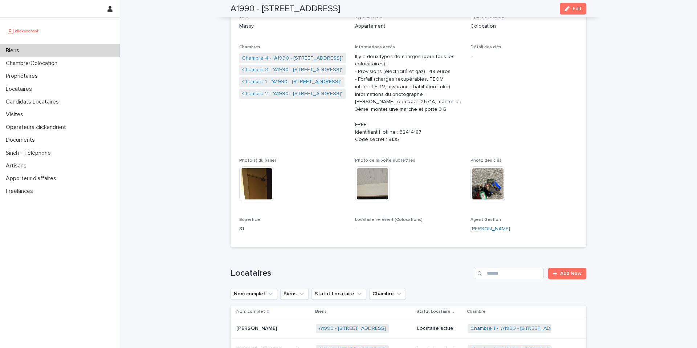
scroll to position [68, 0]
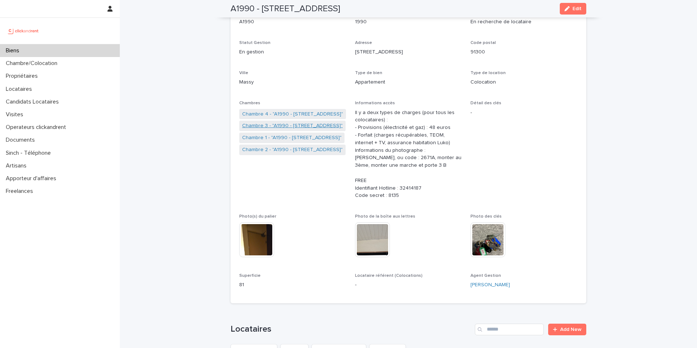
click at [270, 127] on link "Chambre 3 - "A1990 - 21 Avenue Nationale, Massy 91300"" at bounding box center [292, 126] width 101 height 8
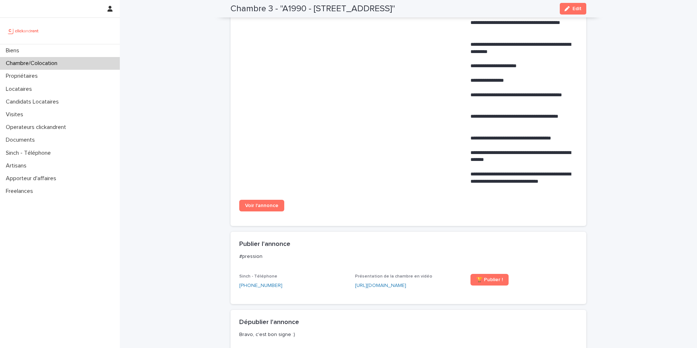
scroll to position [525, 0]
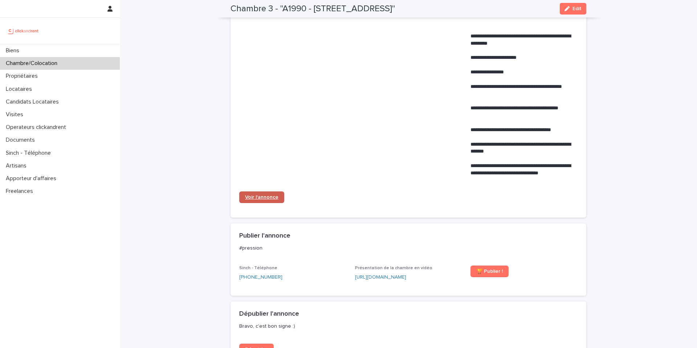
click at [271, 195] on span "Voir l'annonce" at bounding box center [261, 197] width 33 height 5
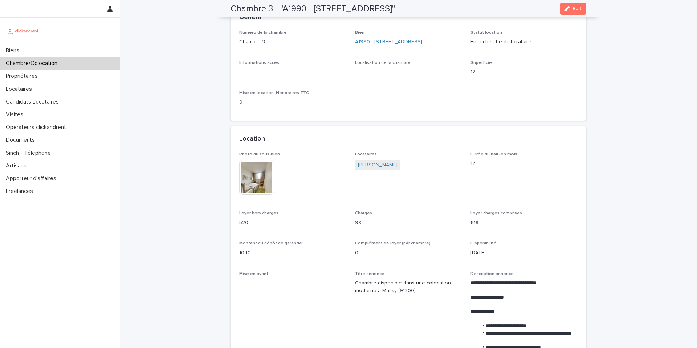
scroll to position [0, 0]
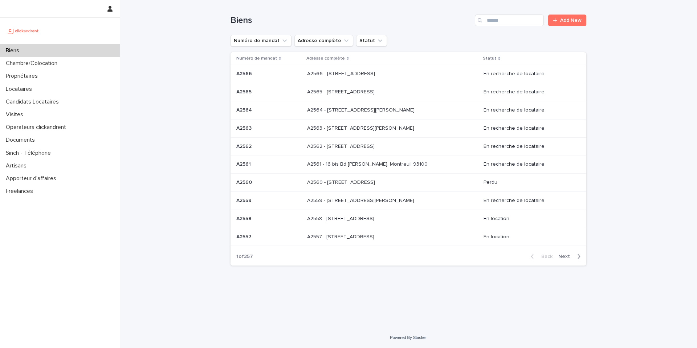
click at [73, 46] on div "Biens" at bounding box center [60, 50] width 120 height 13
click at [499, 21] on input "Search" at bounding box center [509, 21] width 69 height 12
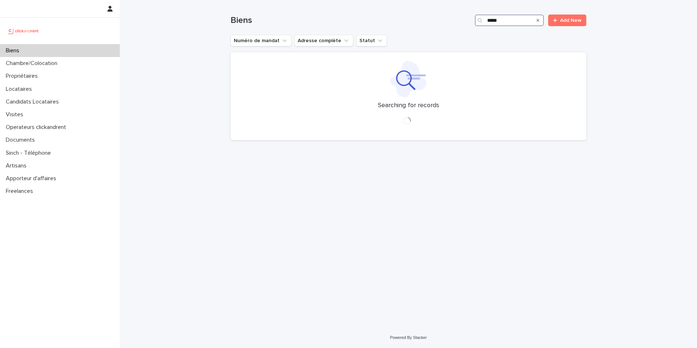
type input "*****"
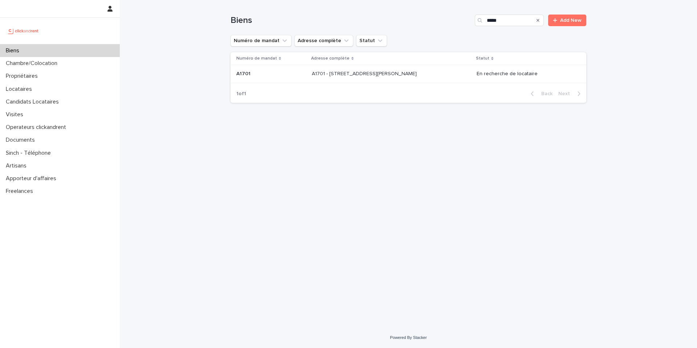
click at [417, 72] on p "A1701 - [STREET_ADDRESS][PERSON_NAME]" at bounding box center [365, 73] width 106 height 8
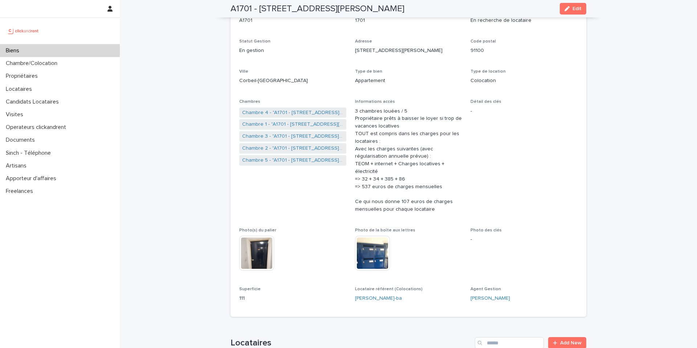
scroll to position [73, 0]
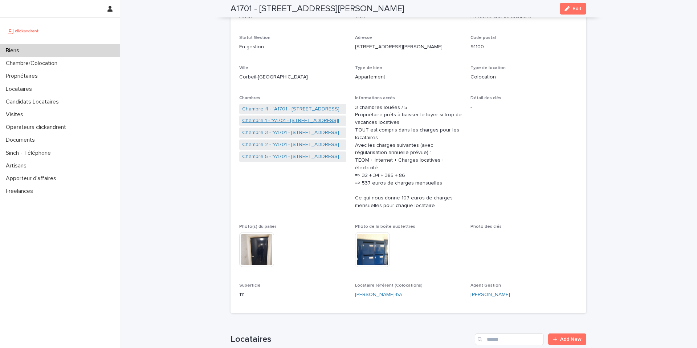
click at [287, 119] on link "Chambre 1 - "A1701 - [STREET_ADDRESS][PERSON_NAME] 91100"" at bounding box center [292, 121] width 101 height 8
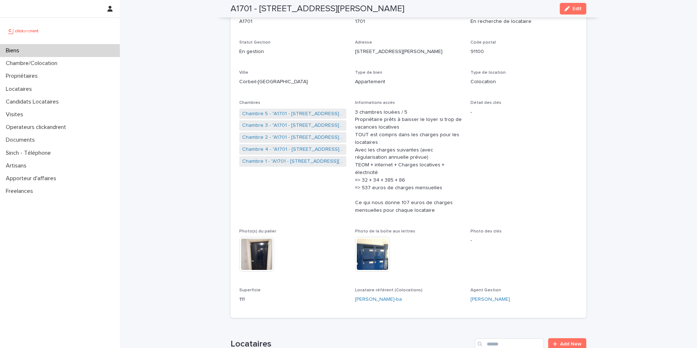
scroll to position [78, 0]
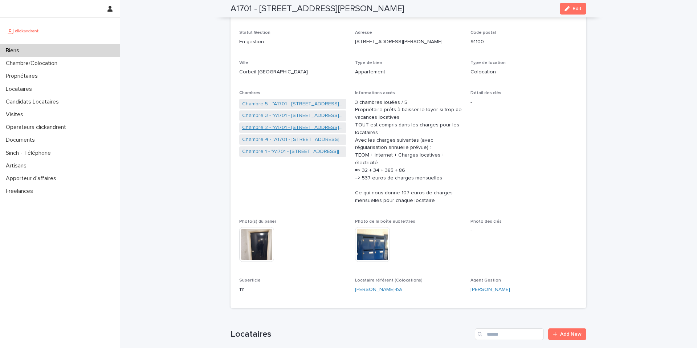
click at [300, 127] on link "Chambre 2 - "A1701 - [STREET_ADDRESS][PERSON_NAME]"" at bounding box center [292, 128] width 101 height 8
